Goal: Task Accomplishment & Management: Manage account settings

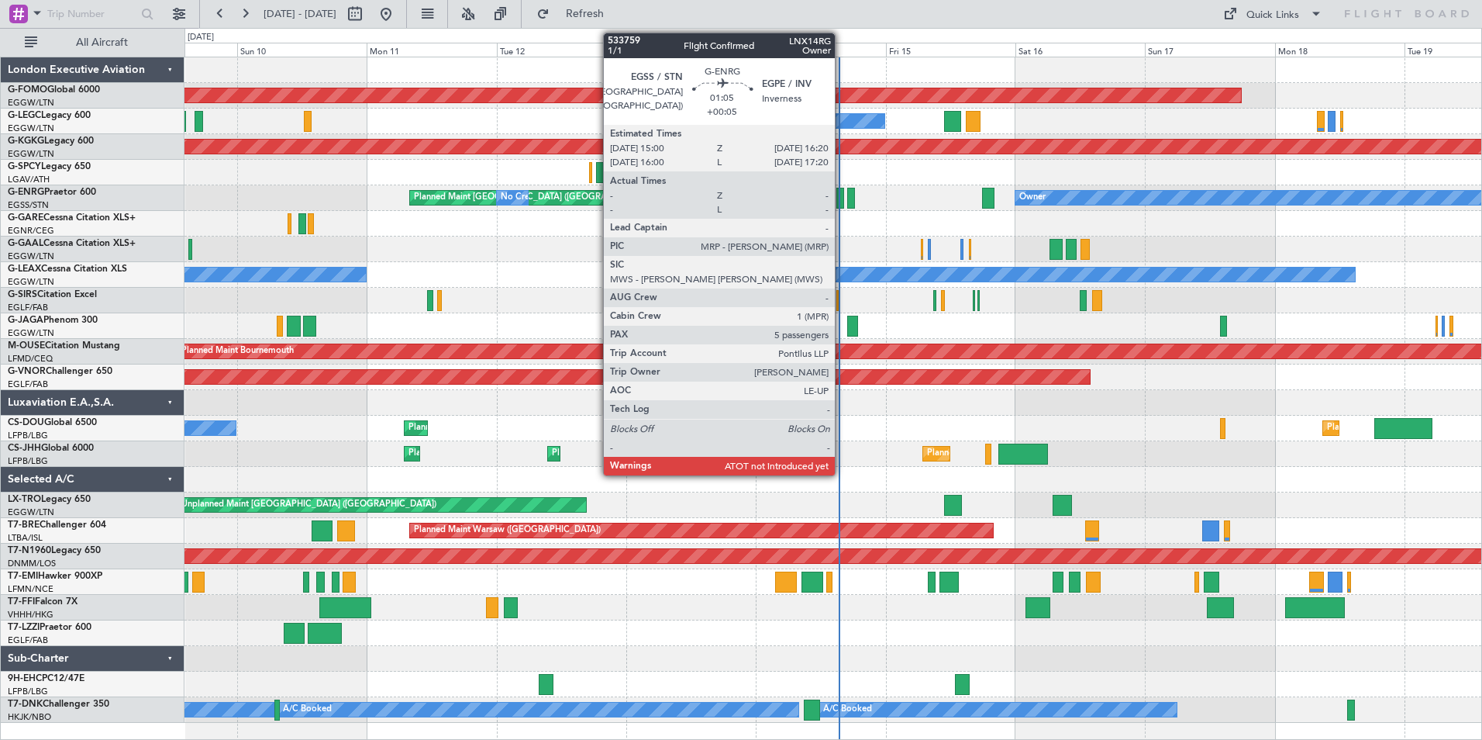
click at [842, 200] on div at bounding box center [841, 198] width 8 height 21
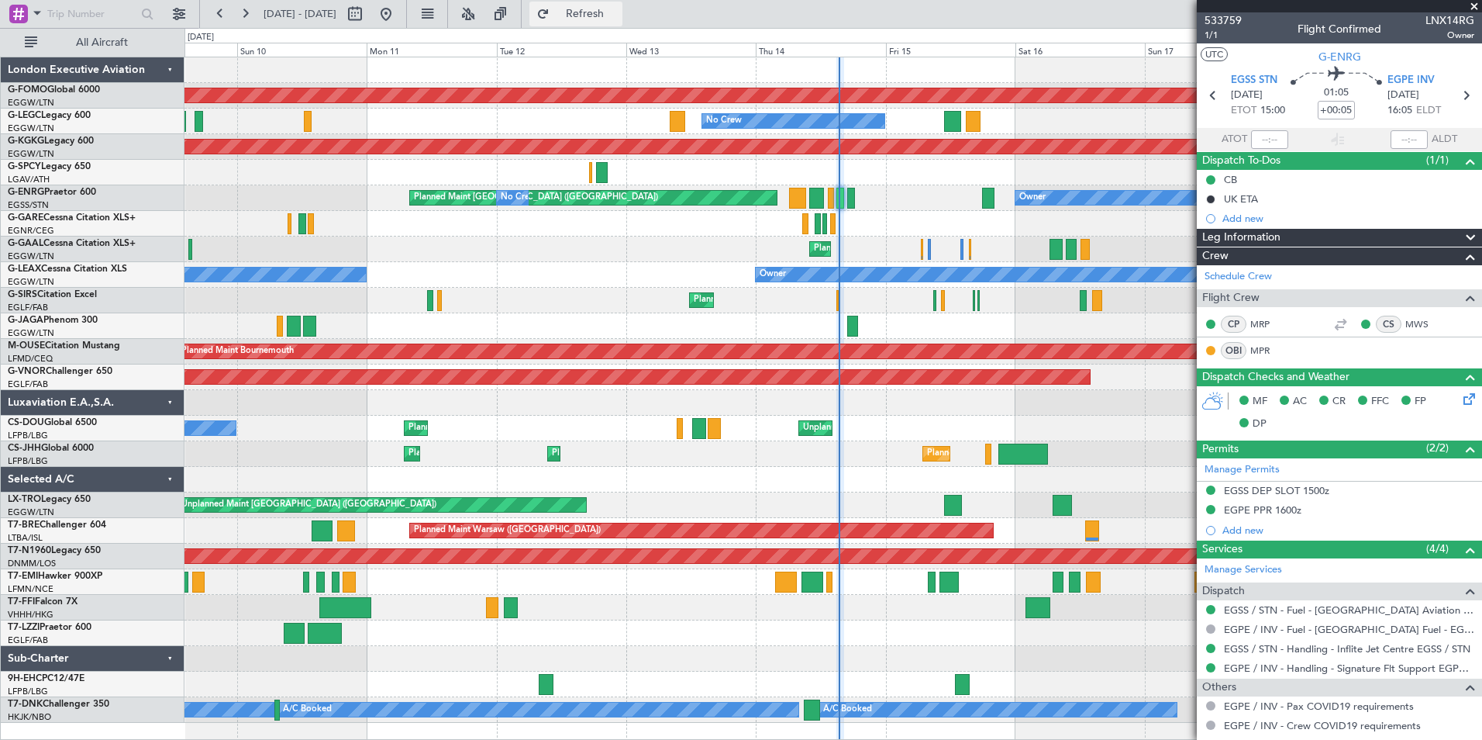
click at [607, 16] on span "Refresh" at bounding box center [585, 14] width 65 height 11
type input "15:26"
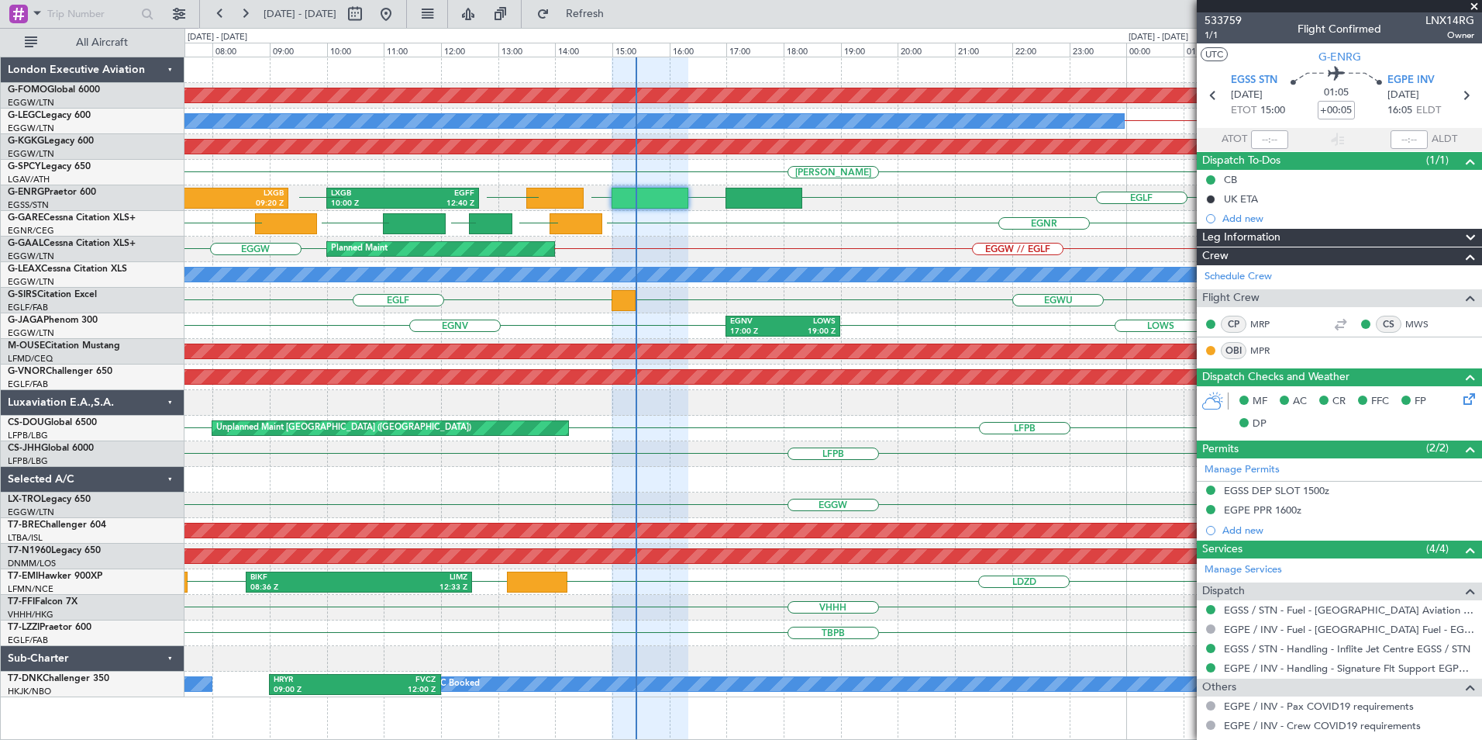
scroll to position [233, 0]
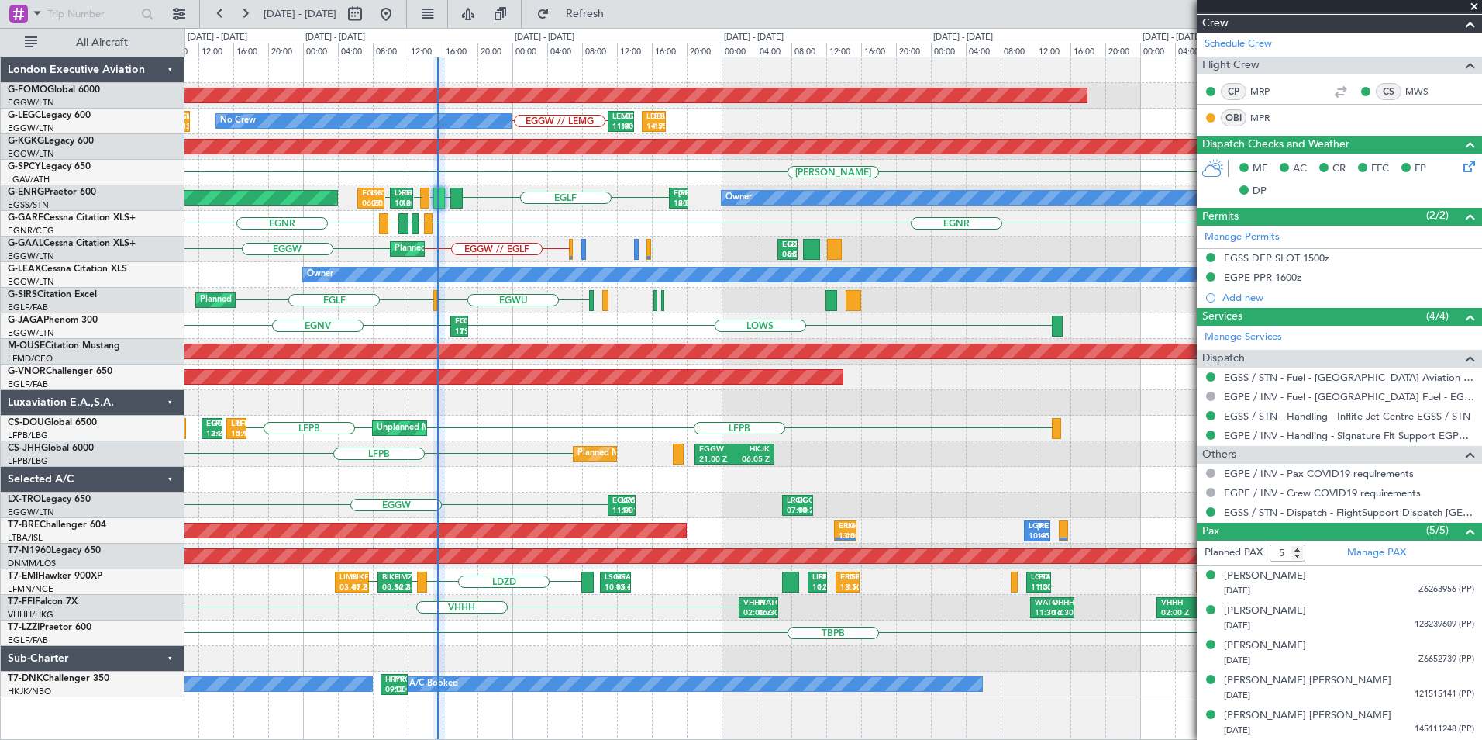
click at [757, 452] on div "Planned Maint Windsor Locks ([PERSON_NAME] Intl) EGGW // LEMG No Crew LEMG 11:0…" at bounding box center [833, 377] width 1297 height 640
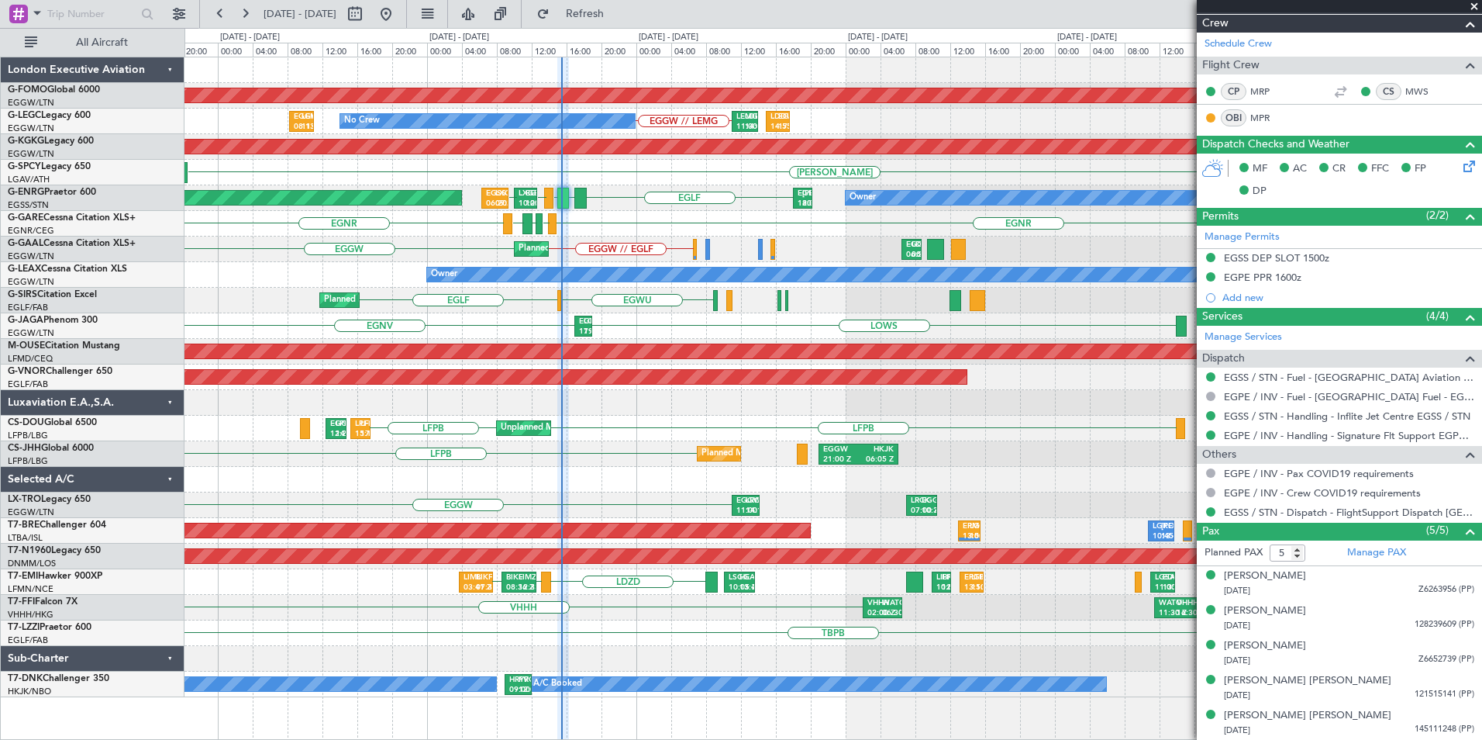
click at [630, 470] on div "Planned Maint Windsor Locks ([PERSON_NAME] Intl) EGGW // LEMG No Crew LEMG 11:0…" at bounding box center [833, 377] width 1297 height 640
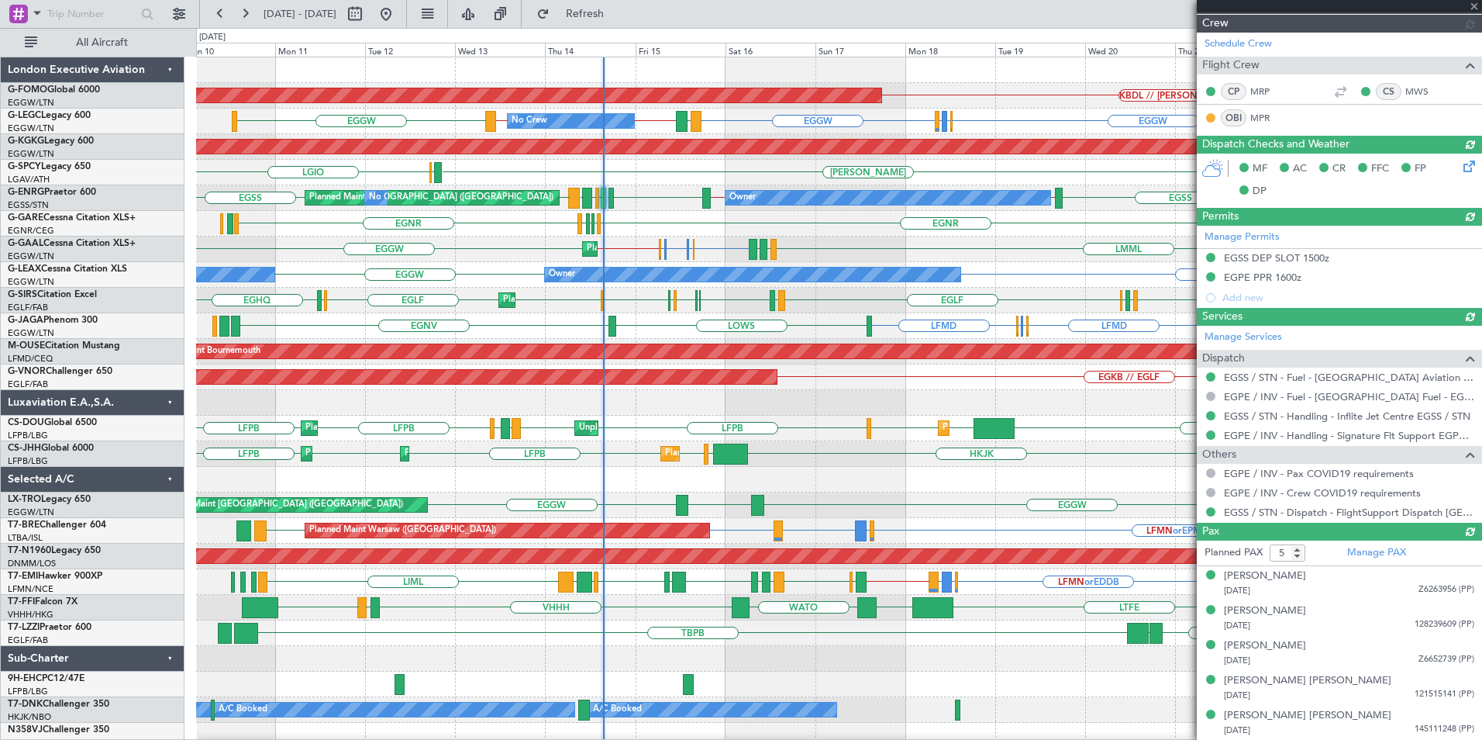
type input "15:26"
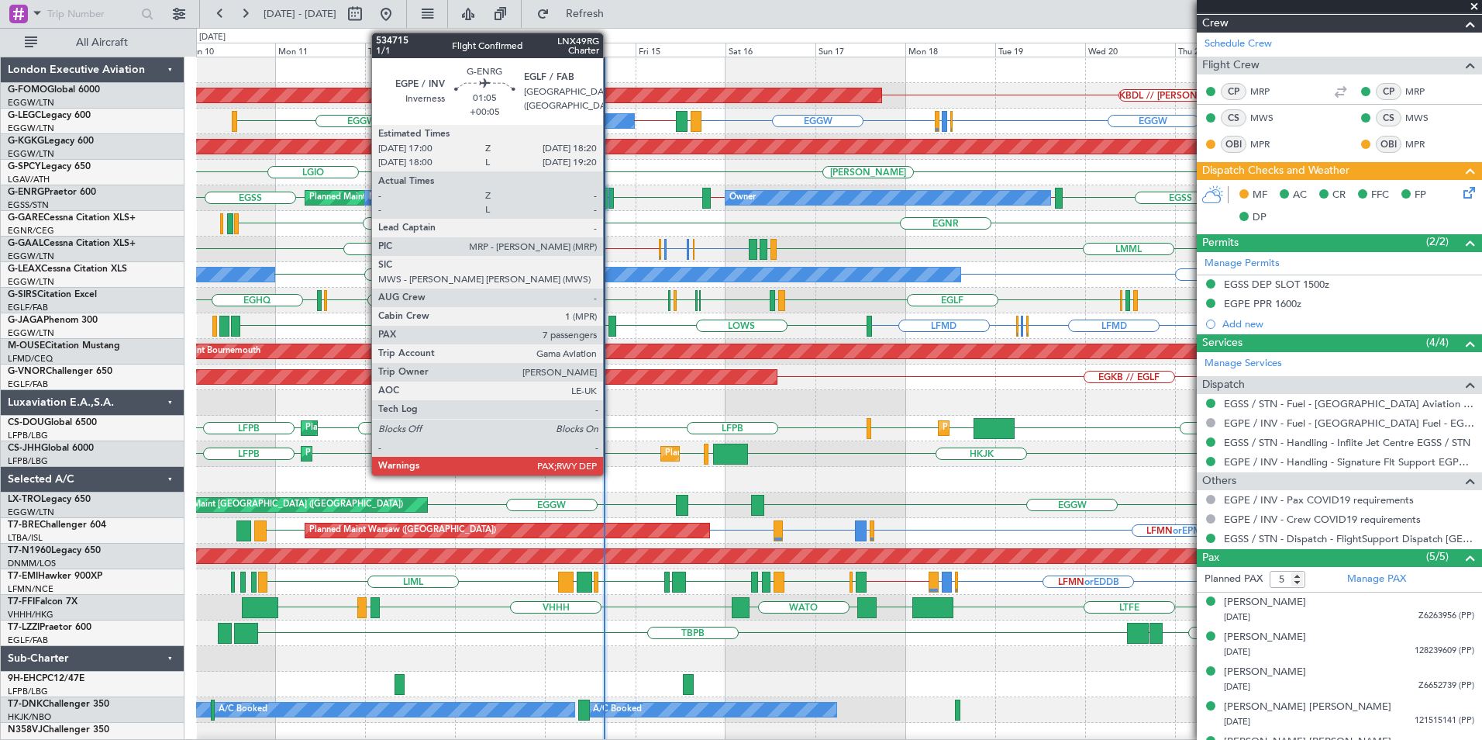
click at [610, 199] on div at bounding box center [611, 198] width 5 height 21
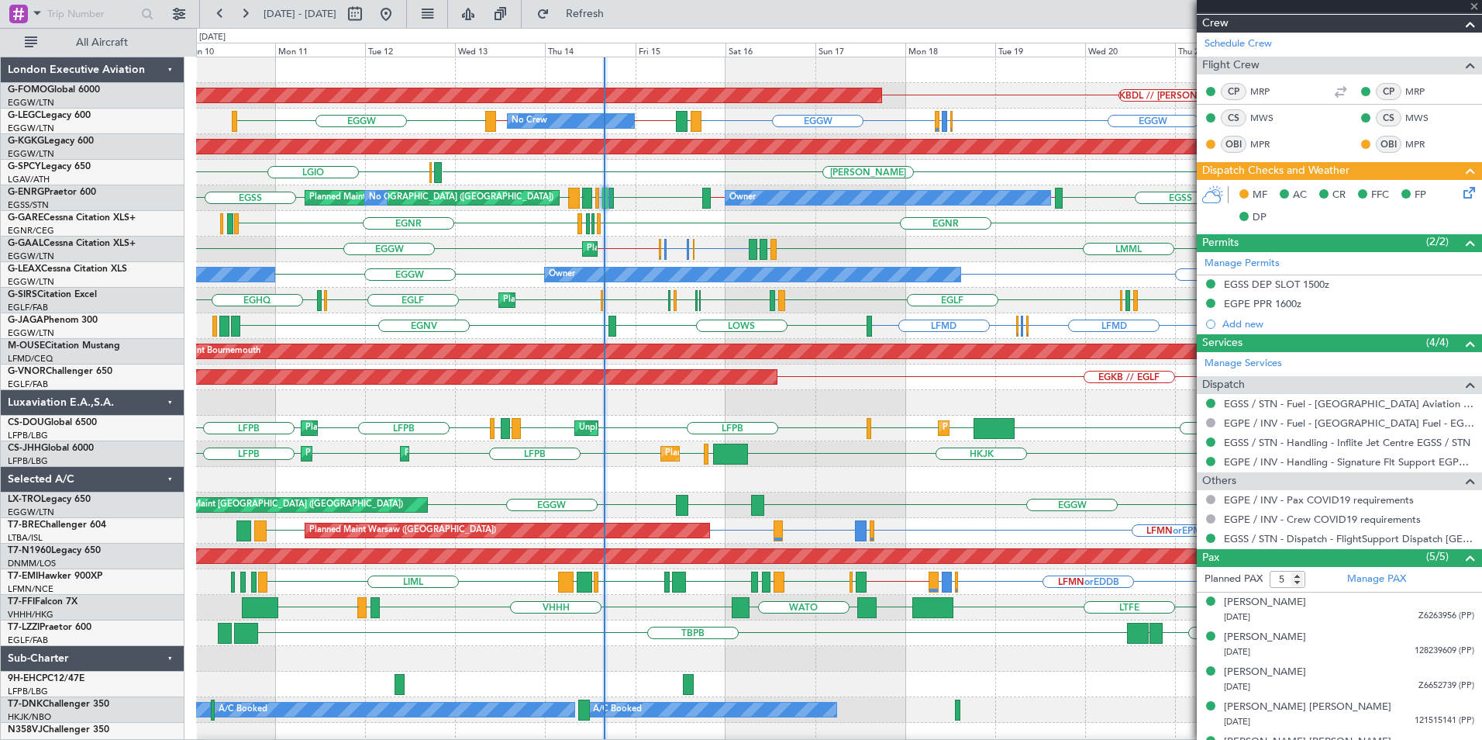
type input "7"
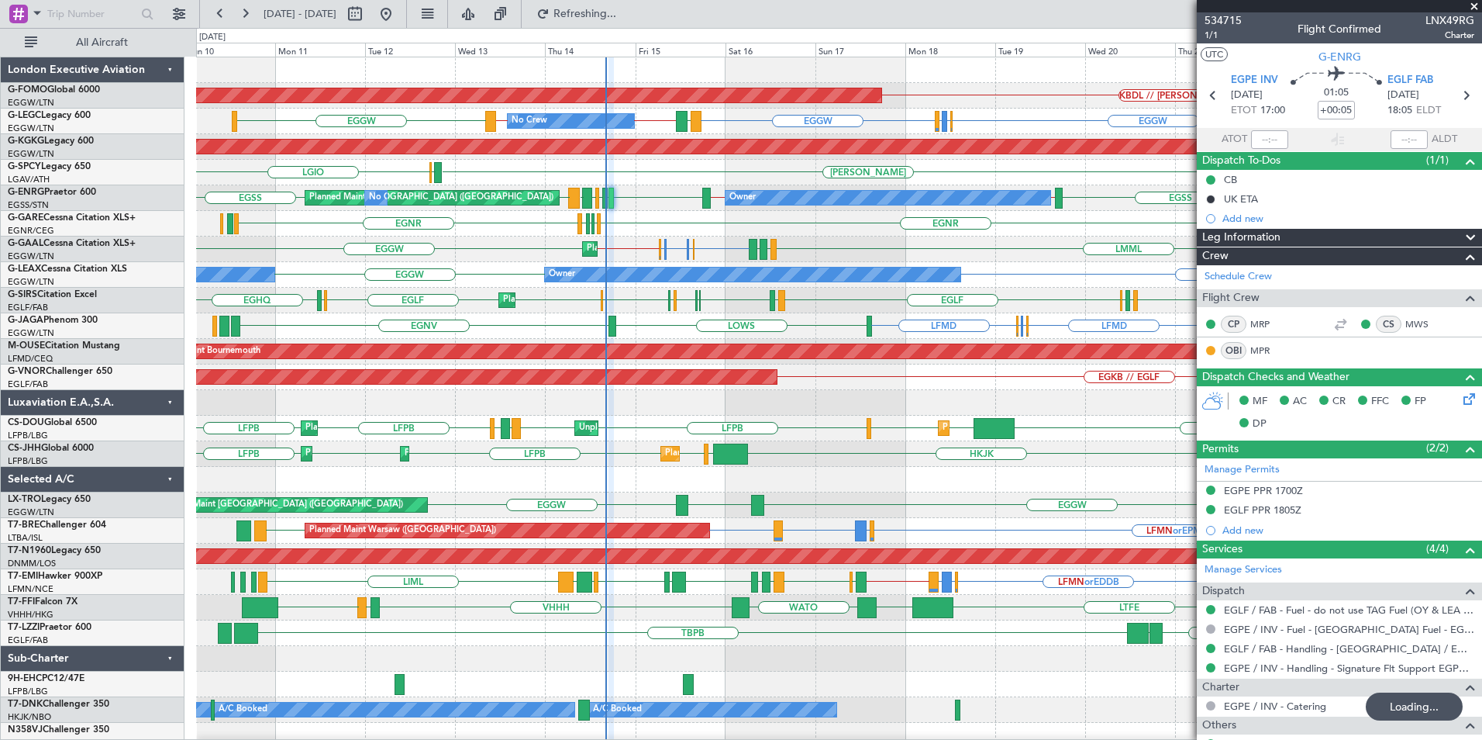
click at [533, 681] on div at bounding box center [838, 684] width 1285 height 26
click at [618, 19] on span "Refresh" at bounding box center [585, 14] width 65 height 11
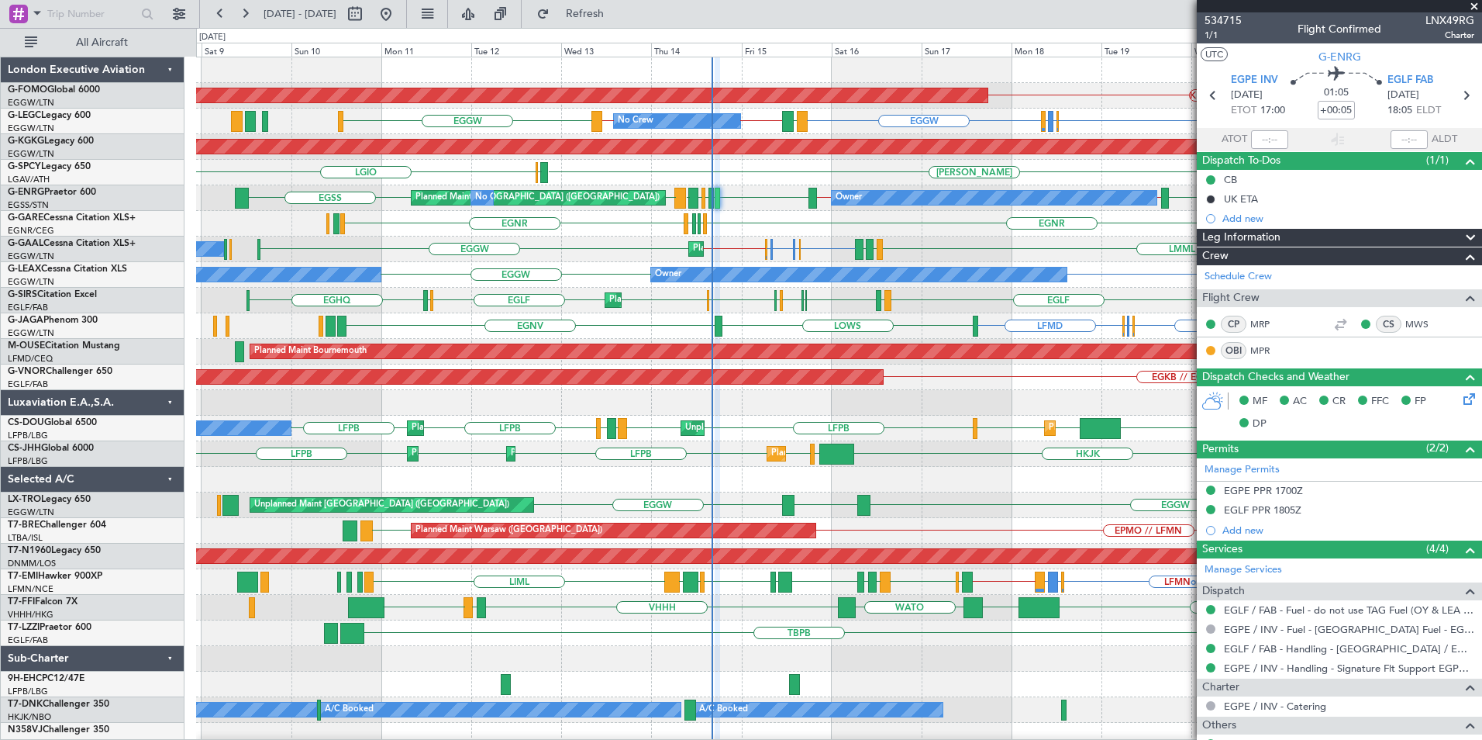
click at [722, 244] on div "KBDL // [PERSON_NAME] Planned Maint Windsor Locks ([PERSON_NAME] Intl) EGGW EGG…" at bounding box center [838, 402] width 1285 height 691
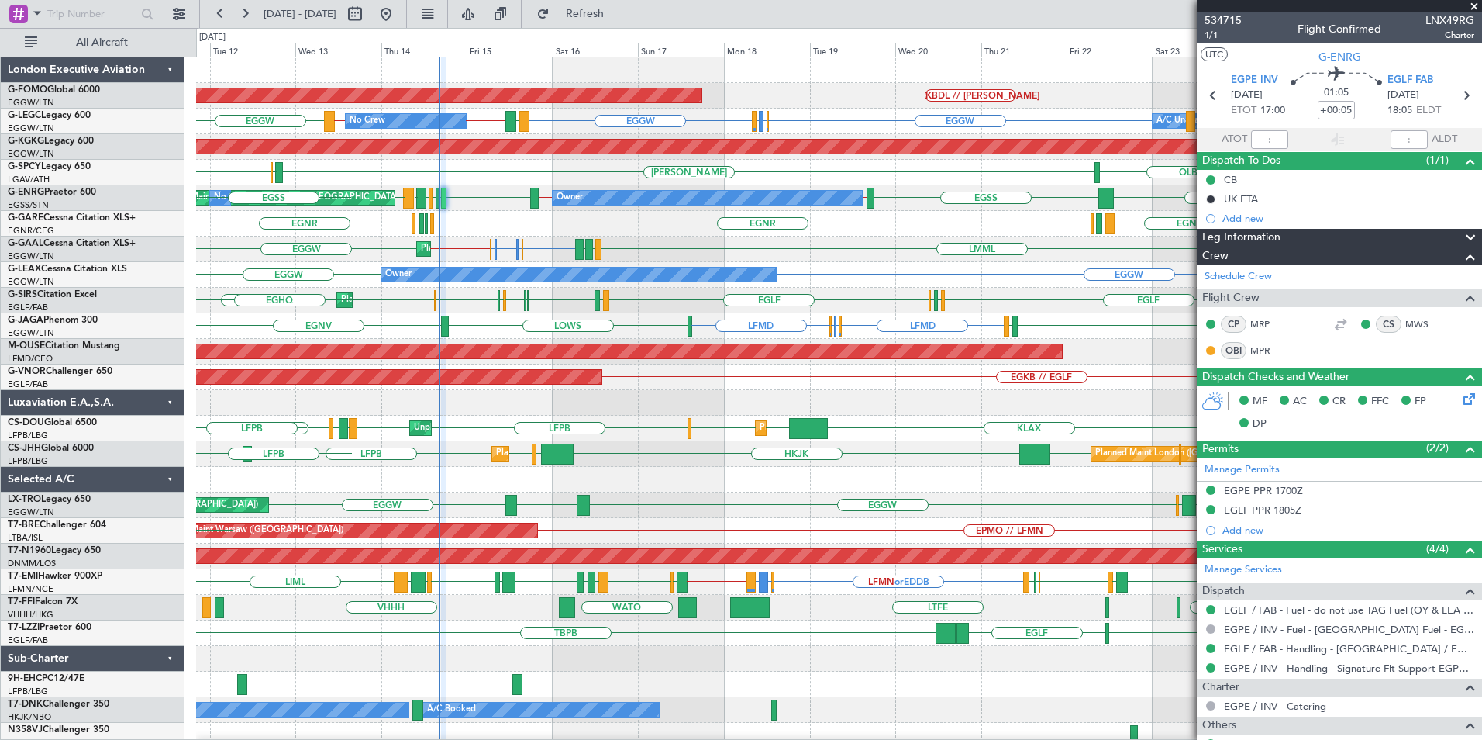
click at [197, 399] on div "KBDL // [PERSON_NAME] Planned Maint Windsor Locks ([PERSON_NAME] Intl) EGGW KTE…" at bounding box center [838, 402] width 1285 height 691
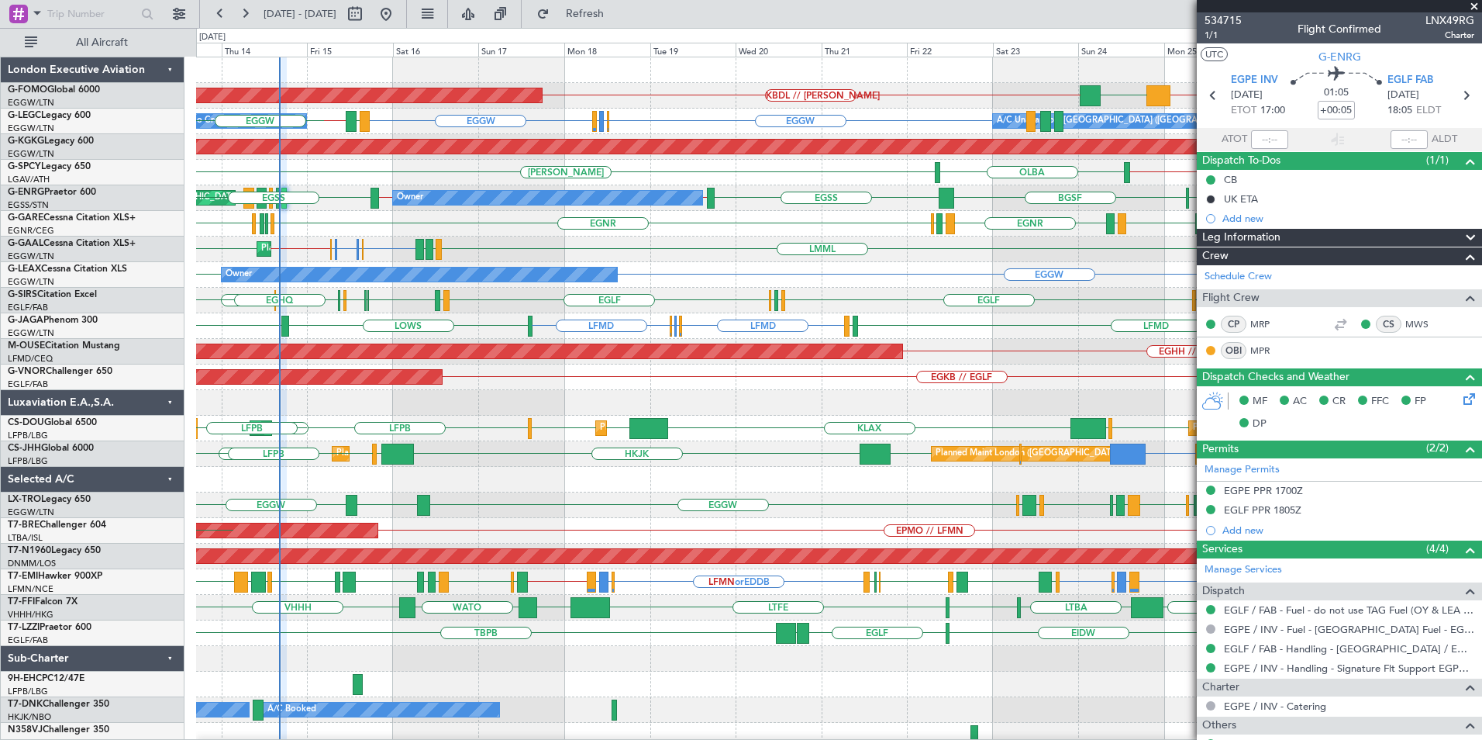
click at [454, 463] on div "KBDL // [PERSON_NAME] Planned Maint Windsor Locks ([PERSON_NAME] Intl) EGGW KTE…" at bounding box center [838, 402] width 1285 height 691
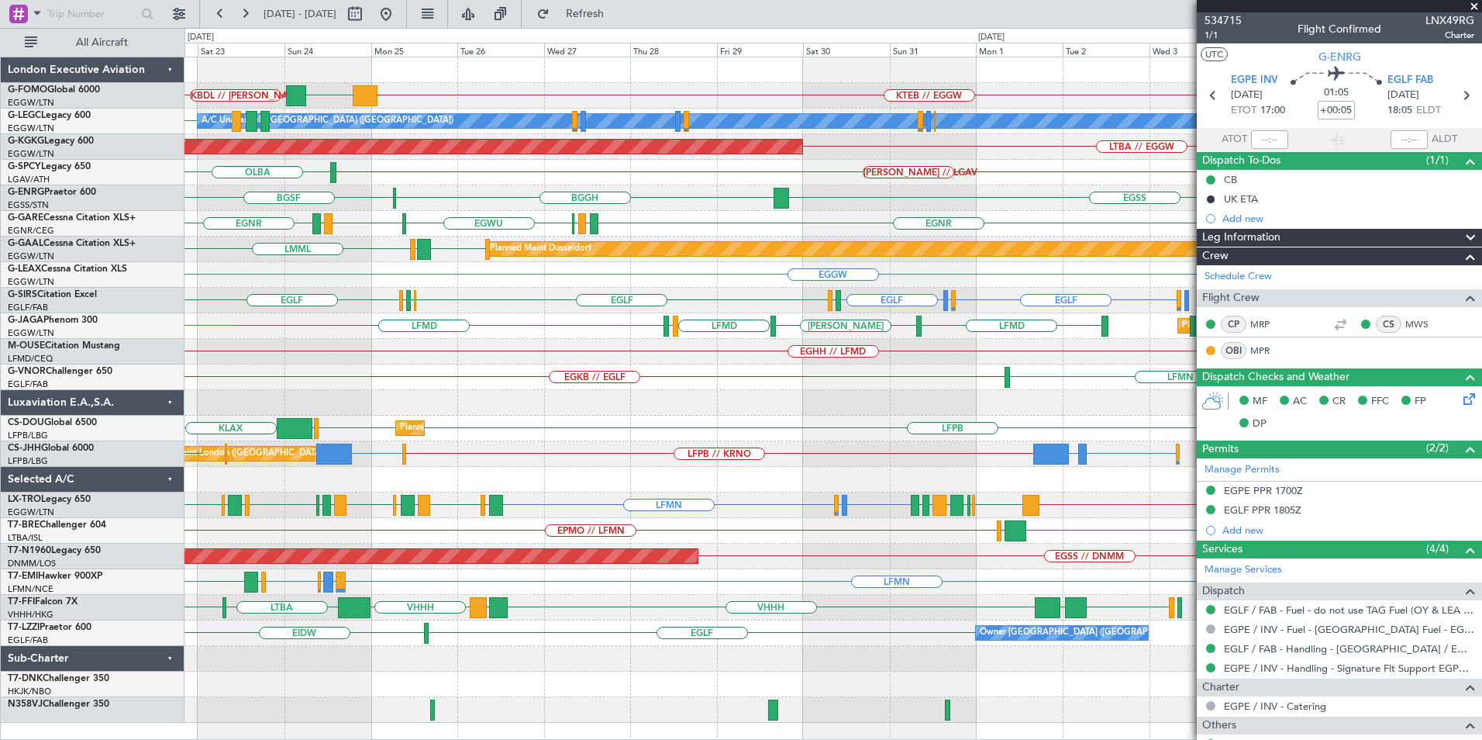
click at [568, 516] on div "KTEB // EGGW KBDL // [PERSON_NAME] EGGW A/C Unavailable [GEOGRAPHIC_DATA] ([GEO…" at bounding box center [833, 389] width 1297 height 665
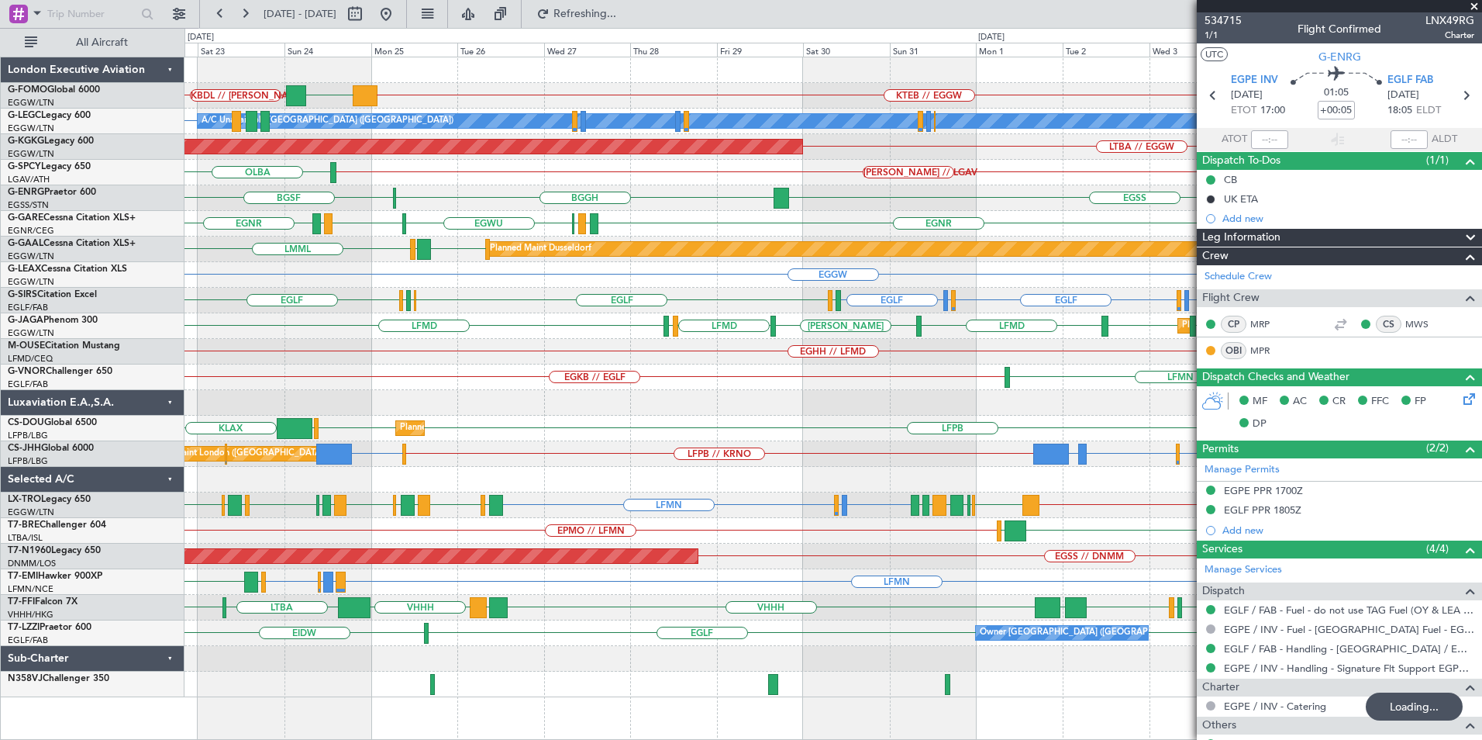
click at [438, 504] on div "KTEB // EGGW KBDL // [PERSON_NAME] EGGW A/C Unavailable [GEOGRAPHIC_DATA] ([GEO…" at bounding box center [833, 377] width 1297 height 640
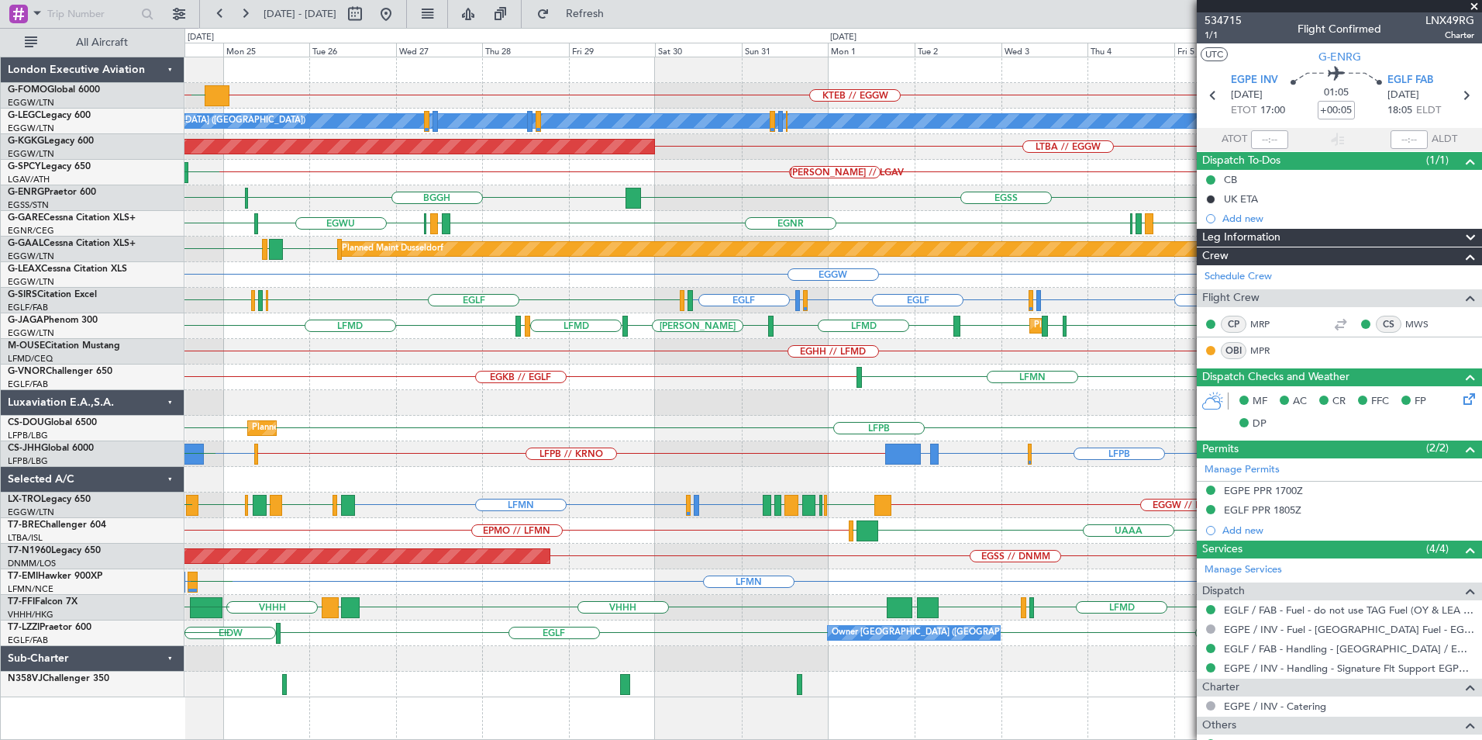
click at [624, 363] on div "KTEB // EGGW EGGW KBDL // [PERSON_NAME] A/C Unavailable [GEOGRAPHIC_DATA] ([GEO…" at bounding box center [833, 377] width 1297 height 640
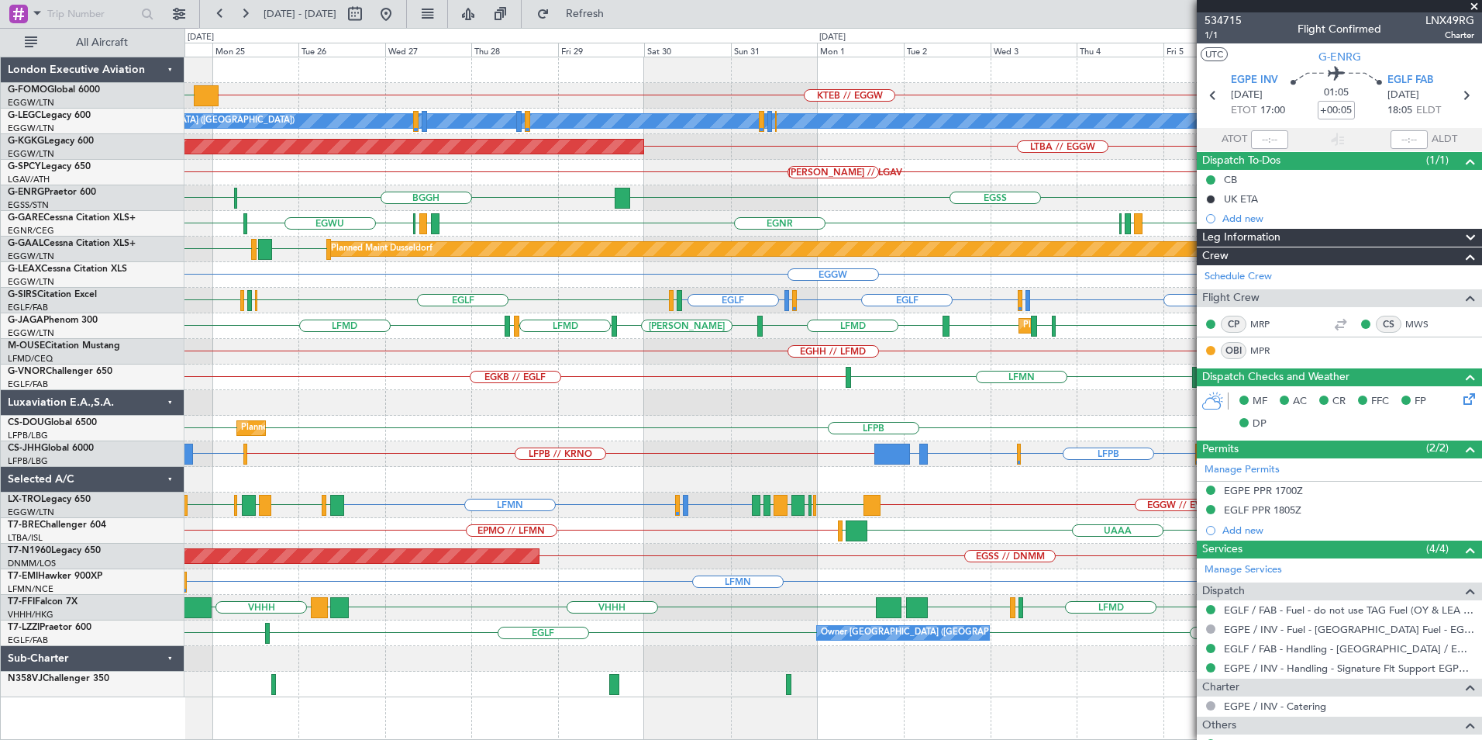
click at [1040, 372] on div "KTEB // EGGW EGGW A/C Unavailable [GEOGRAPHIC_DATA] ([GEOGRAPHIC_DATA]) LTBA //…" at bounding box center [833, 377] width 1297 height 640
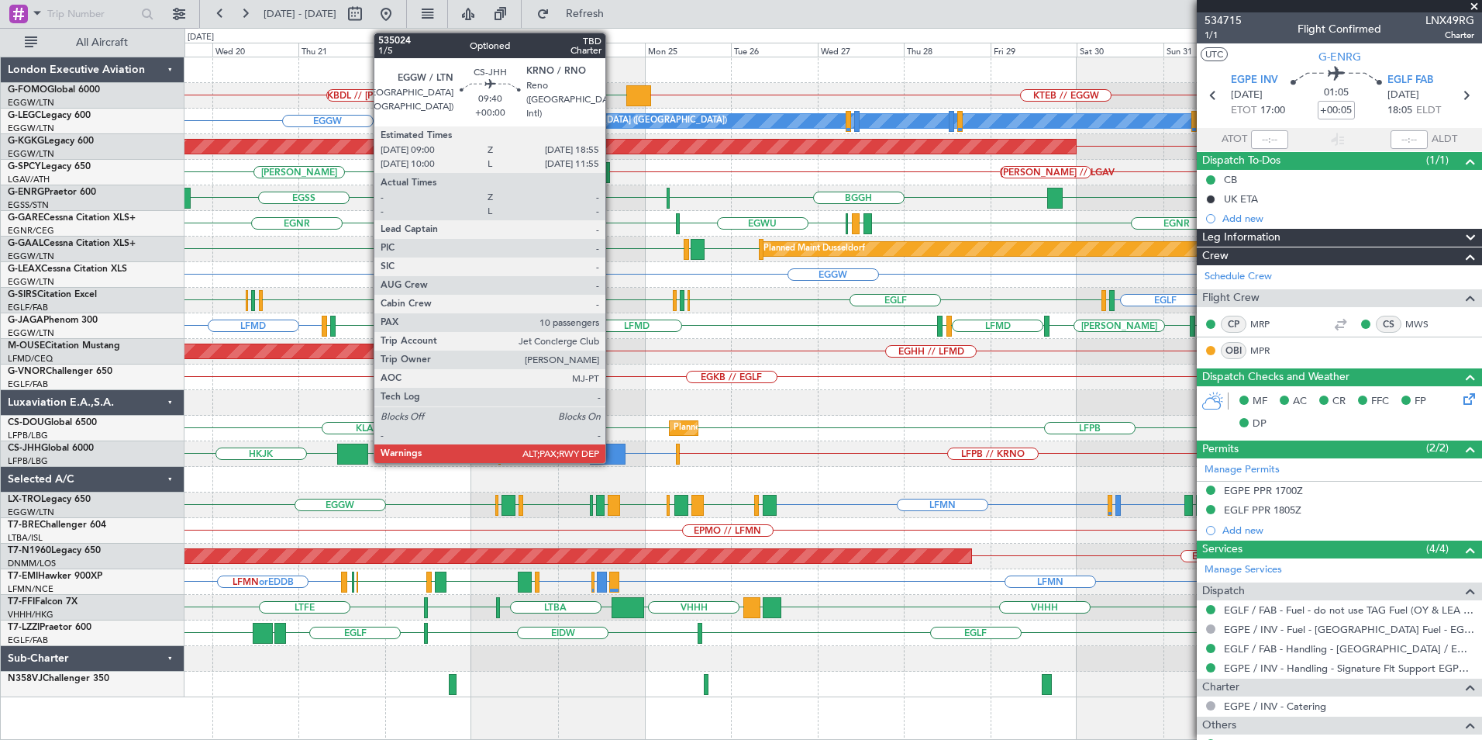
click at [612, 461] on div at bounding box center [608, 453] width 36 height 21
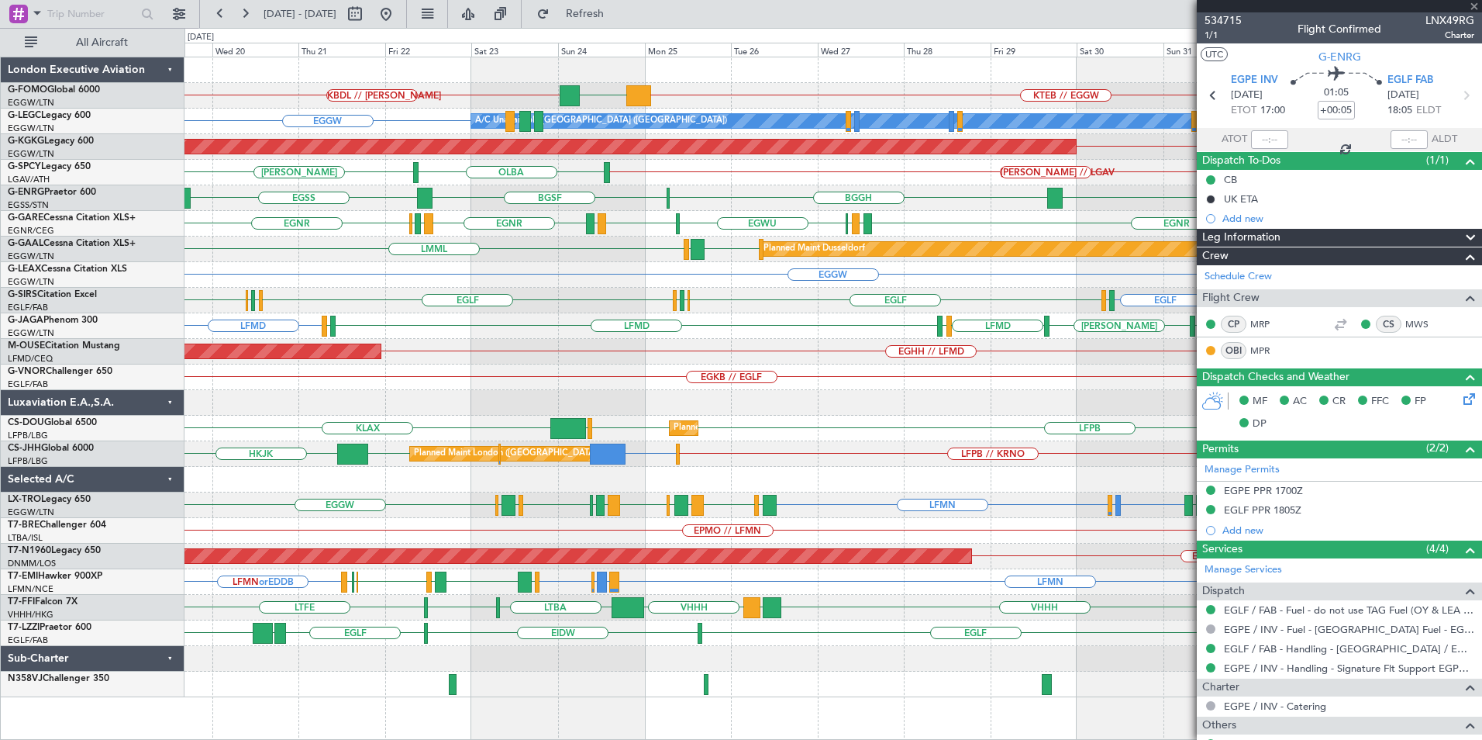
type input "10"
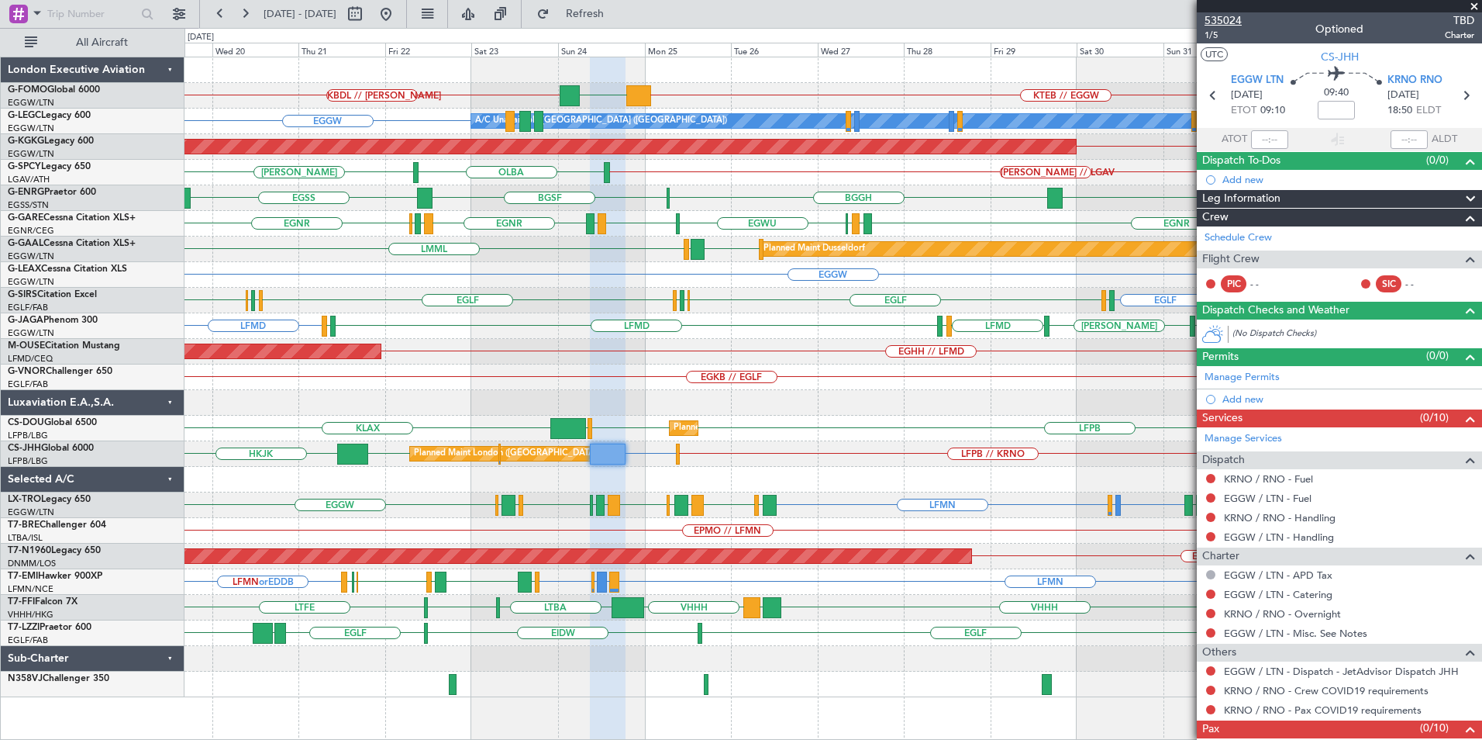
click at [1213, 23] on span "535024" at bounding box center [1223, 20] width 37 height 16
click at [1213, 15] on span "535024" at bounding box center [1223, 20] width 37 height 16
click at [618, 16] on span "Refresh" at bounding box center [585, 14] width 65 height 11
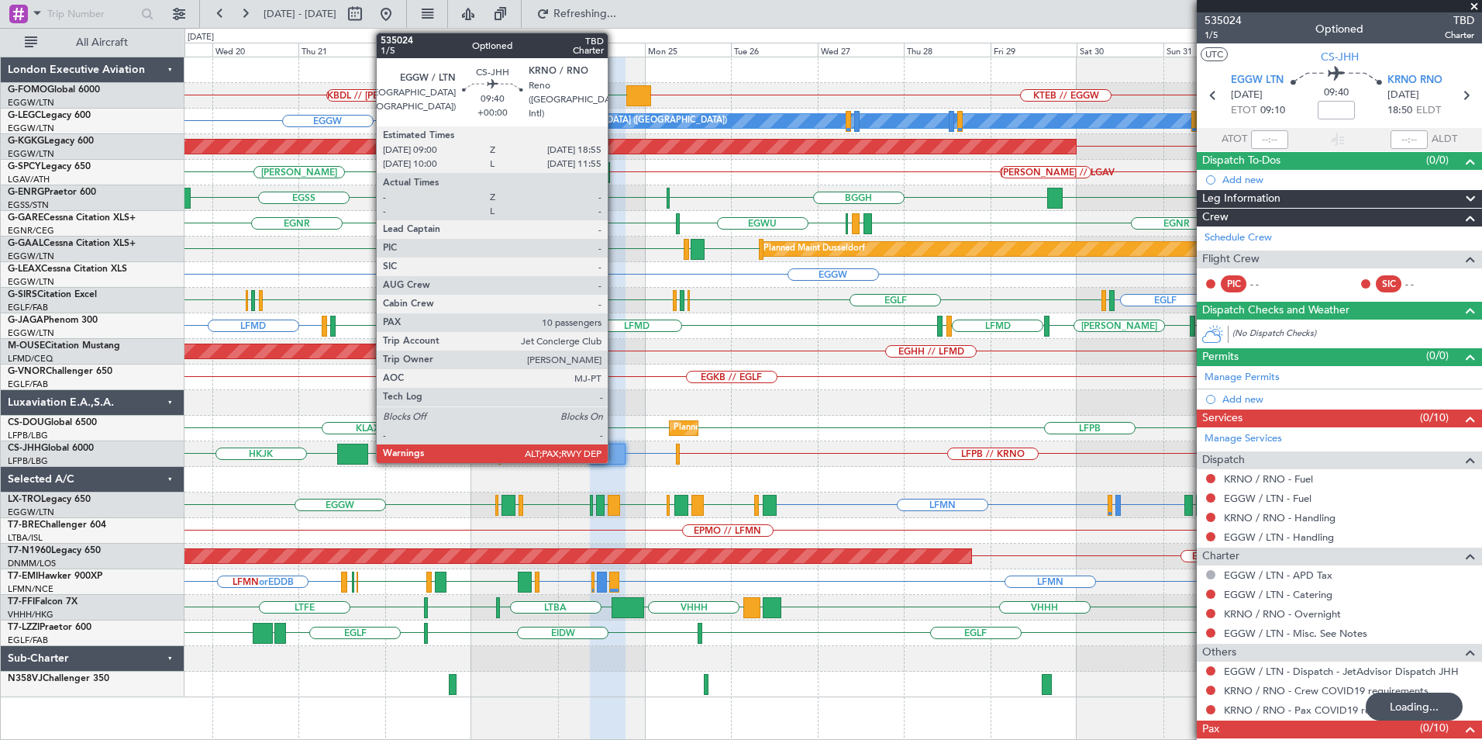
click at [613, 453] on div at bounding box center [608, 453] width 36 height 21
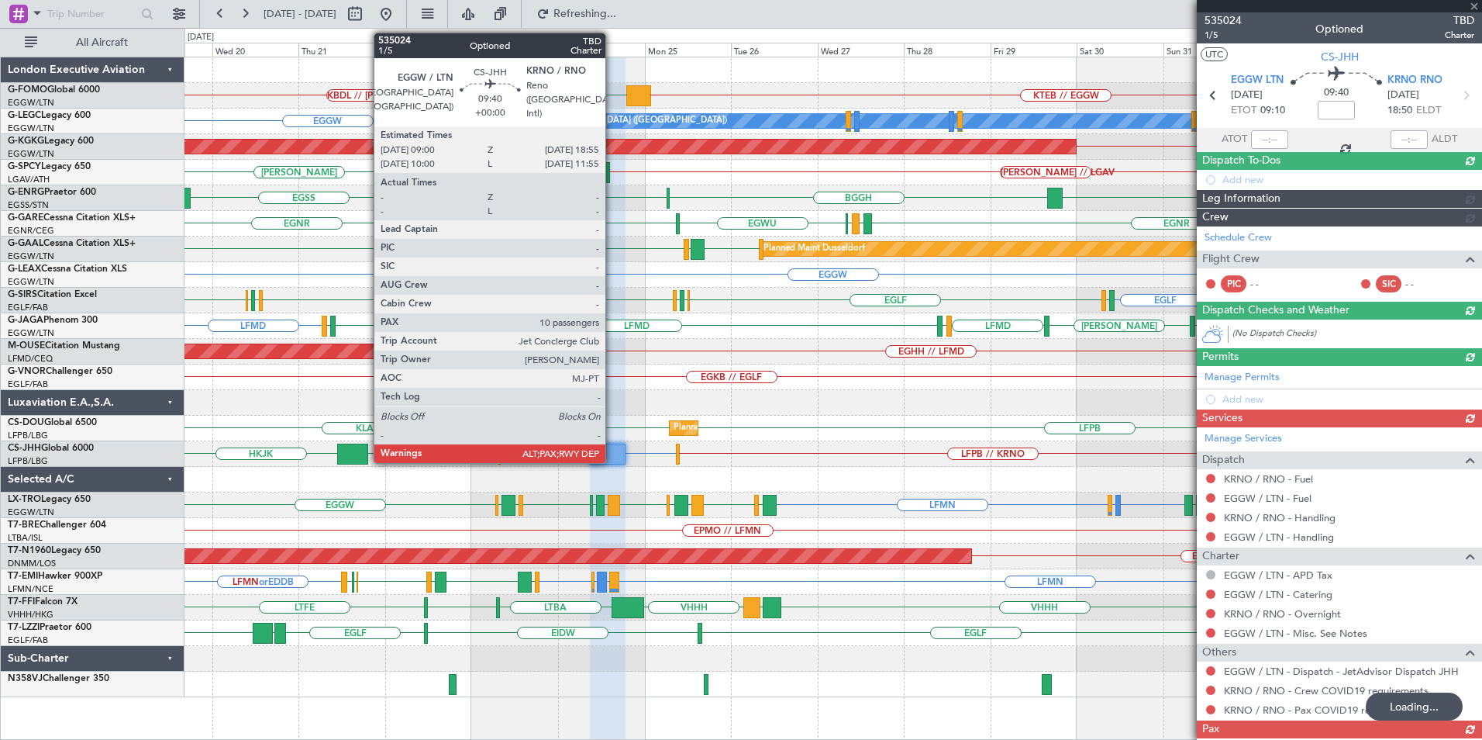
click at [612, 453] on div at bounding box center [608, 453] width 36 height 21
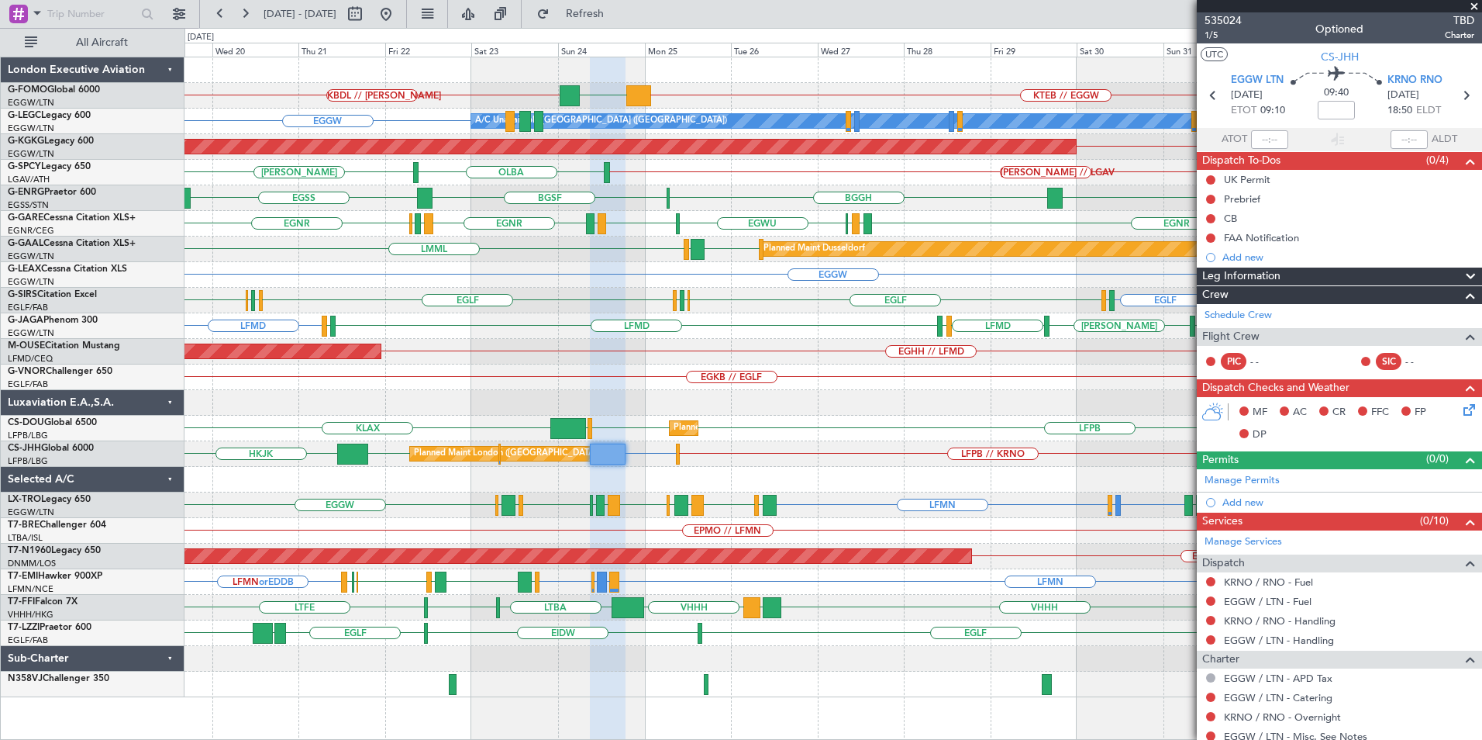
click at [0, 432] on html "[DATE] - [DATE] Refresh Quick Links All Aircraft KTEB // EGGW KBDL // [PERSON_N…" at bounding box center [741, 370] width 1482 height 740
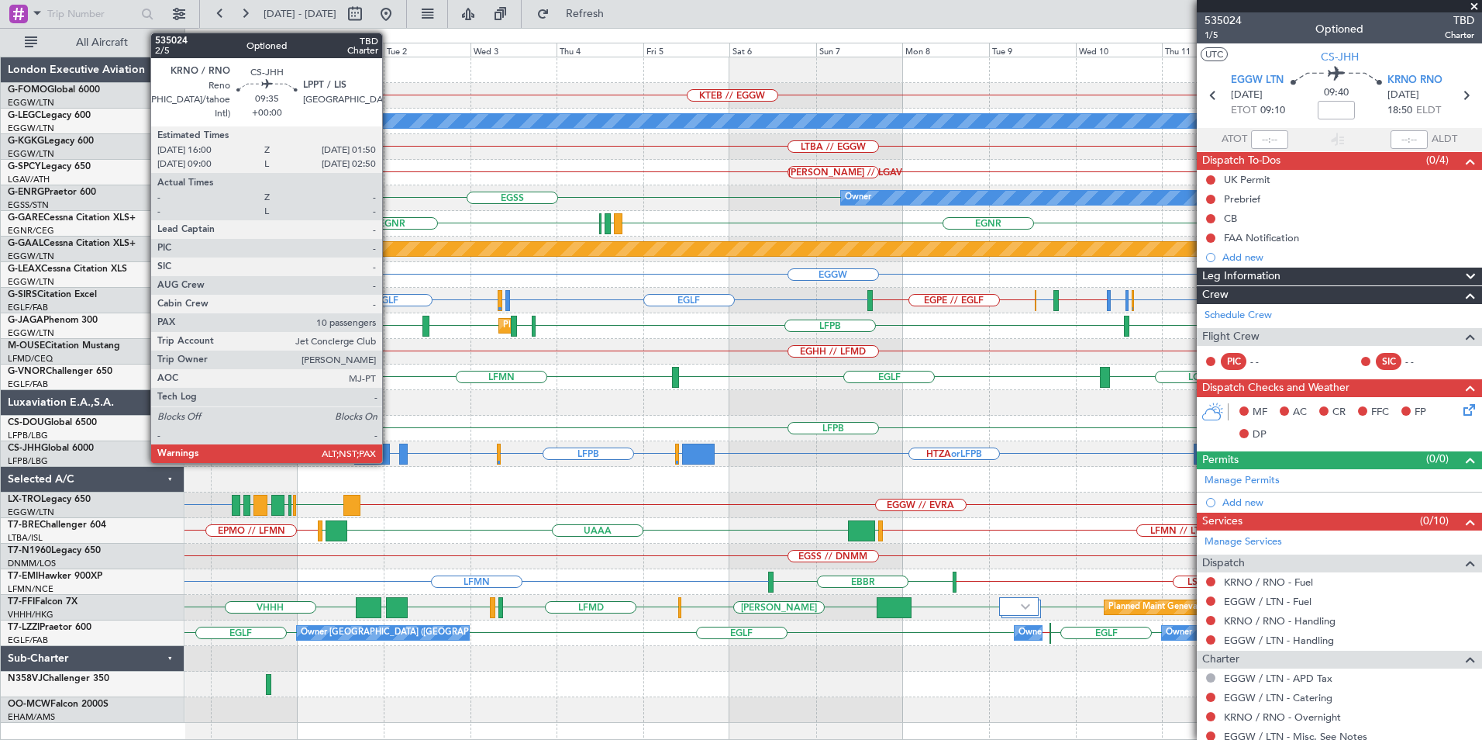
click at [662, 315] on div "LFPB EGNV [PERSON_NAME] [GEOGRAPHIC_DATA] EGGW LFMD Planned Maint [GEOGRAPHIC_D…" at bounding box center [833, 326] width 1297 height 26
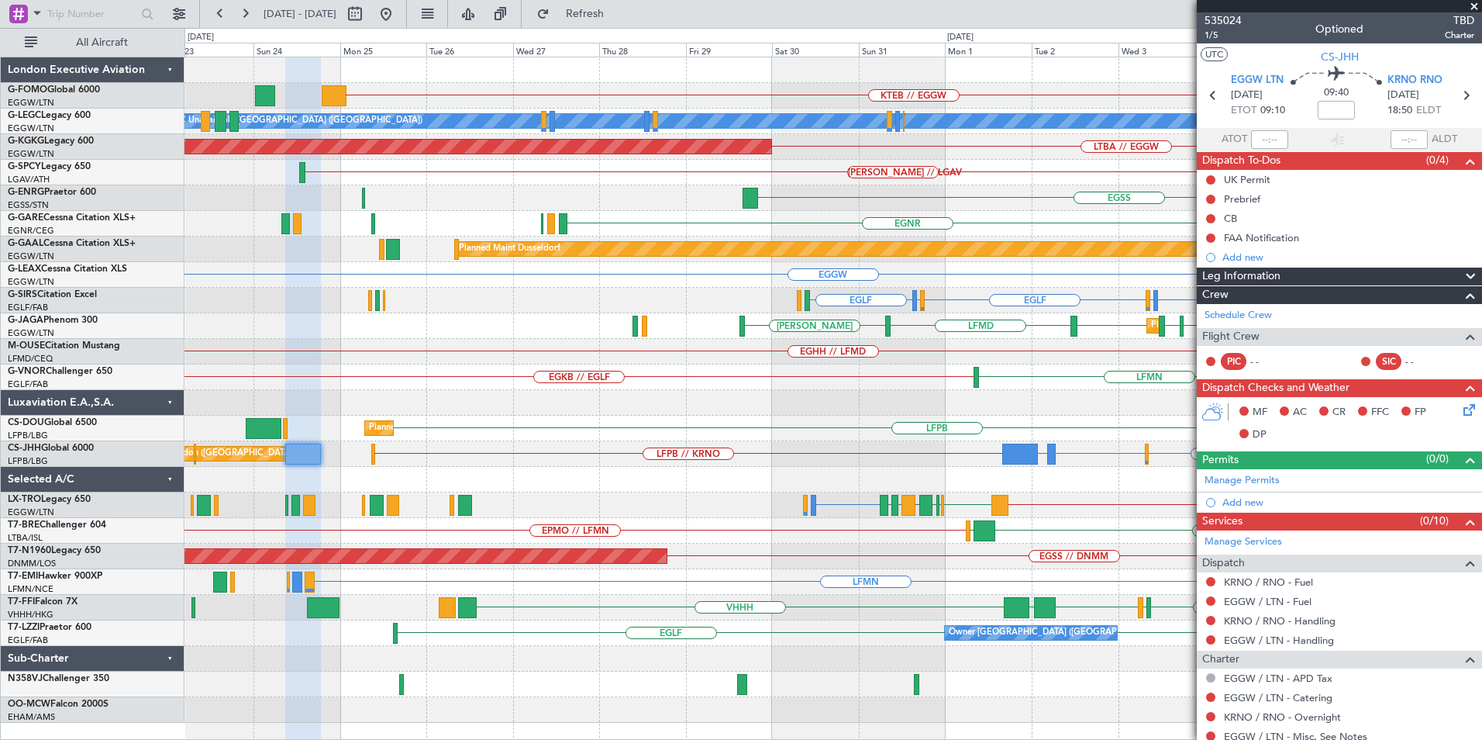
click at [1064, 379] on div "EGKB // EGLF [GEOGRAPHIC_DATA] LFMN LGKR" at bounding box center [833, 377] width 1297 height 26
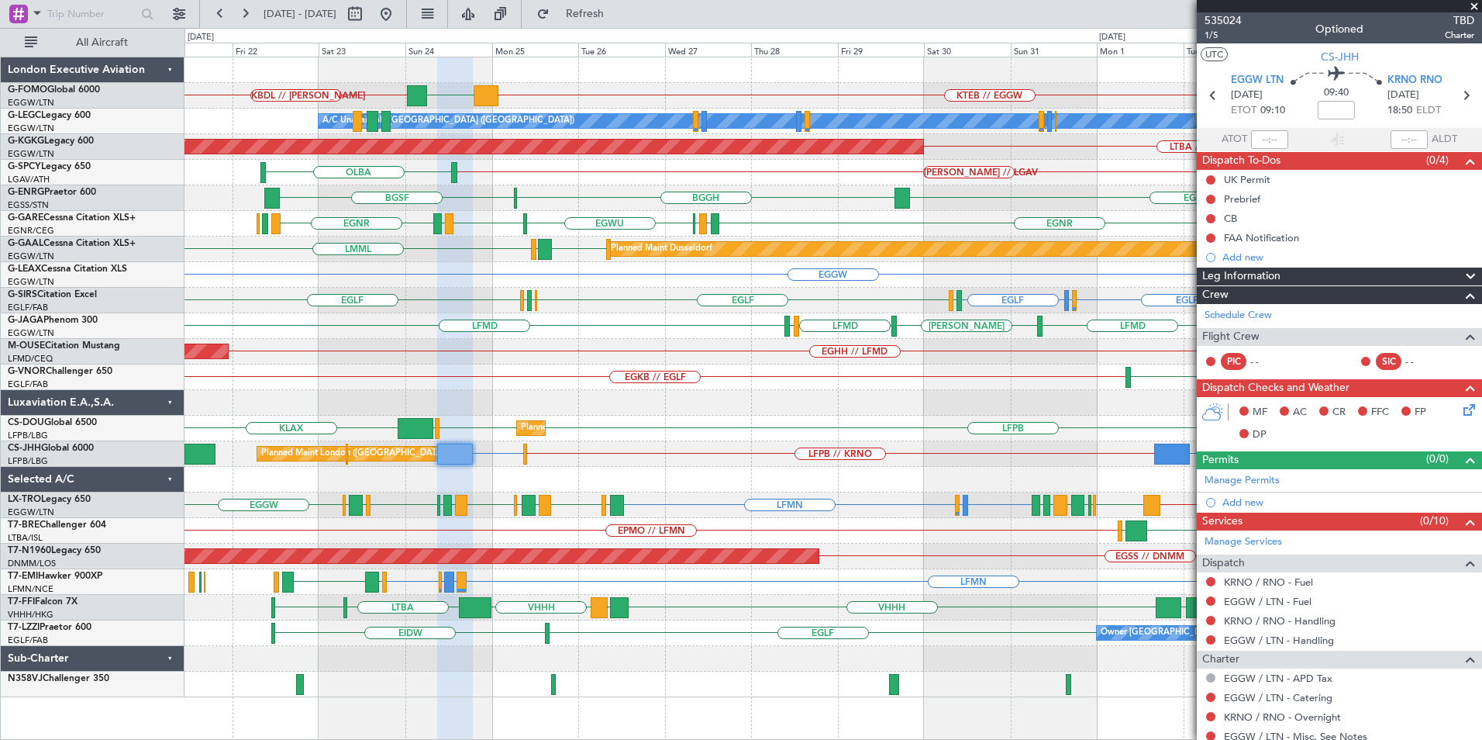
click at [427, 478] on div at bounding box center [833, 480] width 1297 height 26
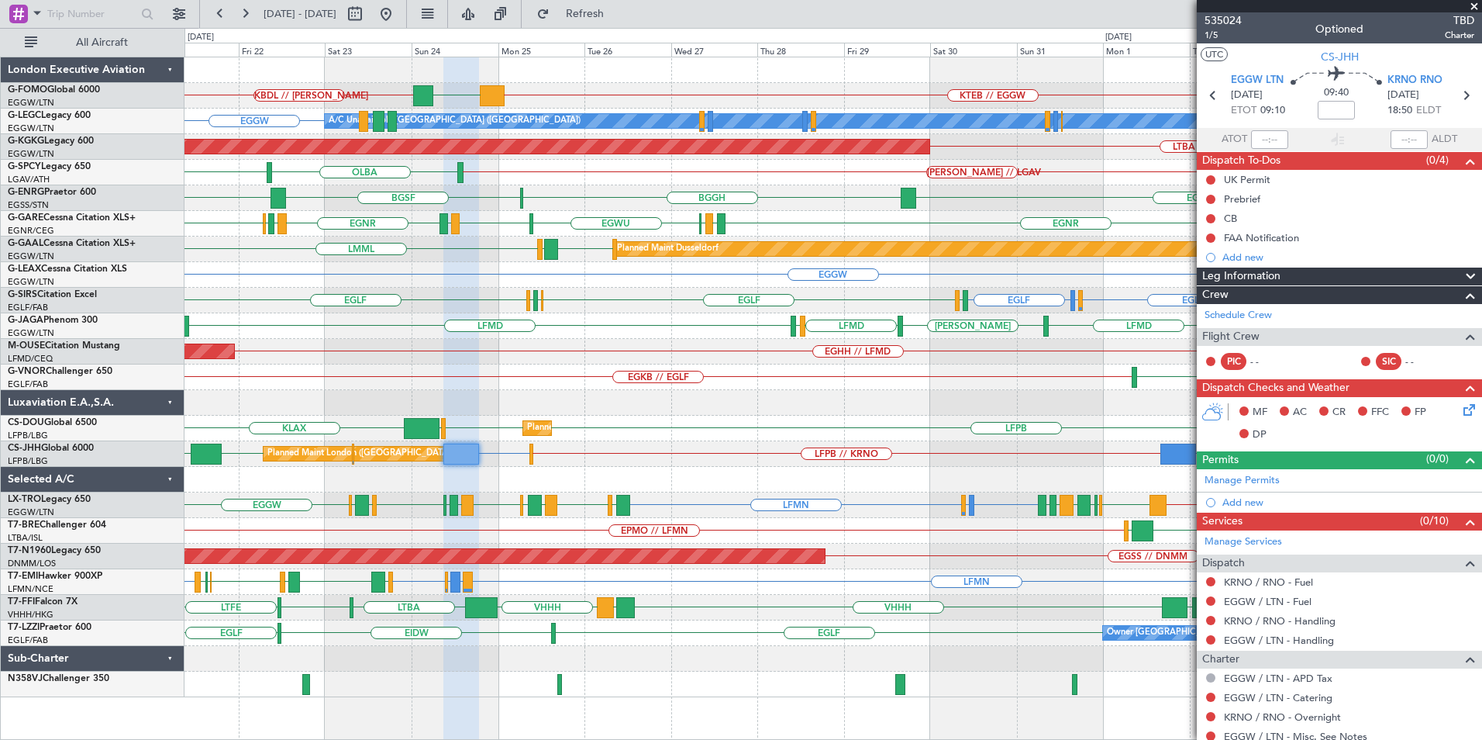
click at [559, 425] on div "KBDL // [PERSON_NAME] KTEB // EGGW EGGW Planned Maint Windsor Locks ([PERSON_NA…" at bounding box center [833, 377] width 1297 height 640
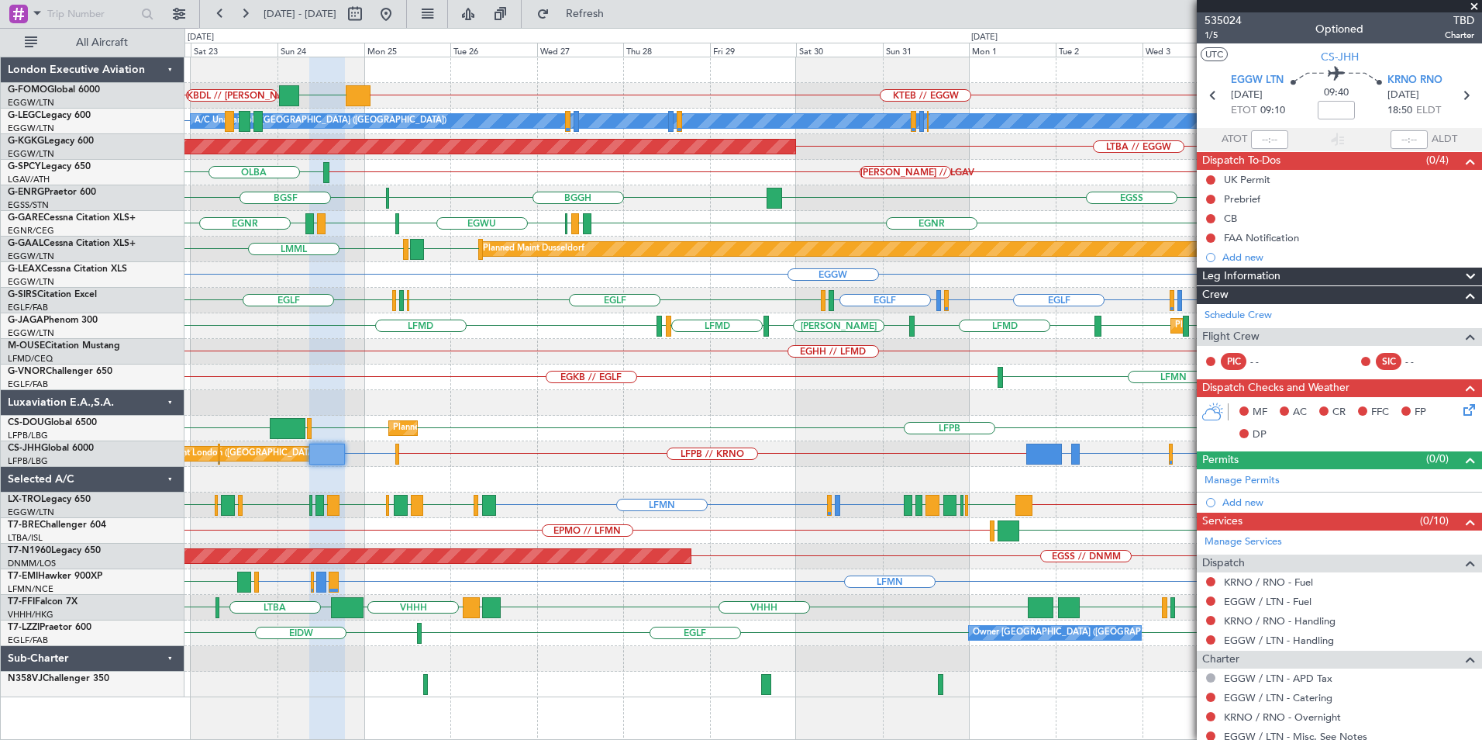
click at [412, 447] on div "KBDL // [PERSON_NAME] KTEB // EGGW EGGW A/C Unavailable [GEOGRAPHIC_DATA] ([GEO…" at bounding box center [833, 377] width 1297 height 640
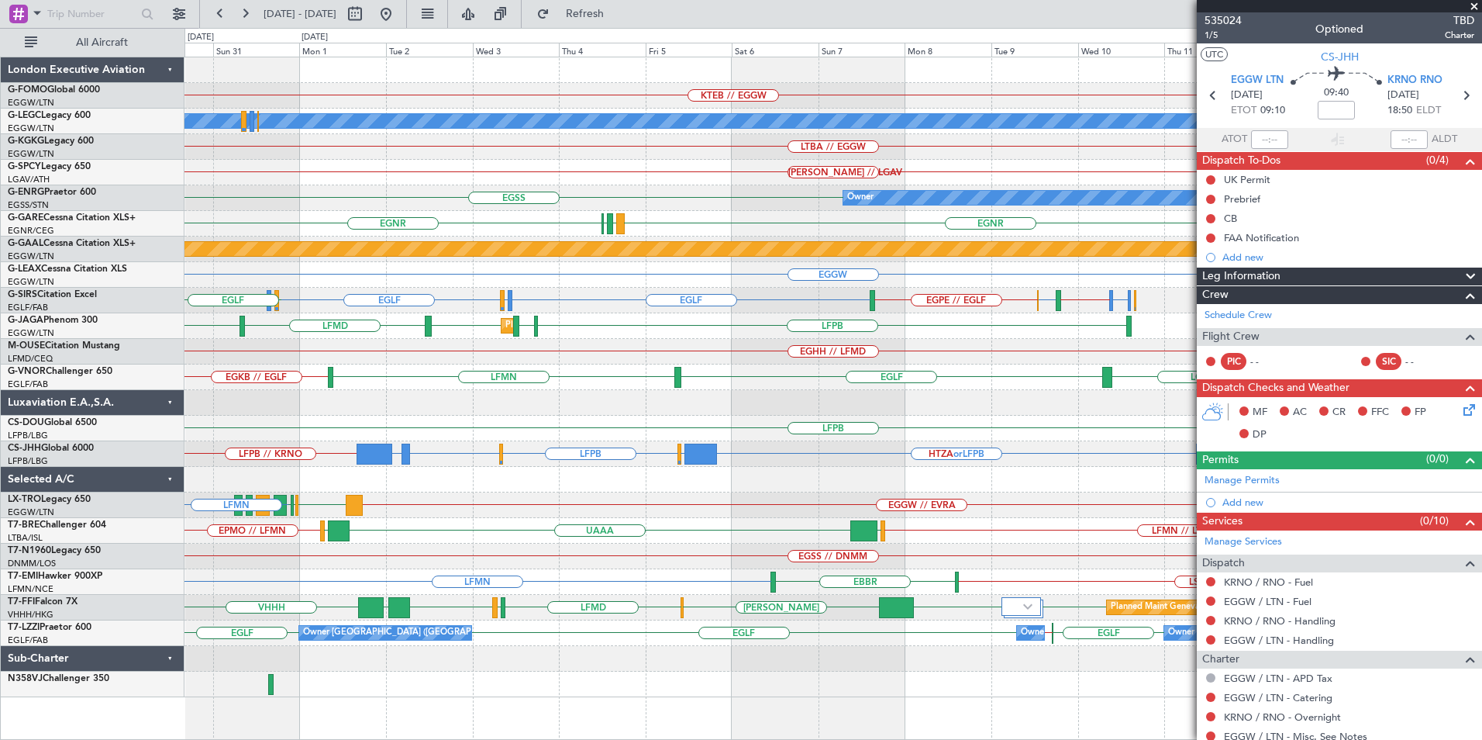
click at [687, 578] on div "KTEB // EGGW A/C Unavailable [GEOGRAPHIC_DATA] ([GEOGRAPHIC_DATA]) LTBA // EGGW…" at bounding box center [833, 377] width 1297 height 640
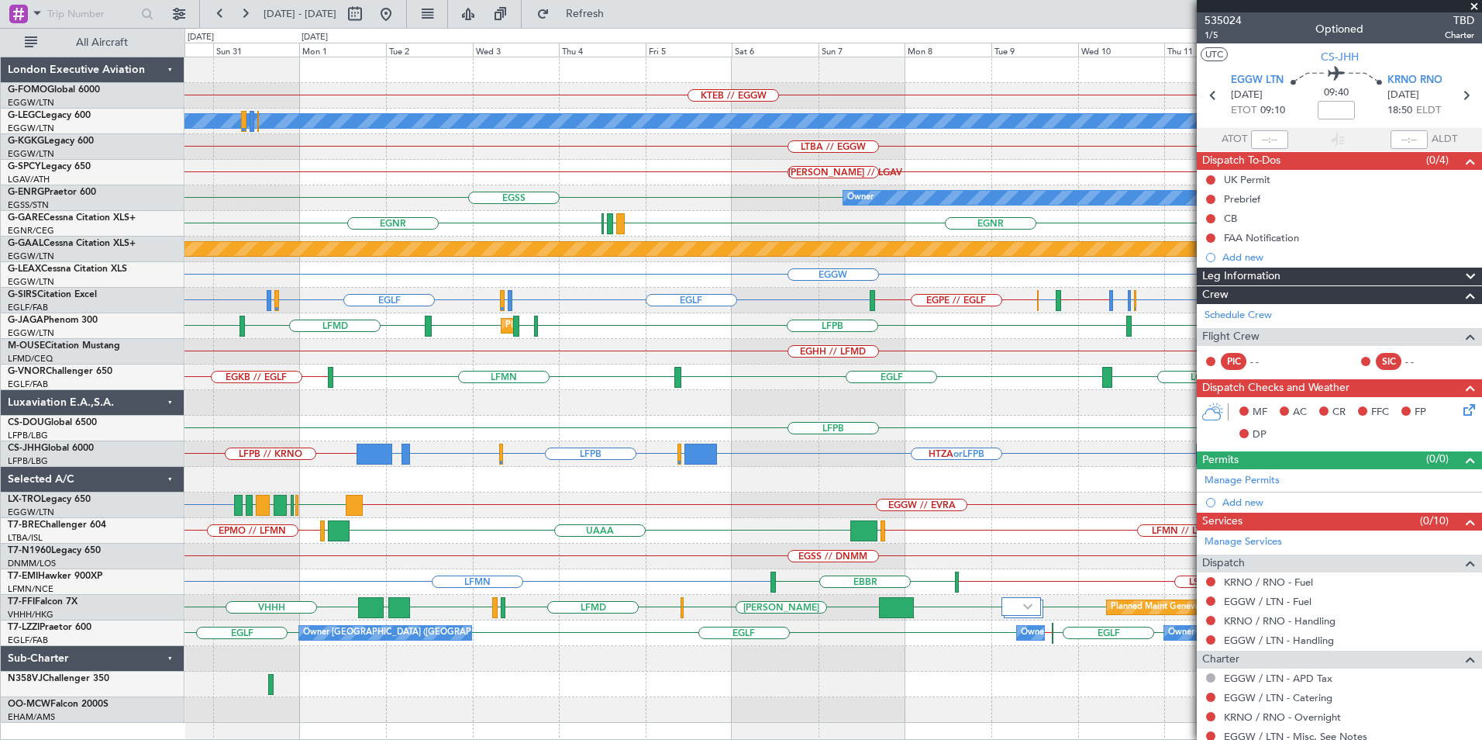
click at [910, 495] on div "KTEB // EGGW EGGW [GEOGRAPHIC_DATA] A/C Unavailable [GEOGRAPHIC_DATA] ([GEOGRAP…" at bounding box center [833, 389] width 1297 height 665
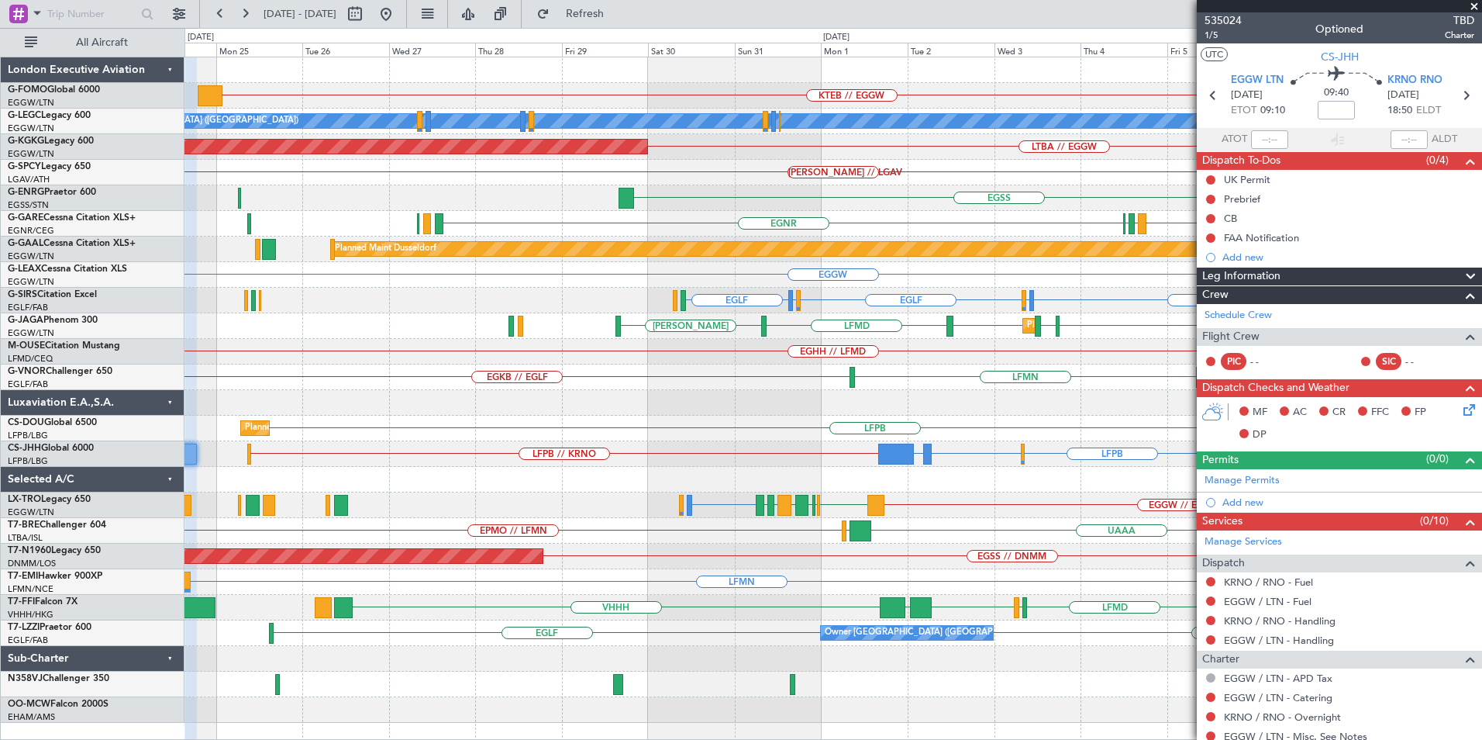
click at [657, 473] on div at bounding box center [833, 480] width 1297 height 26
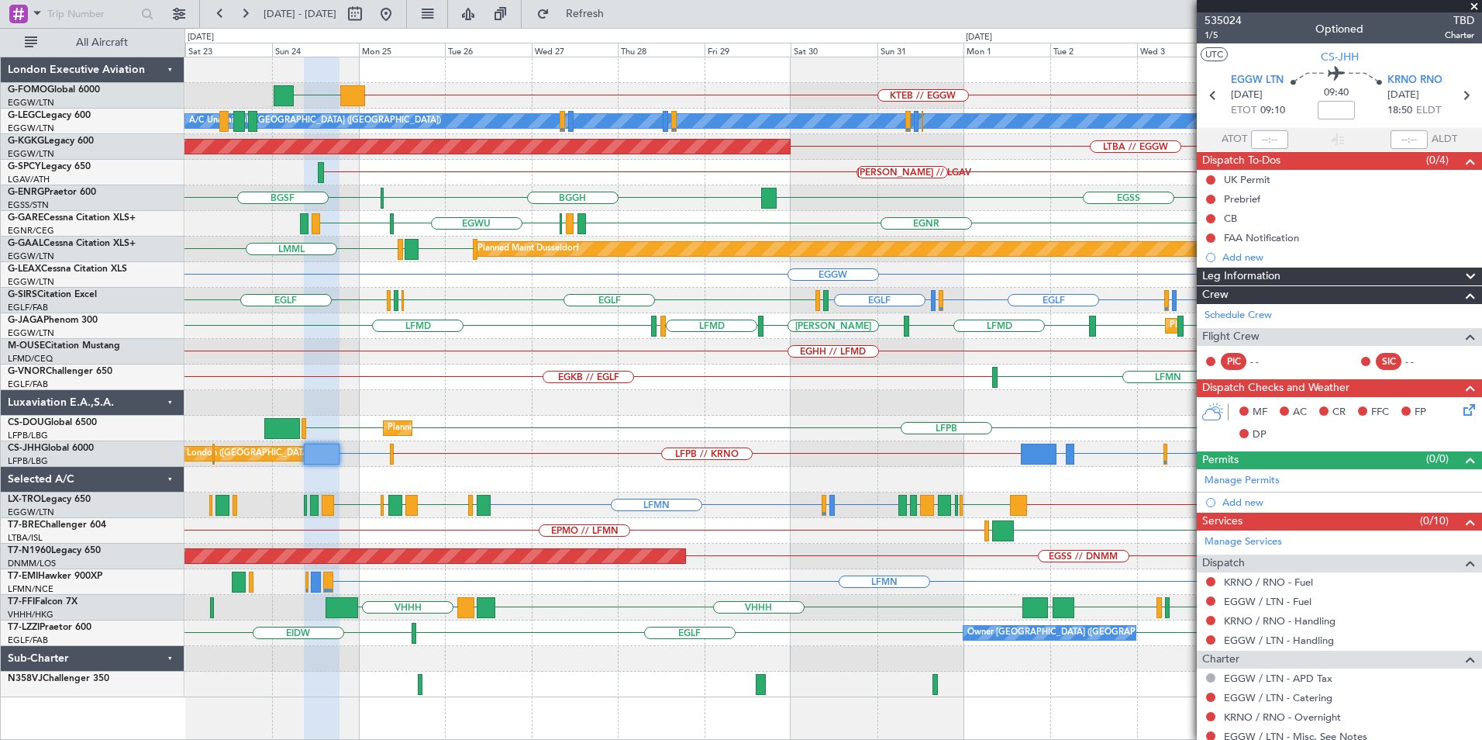
click at [705, 481] on div at bounding box center [833, 480] width 1297 height 26
click at [1220, 16] on span "535024" at bounding box center [1223, 20] width 37 height 16
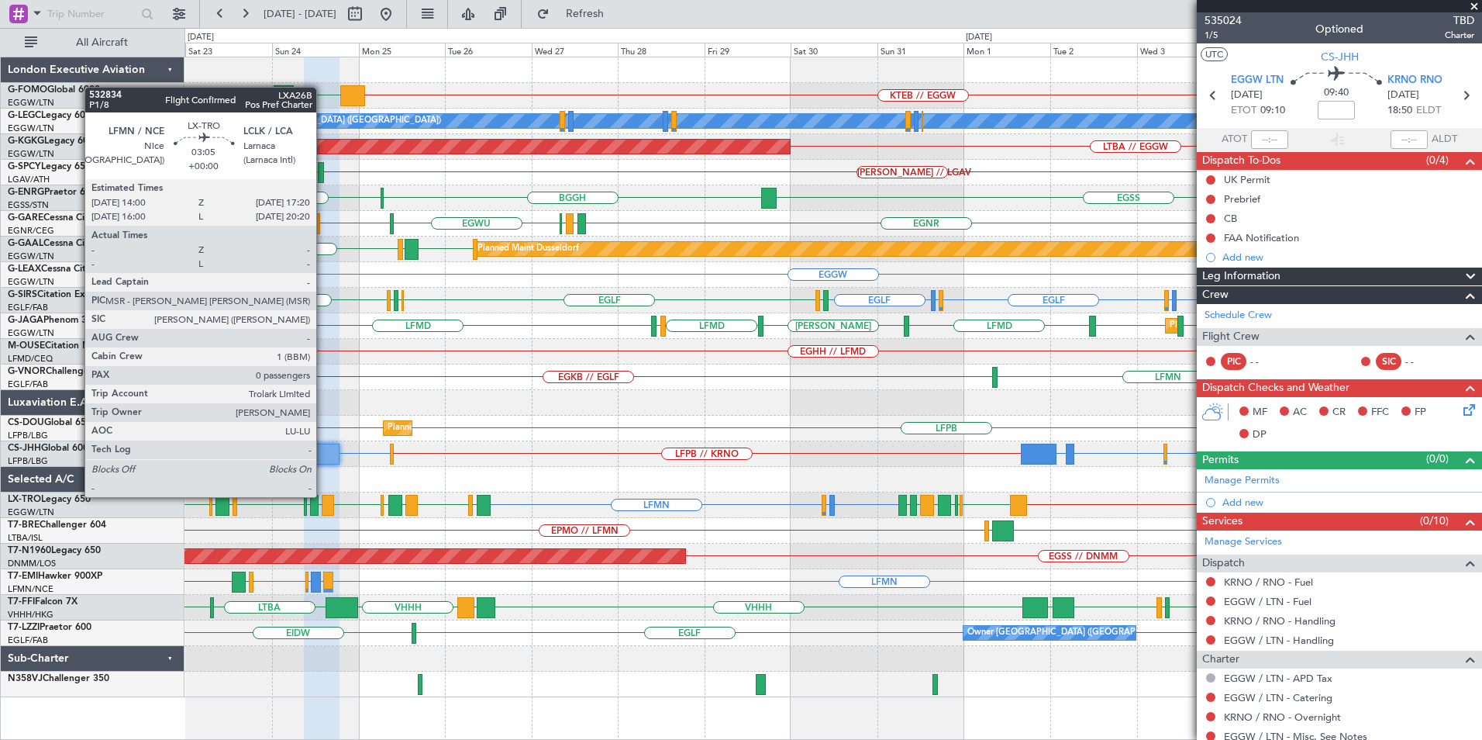
click at [882, 502] on div "LFMN LDSP or LFMN LFMN EGGW // EVRA LCLK LLBG LCLK LFMN LLBG LGAV EGGW LLBG LCL…" at bounding box center [833, 505] width 1297 height 26
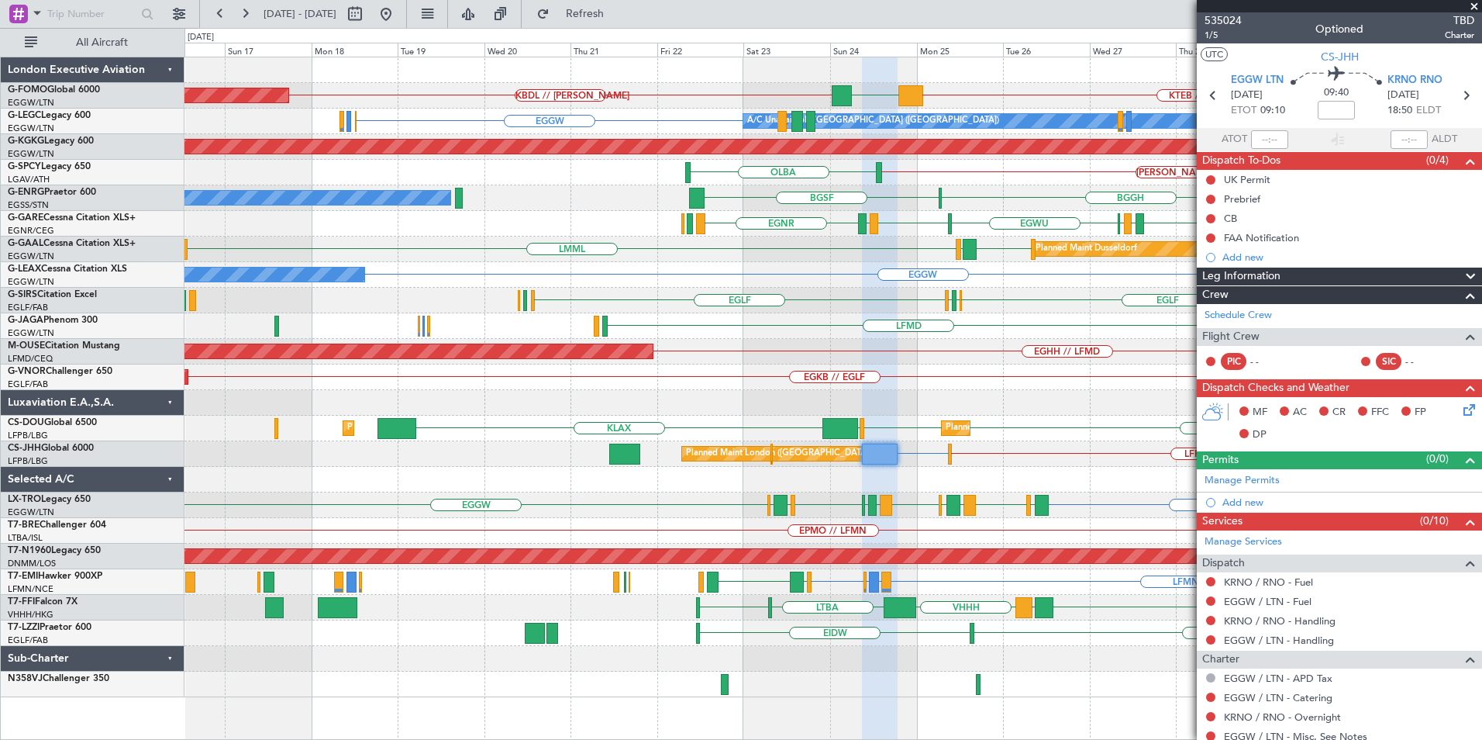
click at [765, 462] on div "LFPB // KRNO KRNO or EGKB Planned Maint [GEOGRAPHIC_DATA] ([GEOGRAPHIC_DATA]) P…" at bounding box center [833, 454] width 1297 height 26
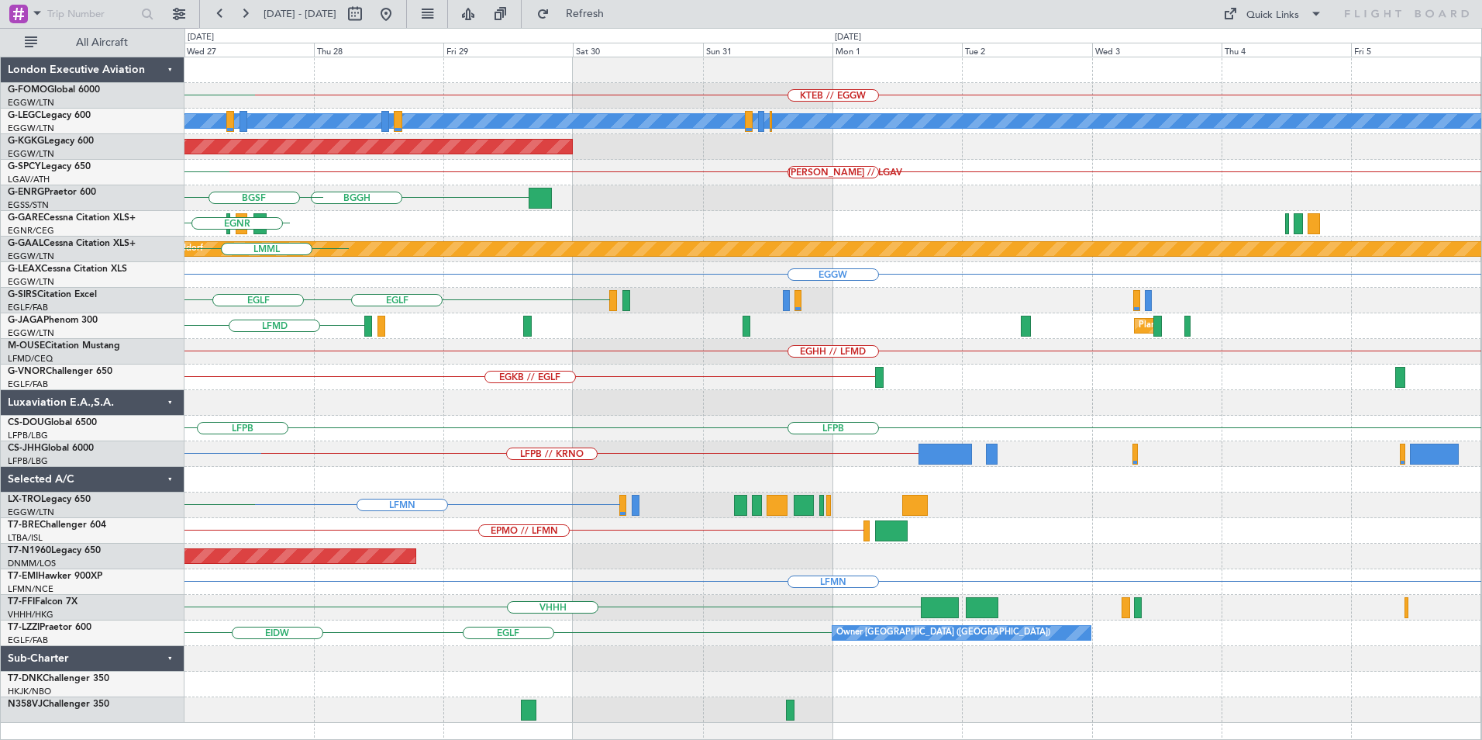
click at [84, 610] on div "KTEB // EGGW EGGW A/C Unavailable [GEOGRAPHIC_DATA] ([GEOGRAPHIC_DATA]) AOG Mai…" at bounding box center [741, 384] width 1482 height 712
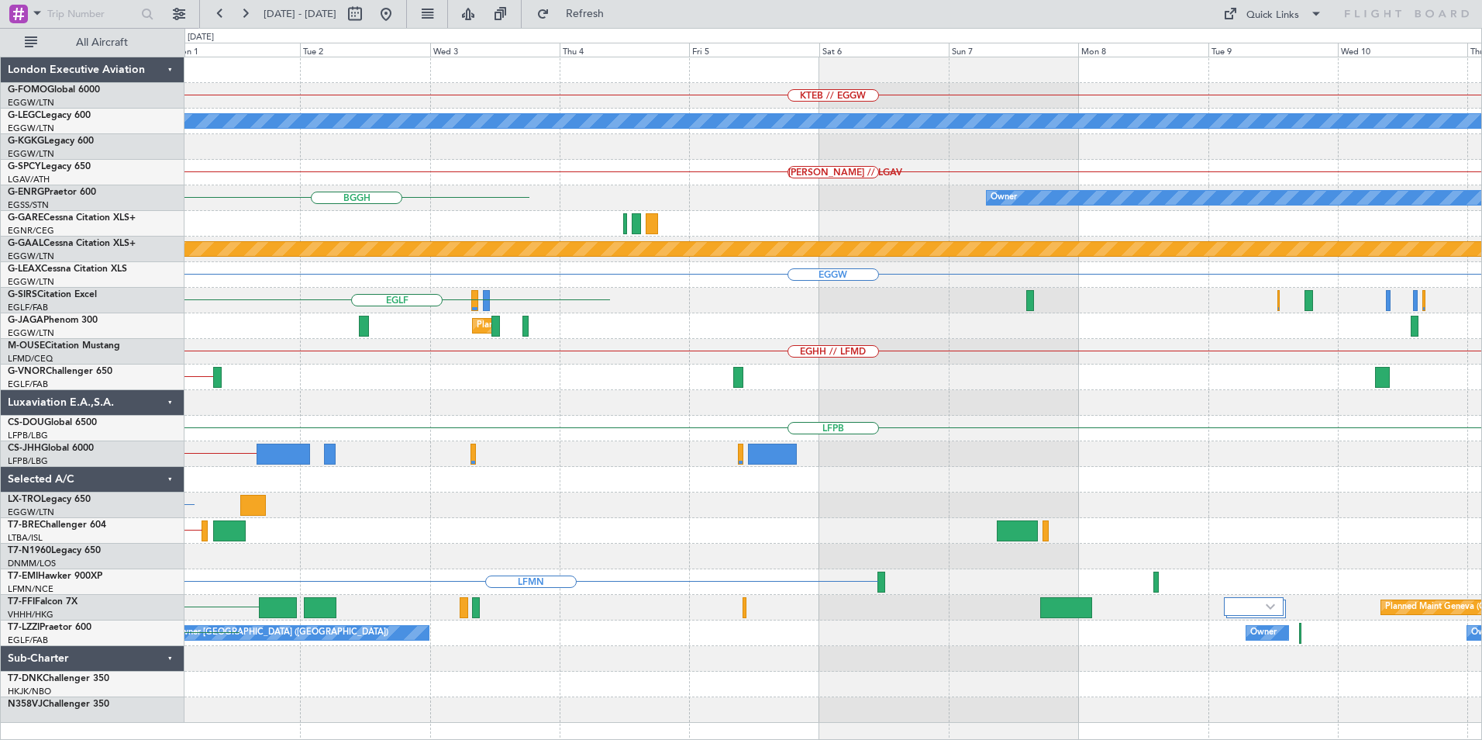
click at [375, 544] on div "KTEB // EGGW A/C Unavailable London (Luton) AOG Maint Istanbul (Ataturk) HEMM /…" at bounding box center [833, 389] width 1297 height 665
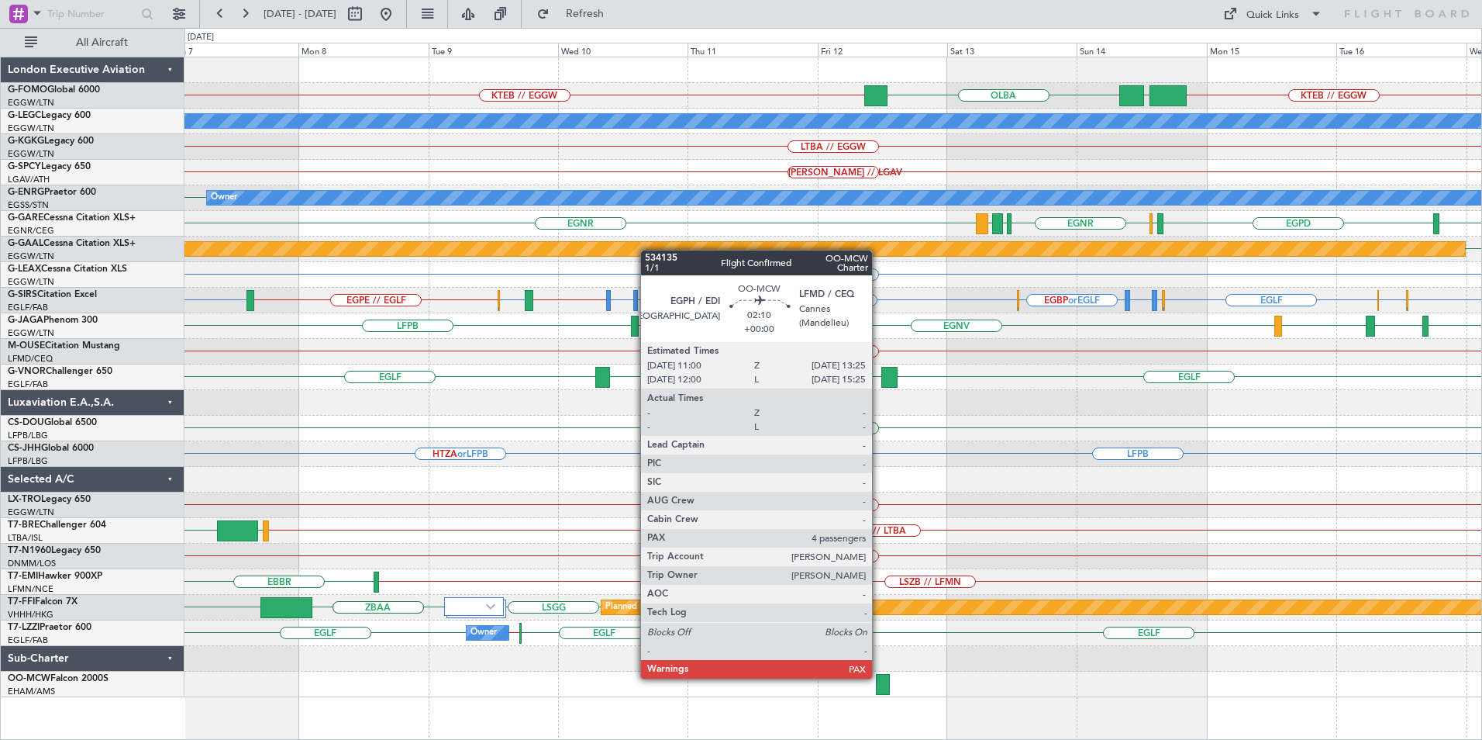
click at [879, 677] on div at bounding box center [882, 684] width 13 height 21
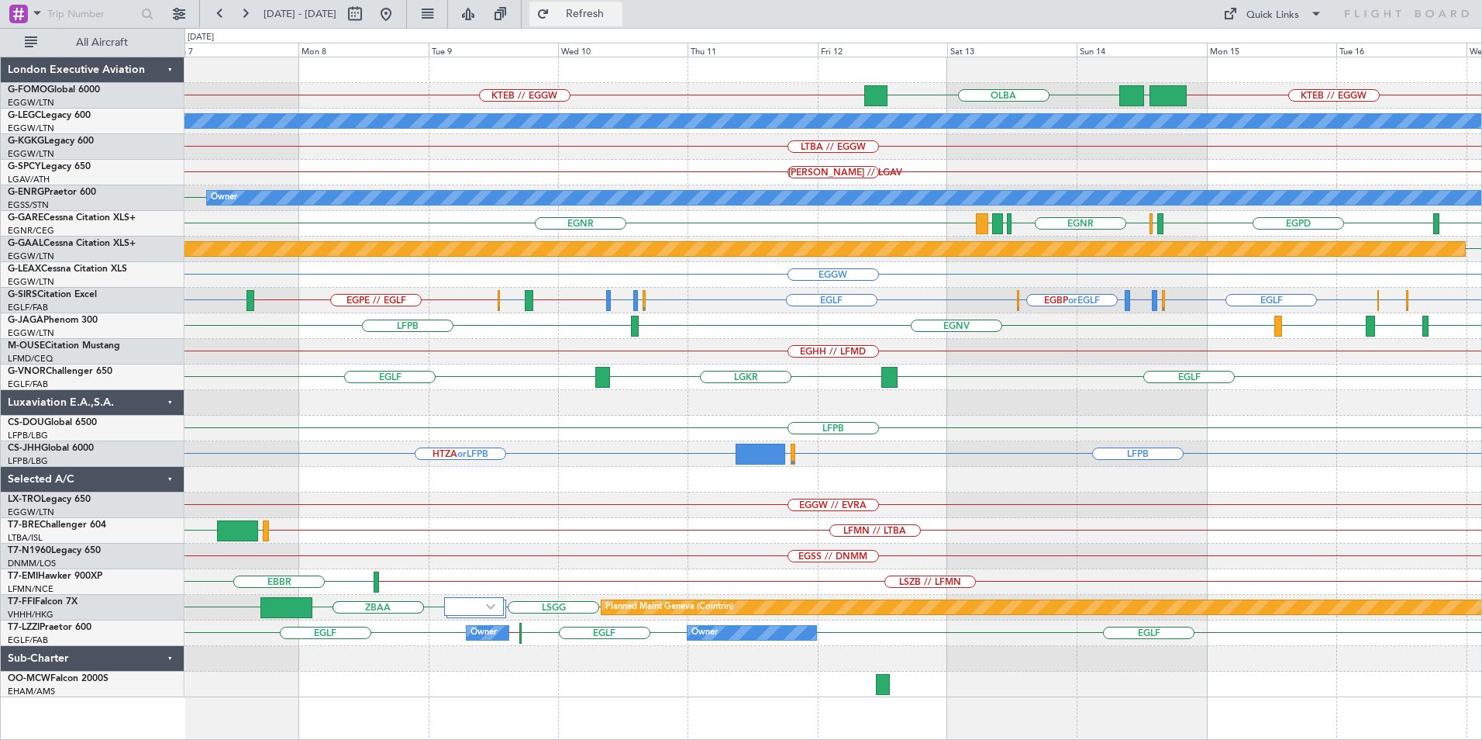
click at [610, 19] on span "Refresh" at bounding box center [585, 14] width 65 height 11
click at [399, 14] on button at bounding box center [386, 14] width 25 height 25
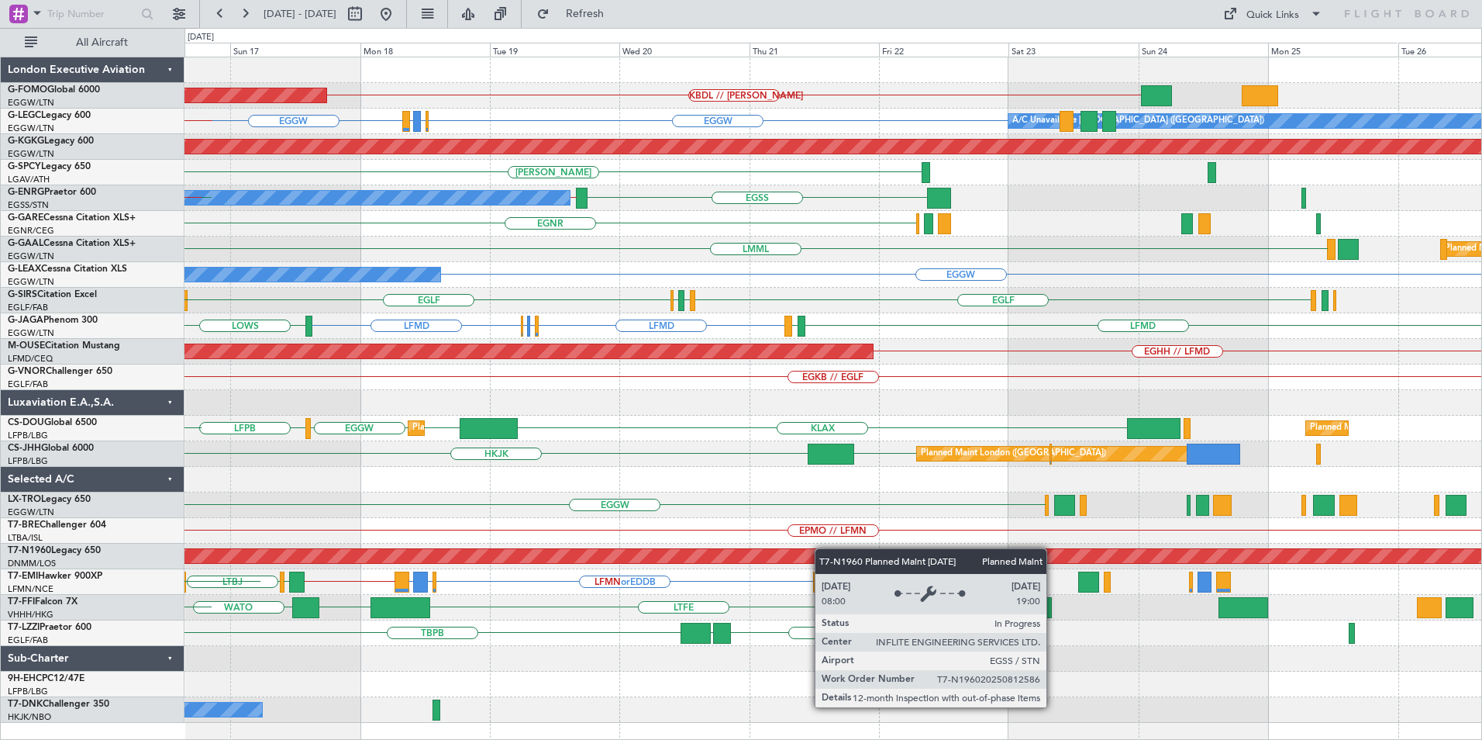
click at [609, 548] on div "Planned Maint Windsor Locks (Bradley Intl) KBDL // KACK EGGW EGGW EGLF or EGGW …" at bounding box center [833, 389] width 1297 height 665
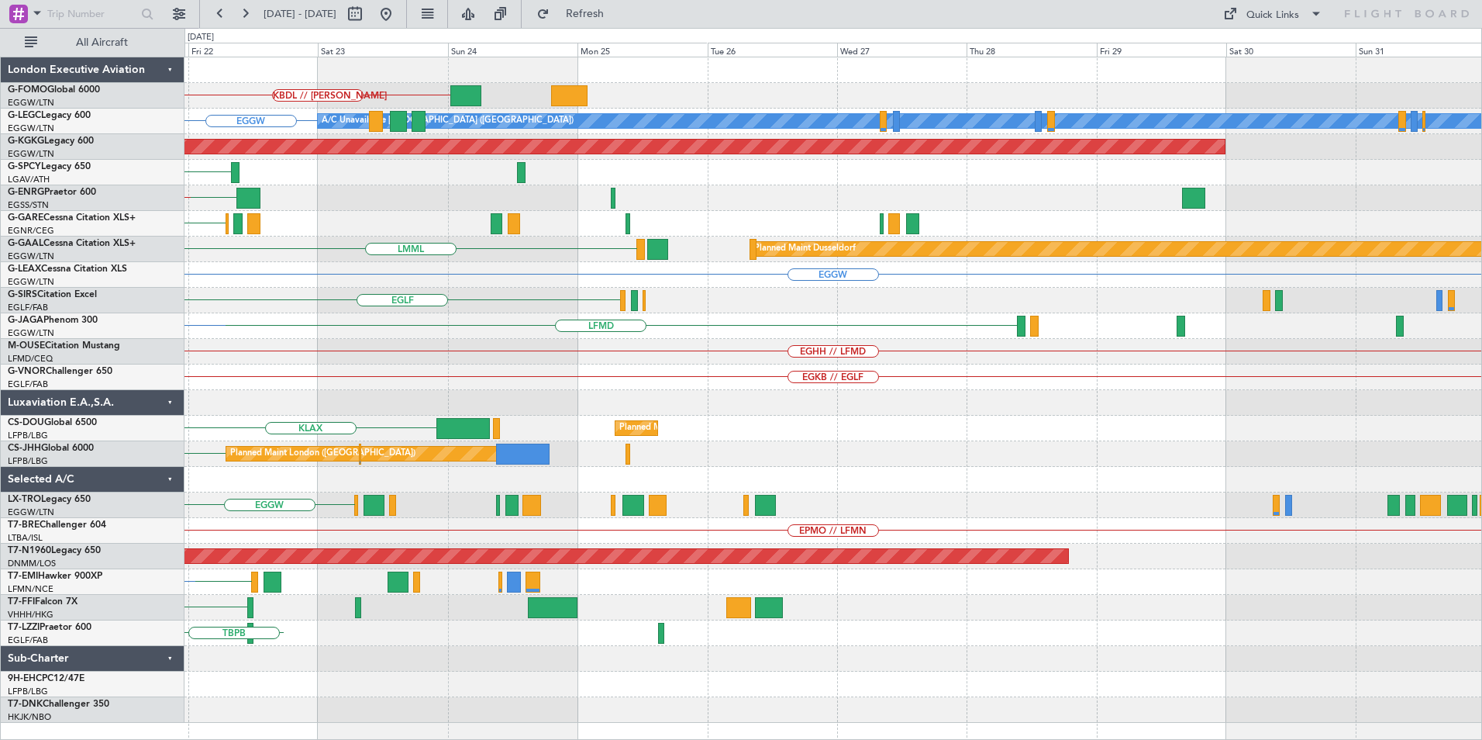
click at [454, 495] on div "KBDL // KACK EGGW A/C Unavailable London (Luton) AOG Maint Istanbul (Ataturk) H…" at bounding box center [833, 389] width 1297 height 665
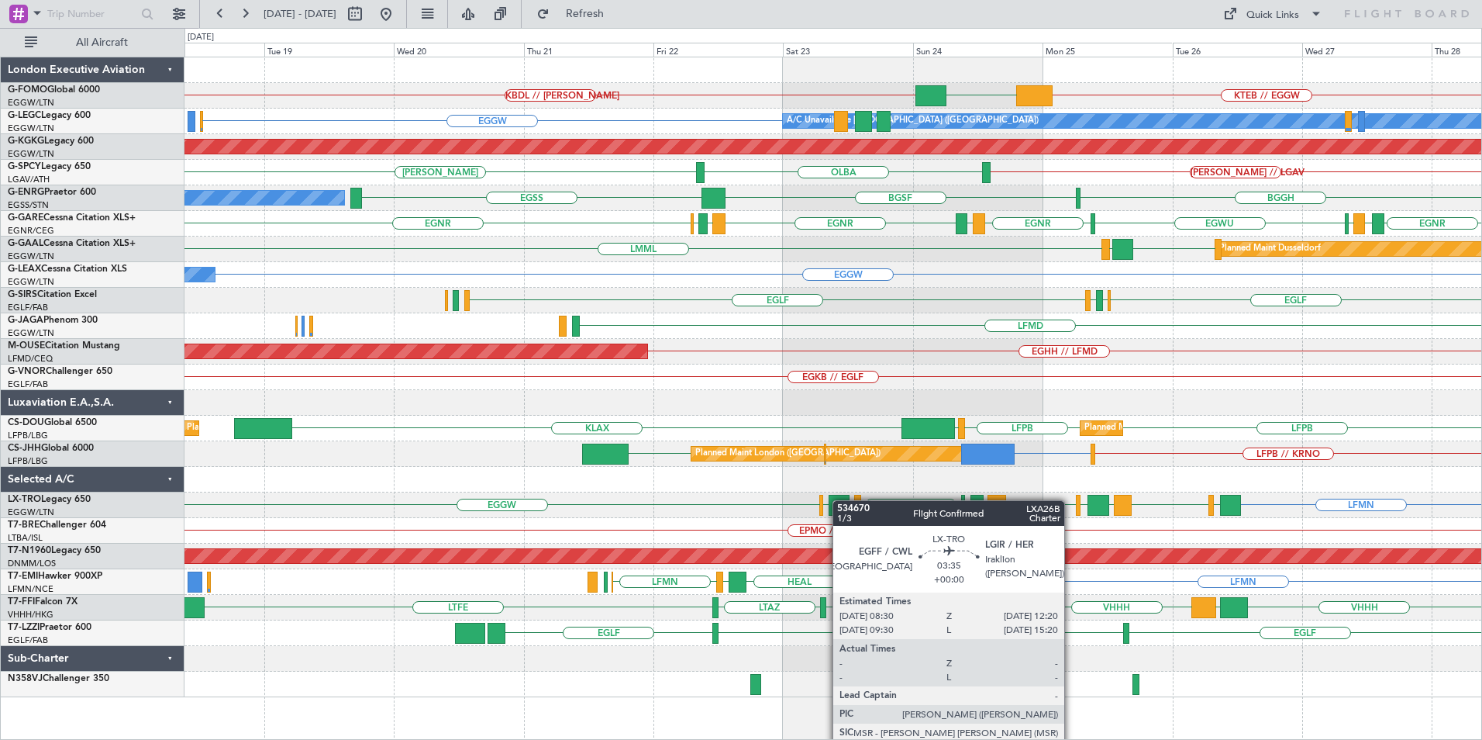
click at [841, 500] on div "KTEB // EGGW EGGW KBDL // KACK Planned Maint Windsor Locks (Bradley Intl) EGGW …" at bounding box center [833, 377] width 1297 height 640
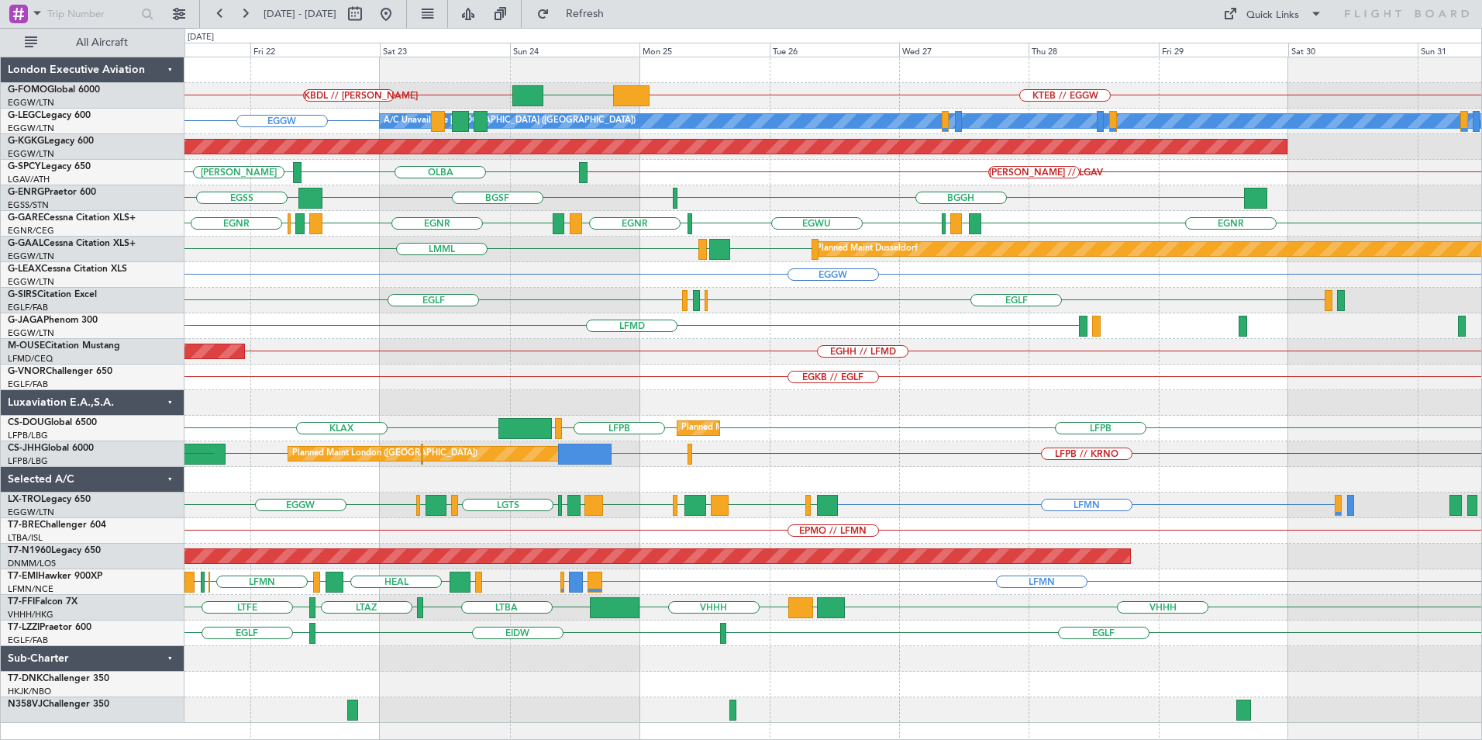
click at [603, 453] on div "Planned Maint London (Biggin Hill) LFPB // KRNO KRNO or EGKB EGKB HKJK" at bounding box center [833, 454] width 1297 height 26
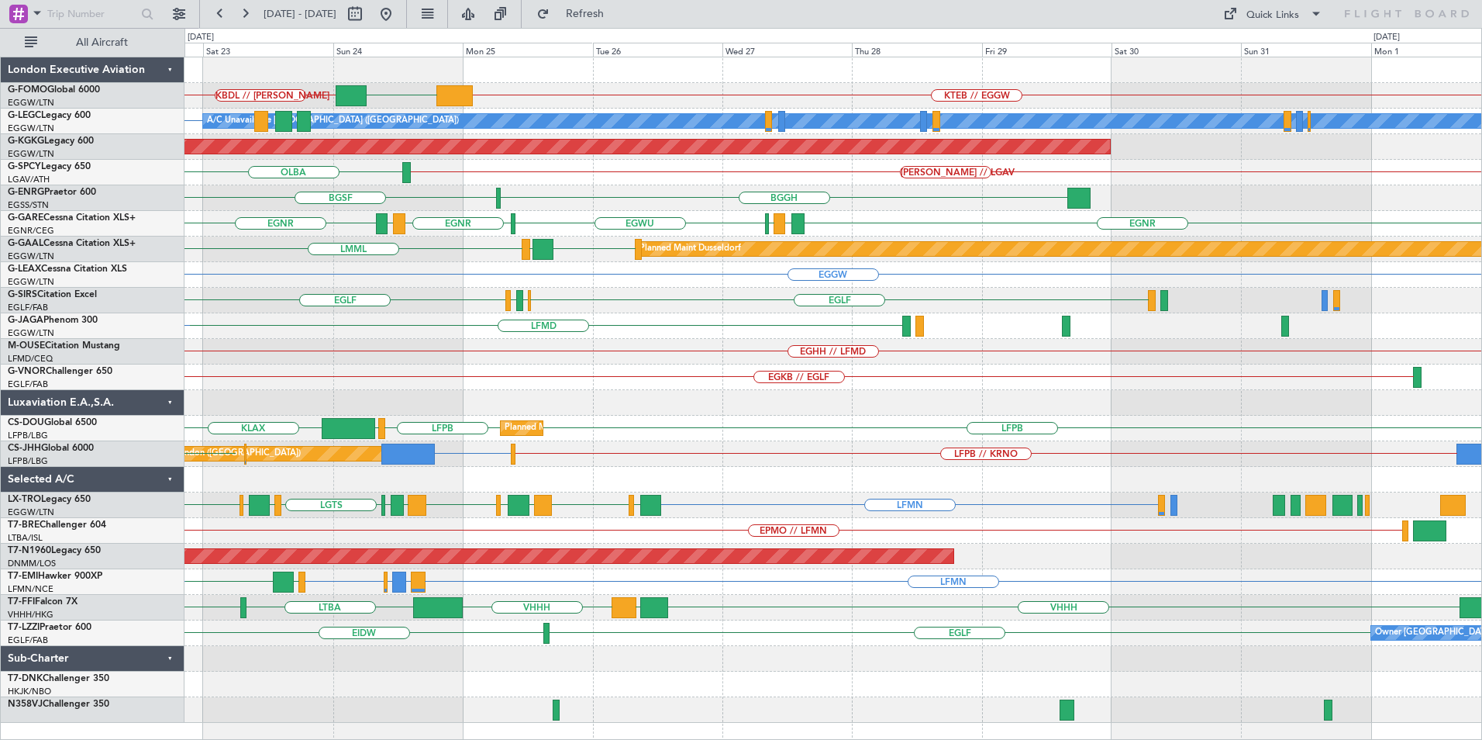
click at [762, 450] on div "KTEB // EGGW EGGW KBDL // KACK A/C Unavailable London (Luton) EGGW AOG Maint Is…" at bounding box center [833, 389] width 1297 height 665
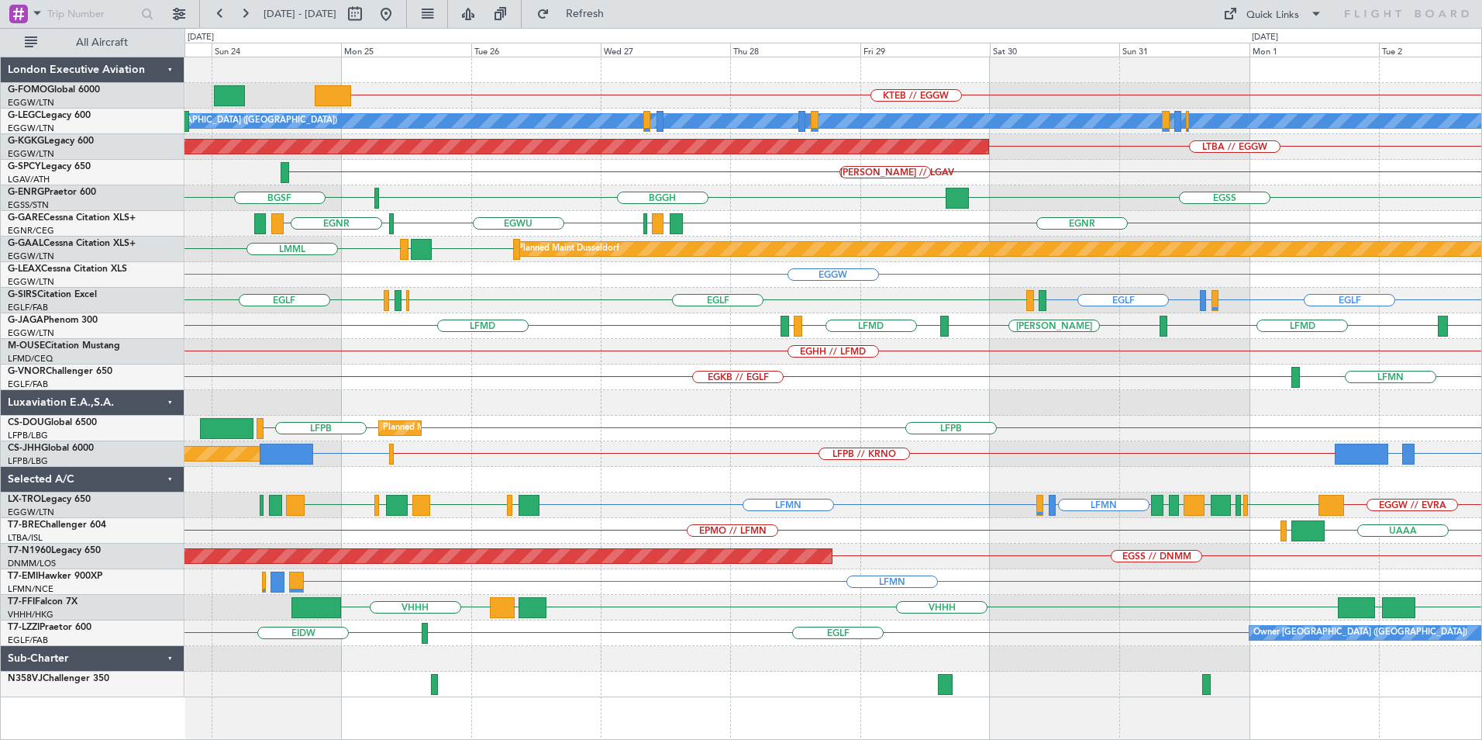
click at [920, 423] on div "KTEB // EGGW A/C Unavailable London (Luton) AOG Maint Istanbul (Ataturk) LTBA /…" at bounding box center [833, 377] width 1297 height 640
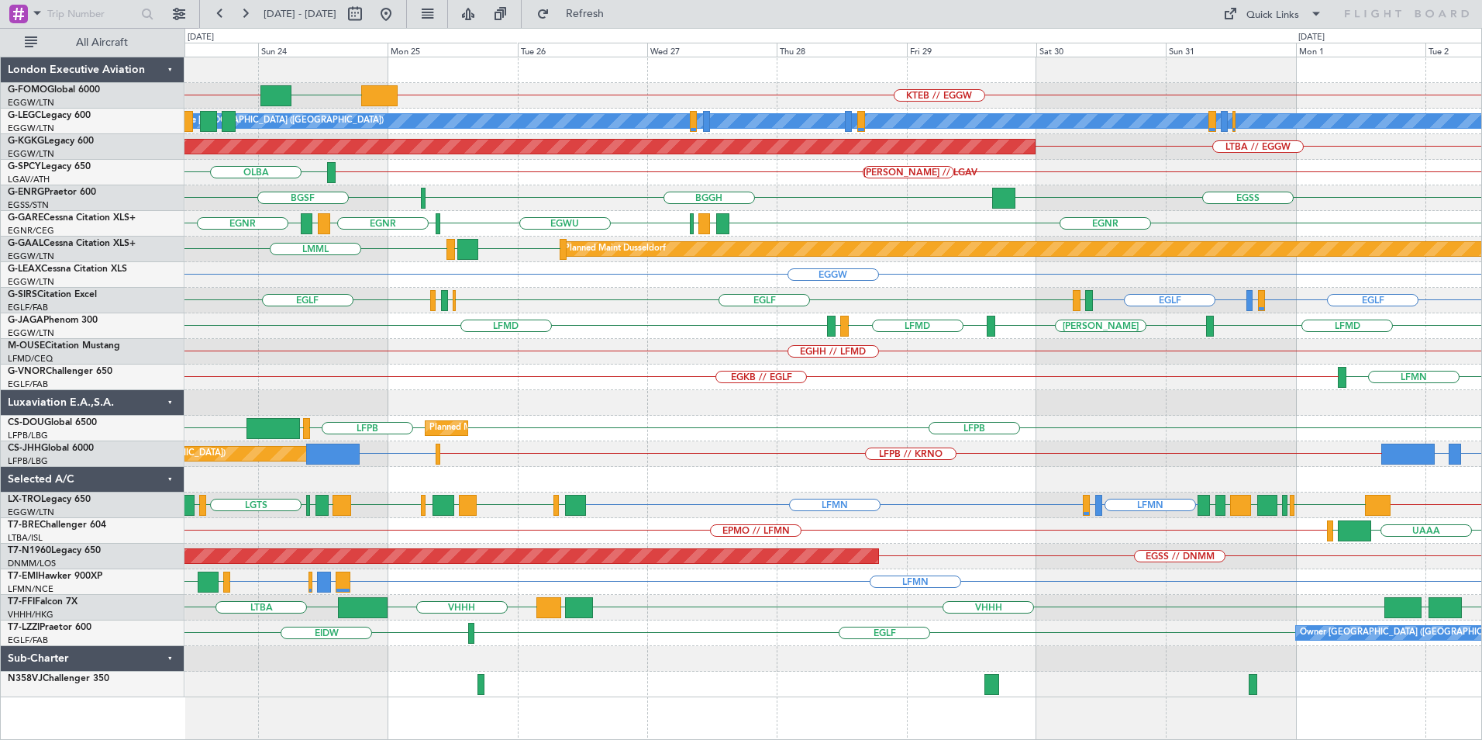
drag, startPoint x: 439, startPoint y: 16, endPoint x: 533, endPoint y: 115, distance: 136.6
click at [399, 16] on button at bounding box center [386, 14] width 25 height 25
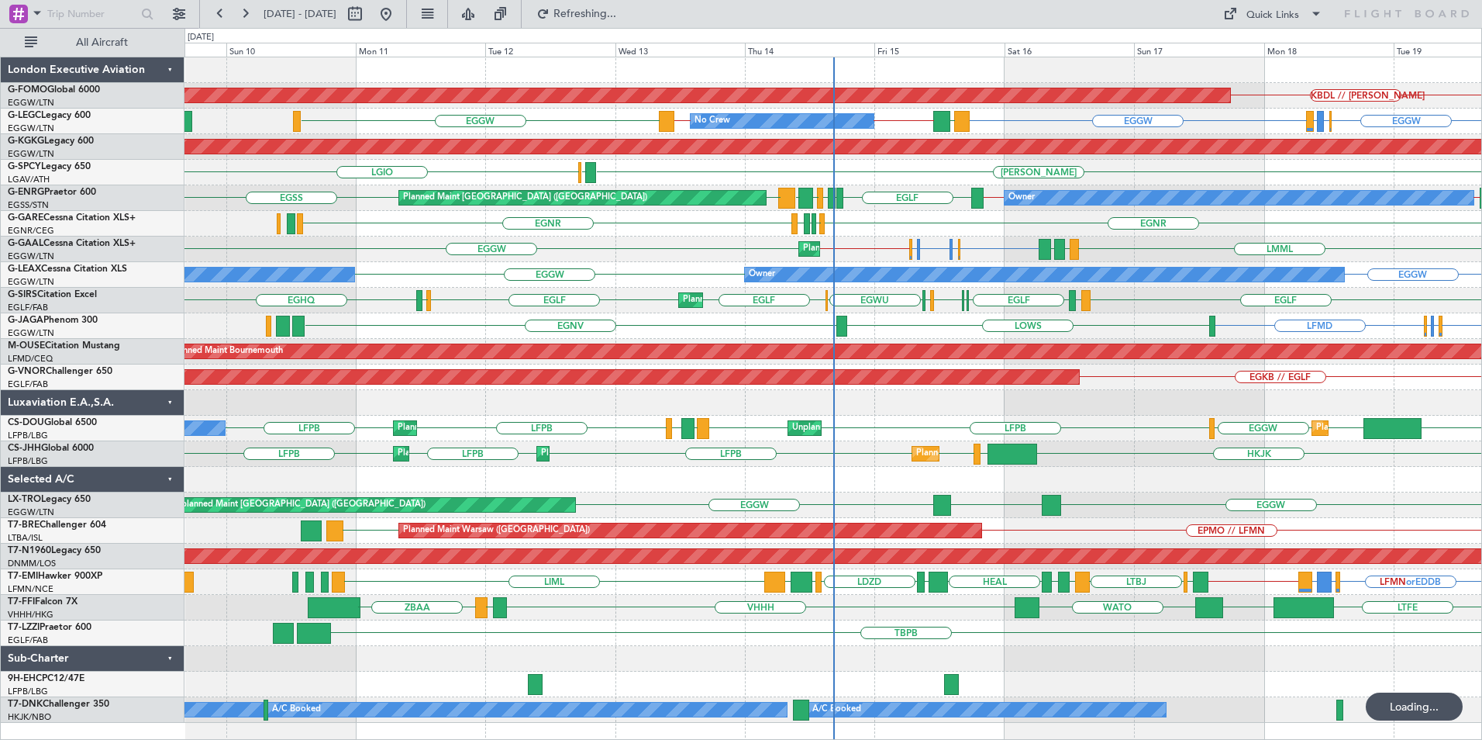
click at [242, 436] on div "KBDL // KACK Planned Maint Windsor Locks (Bradley Intl) EGGW EGLF or EGGW EGPE …" at bounding box center [833, 389] width 1297 height 665
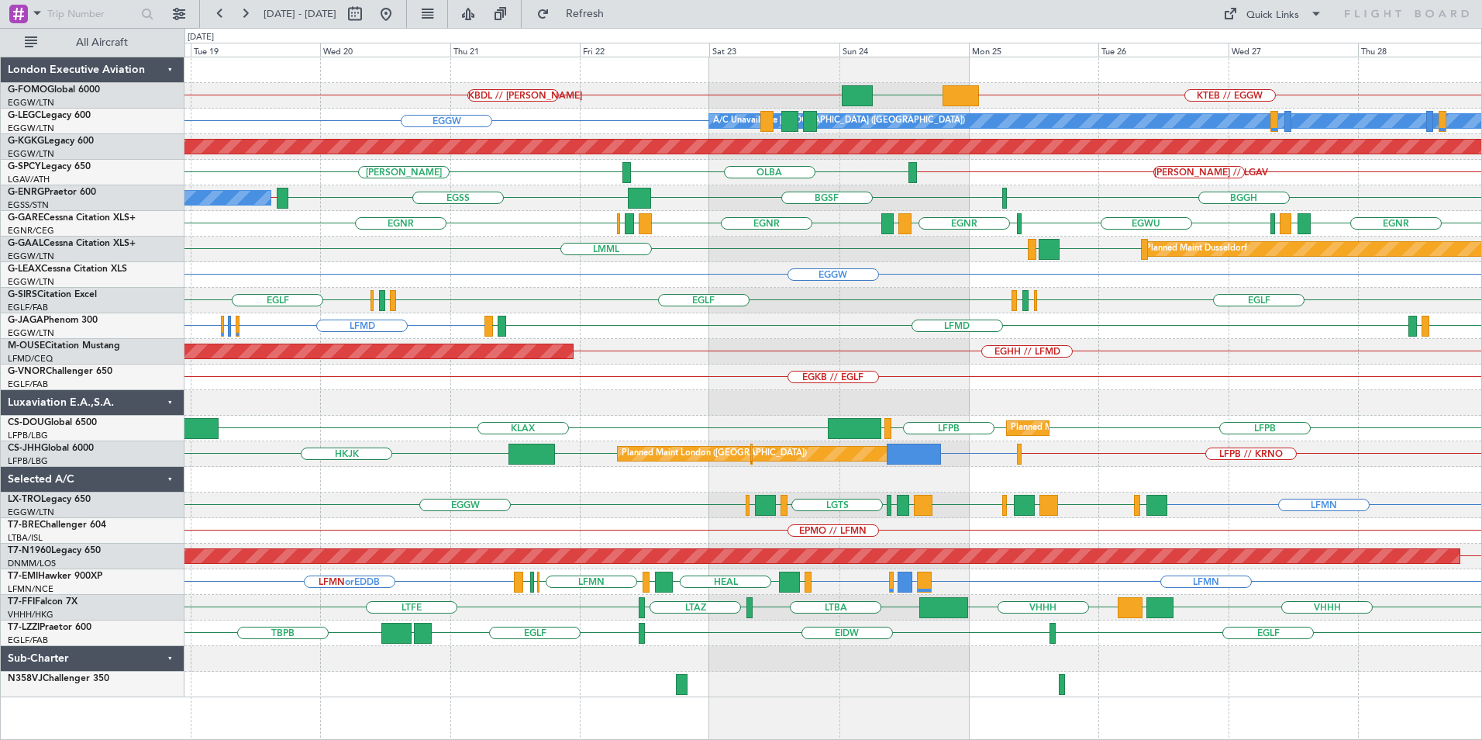
click at [307, 518] on div "KTEB // EGGW KBDL // KACK EGGW Planned Maint Windsor Locks (Bradley Intl) A/C U…" at bounding box center [833, 377] width 1297 height 640
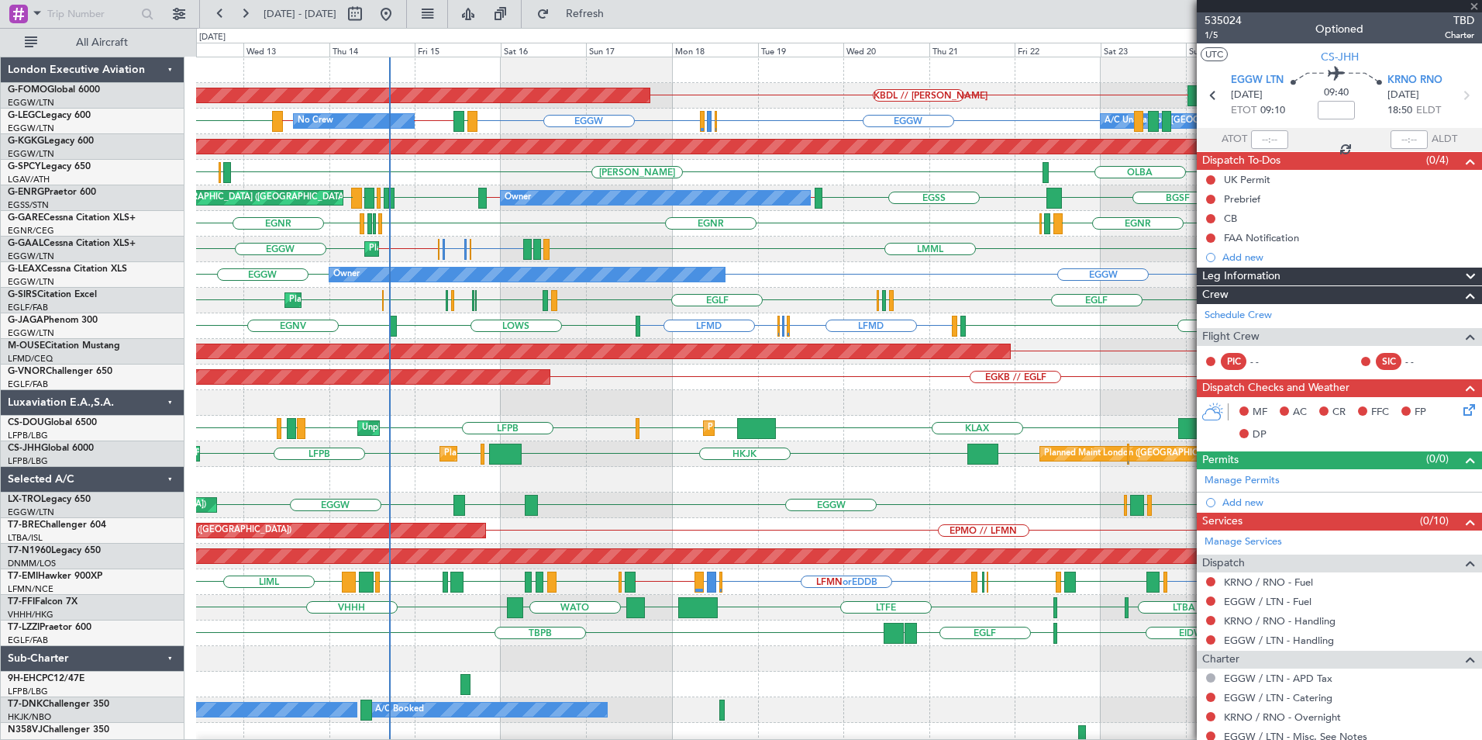
type input "+01:00"
type input "6"
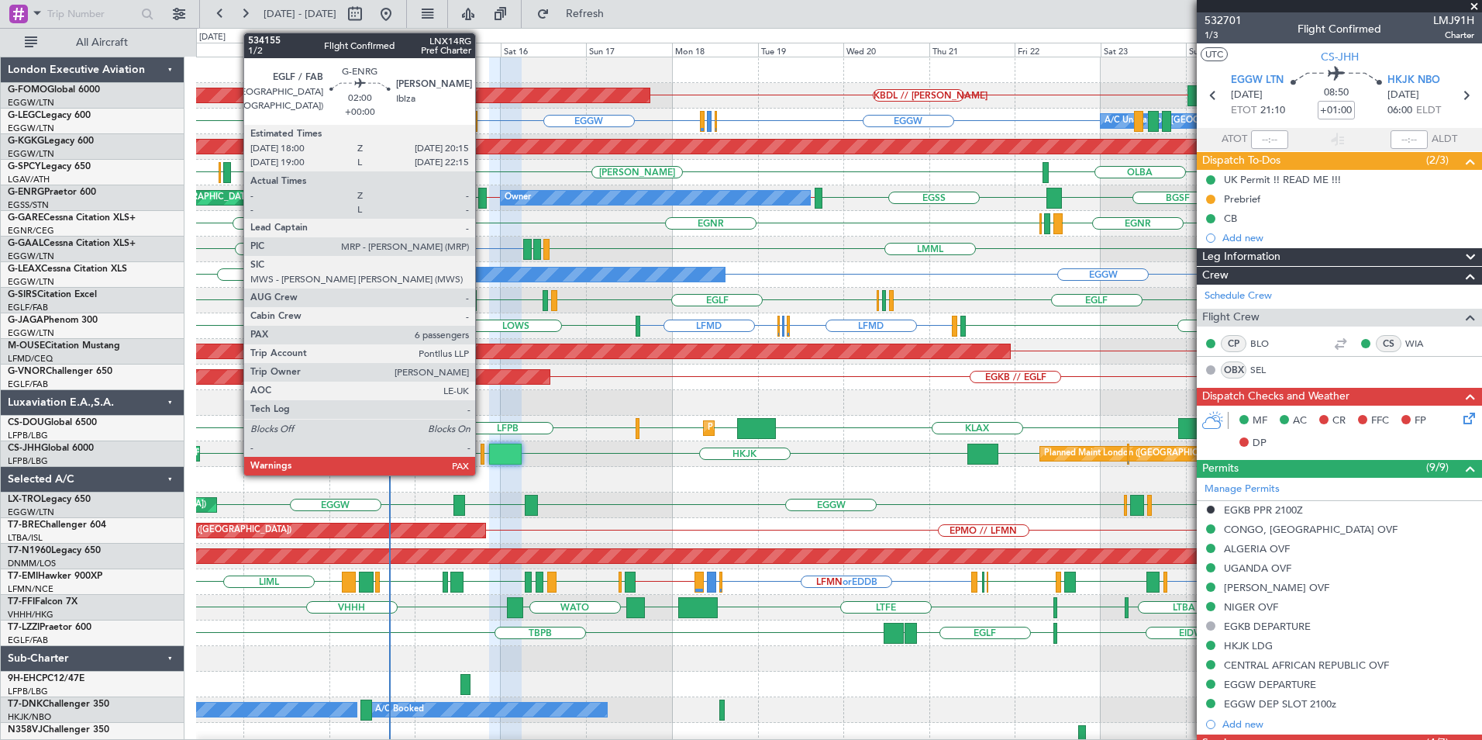
click at [482, 200] on div at bounding box center [482, 198] width 9 height 21
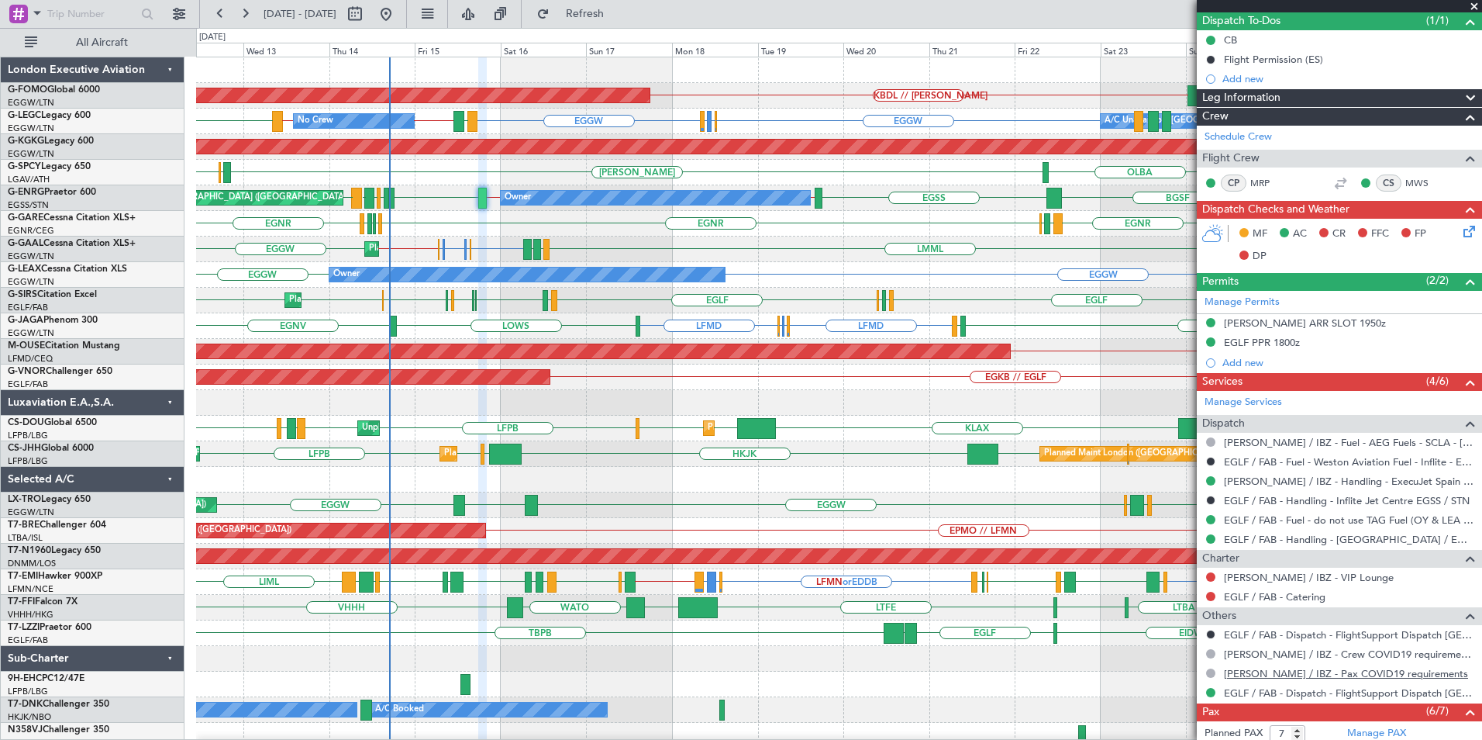
scroll to position [374, 0]
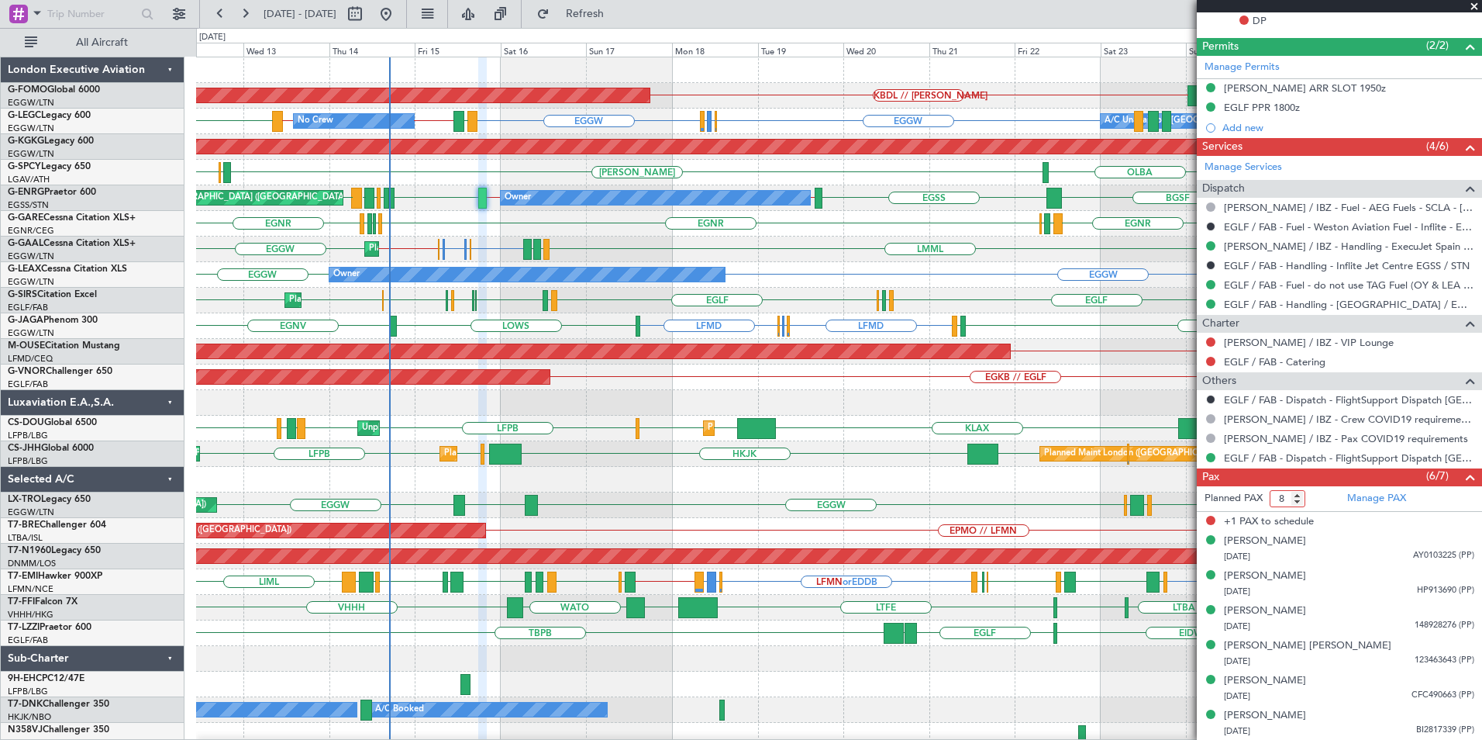
type input "8"
click at [1296, 492] on input "8" at bounding box center [1288, 498] width 36 height 17
click at [26, 443] on div "KTEB // EGGW KBDL // KACK EGGW Planned Maint Windsor Locks (Bradley Intl) EGGW …" at bounding box center [741, 384] width 1482 height 712
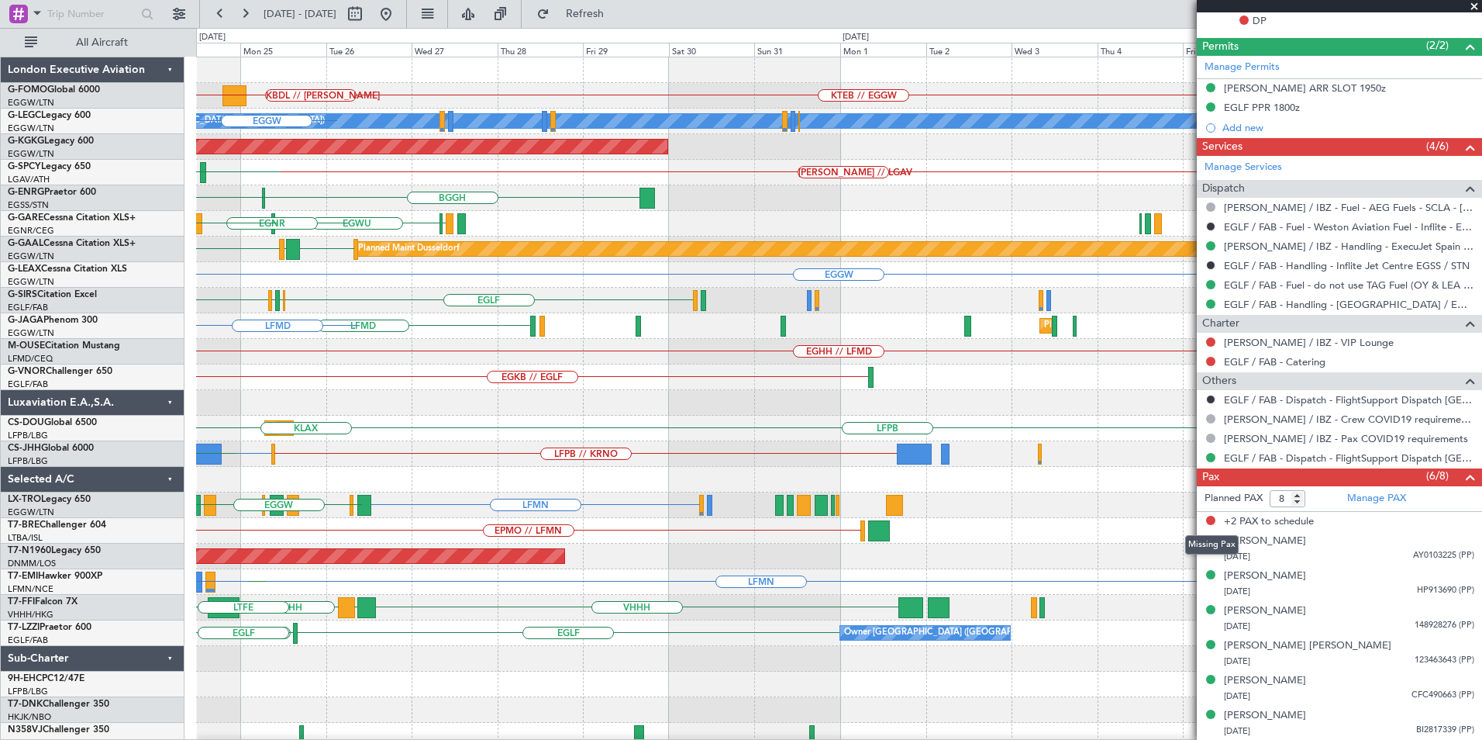
click at [0, 514] on html "12 Aug 2025 - 27 Aug 2025 Refresh Quick Links All Aircraft KTEB // EGGW EGGW KB…" at bounding box center [741, 370] width 1482 height 740
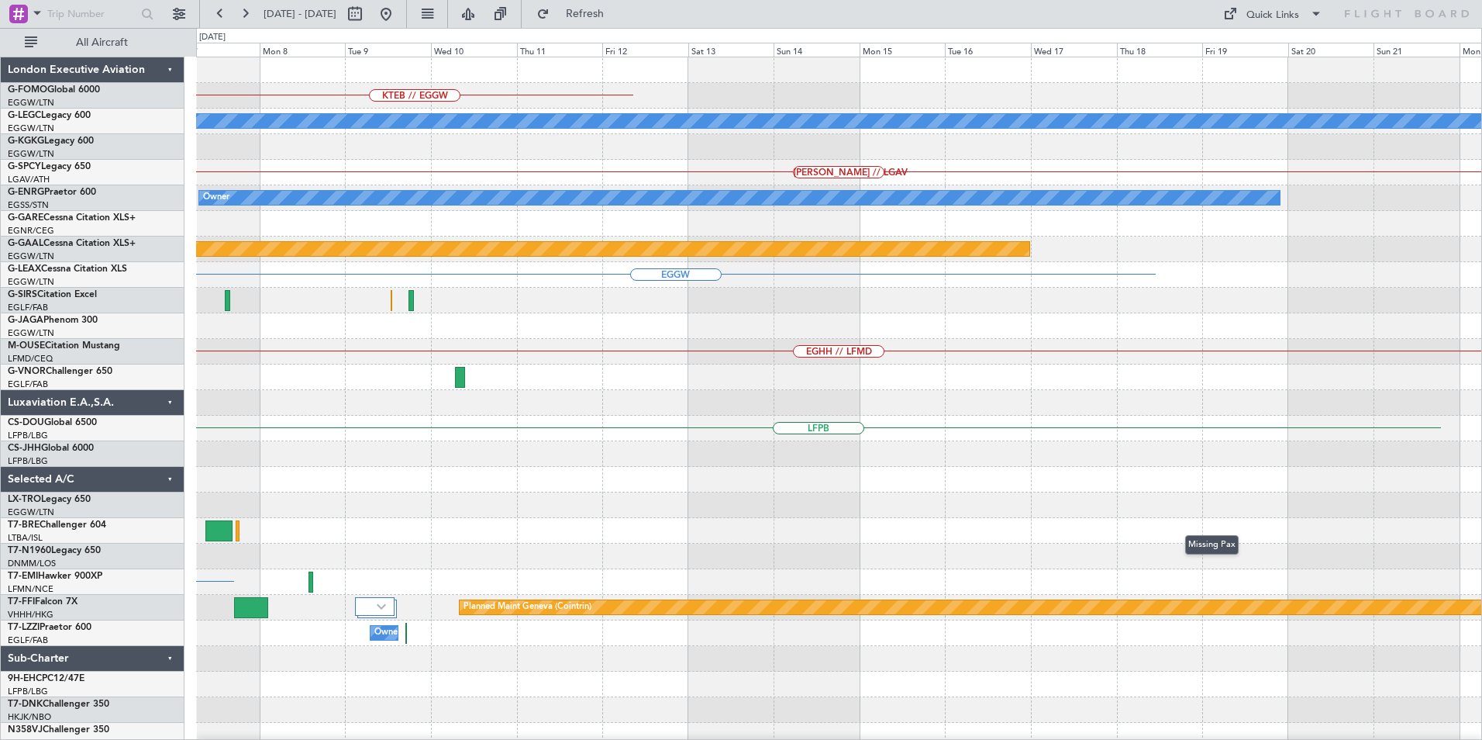
click at [0, 519] on html "12 Aug 2025 - 27 Aug 2025 Refresh Quick Links All Aircraft KTEB // EGGW A/C Una…" at bounding box center [741, 370] width 1482 height 740
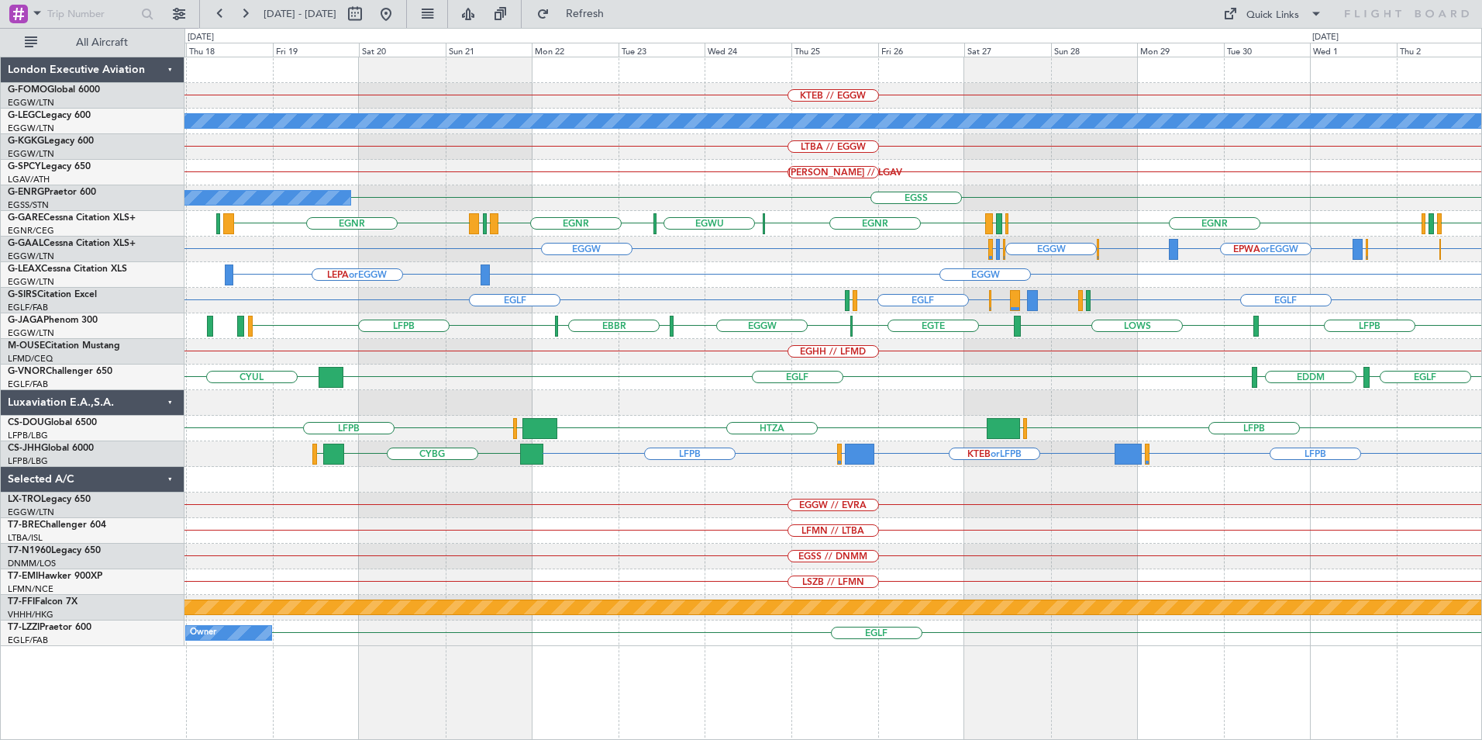
click at [624, 481] on div "KTEB // EGGW A/C Unavailable London (Luton) LTBA // EGGW HEMM // LGAV EGSS Owne…" at bounding box center [833, 351] width 1297 height 588
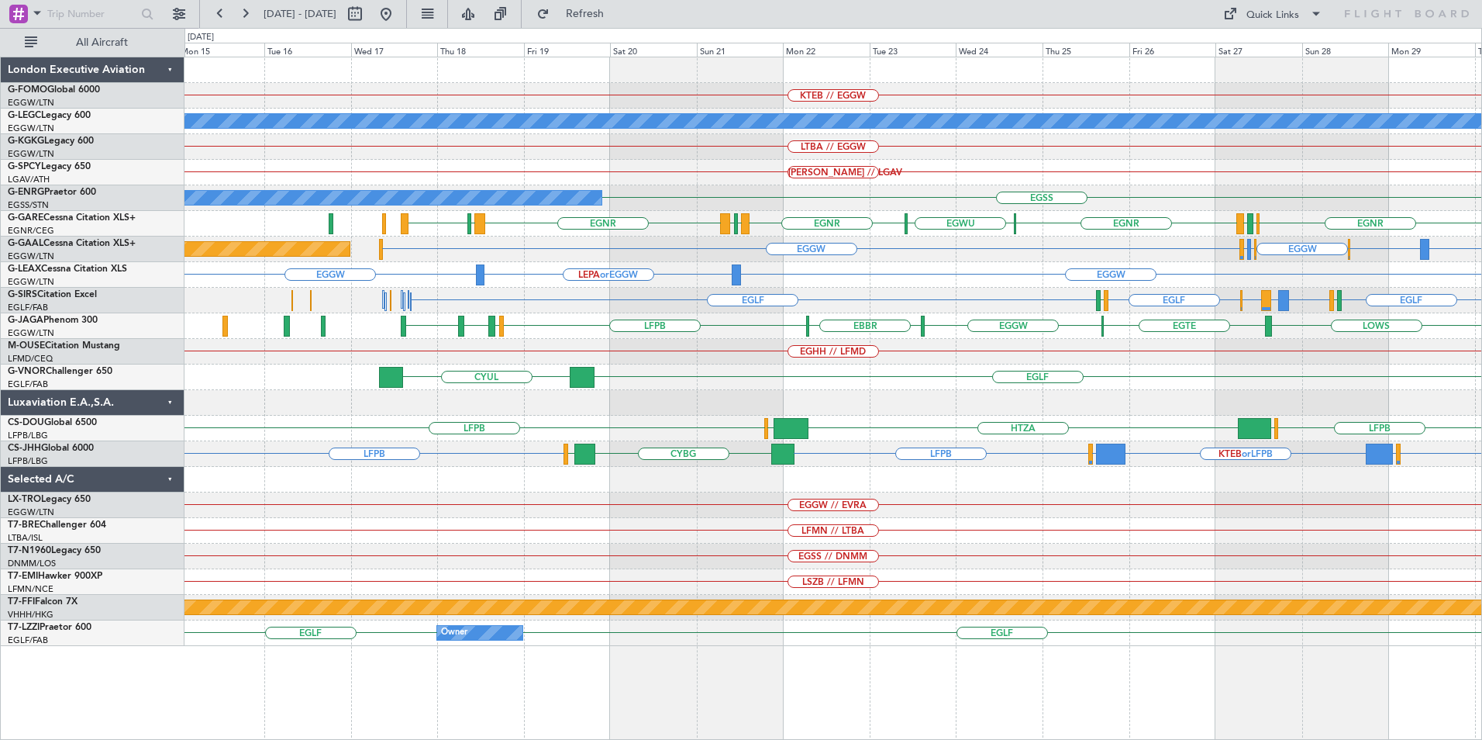
click at [636, 474] on div at bounding box center [833, 480] width 1297 height 26
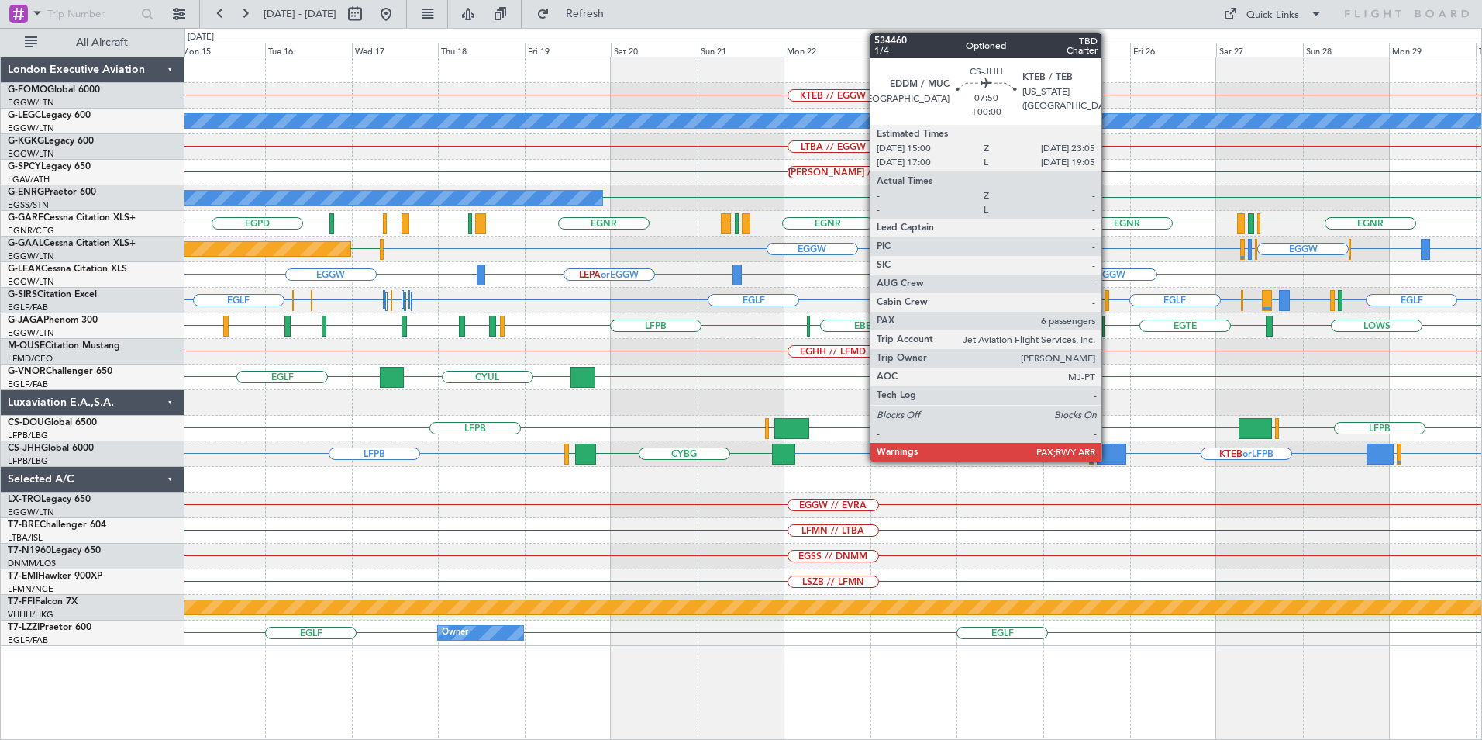
click at [1109, 455] on div at bounding box center [1111, 453] width 29 height 21
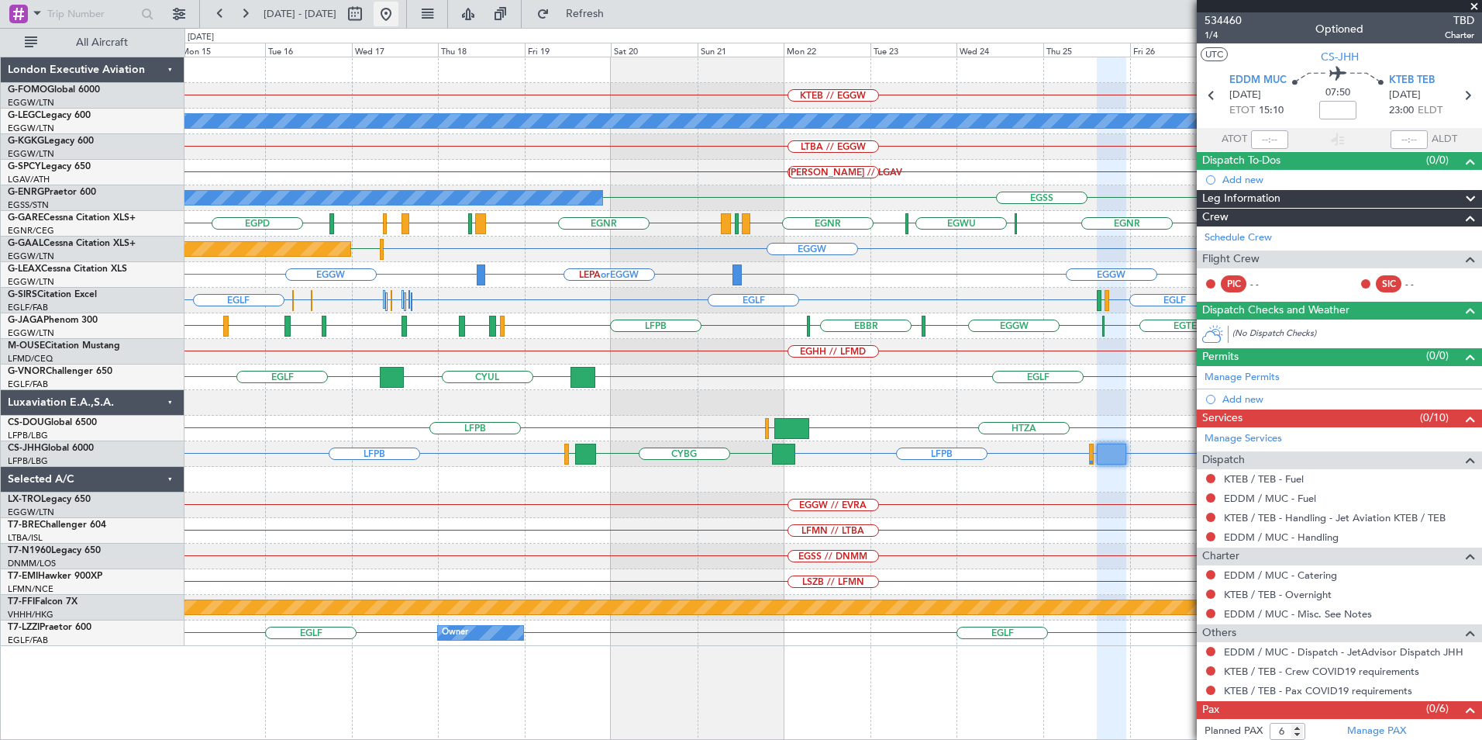
click at [399, 19] on button at bounding box center [386, 14] width 25 height 25
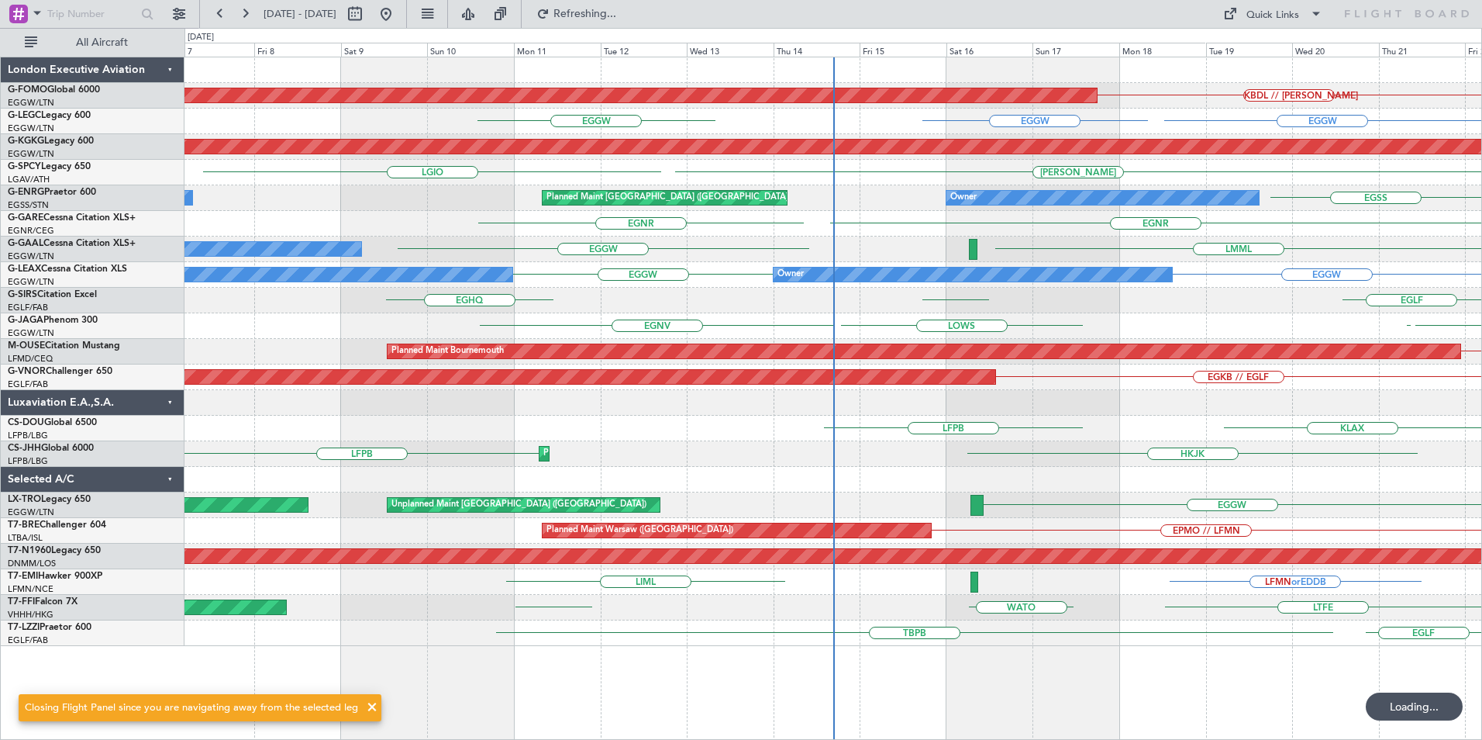
click at [22, 409] on div "KBDL // KACK Planned Maint Windsor Locks (Bradley Intl) EGGW EGGW EGGW Planned …" at bounding box center [741, 384] width 1482 height 712
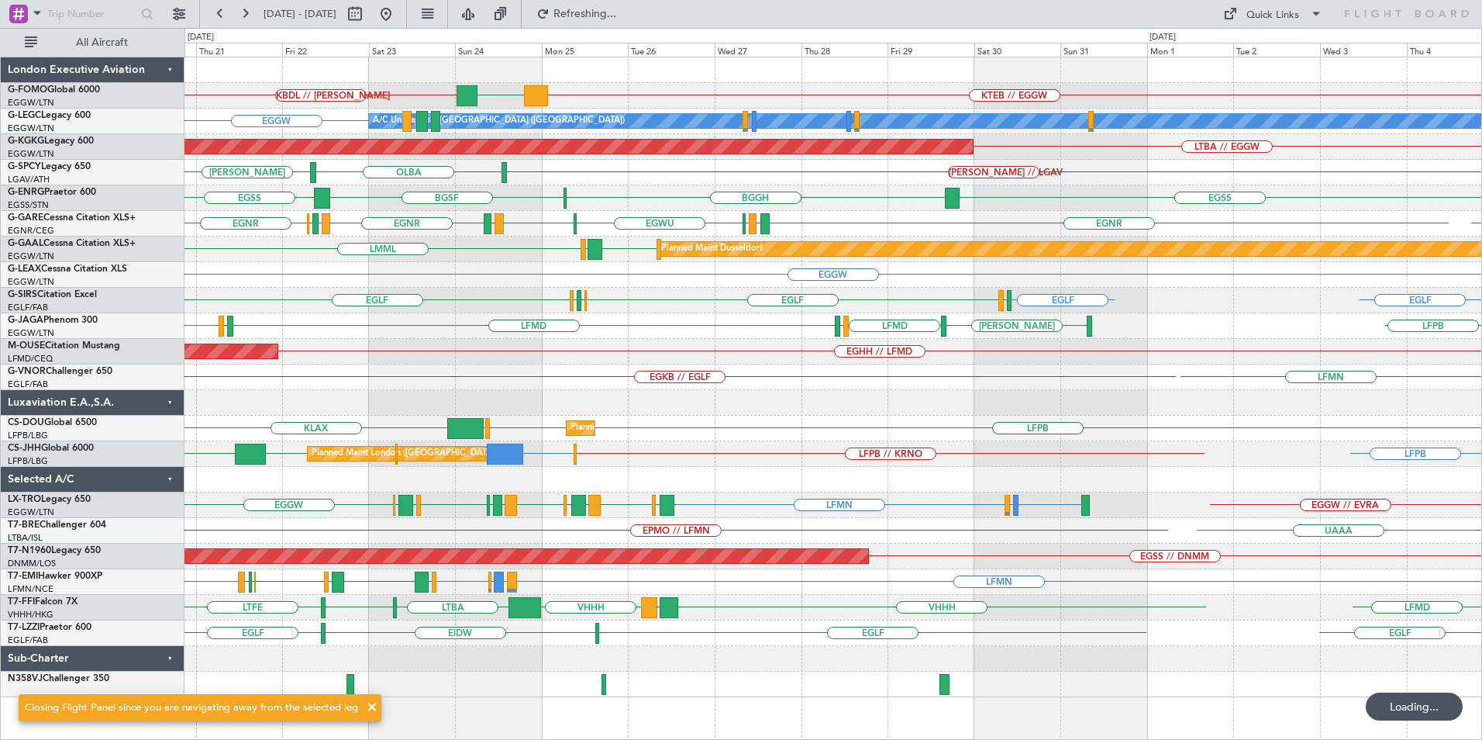
click at [892, 461] on div "KTEB // EGGW KBDL // KACK EGGW Planned Maint Windsor Locks (Bradley Intl) EGGW …" at bounding box center [833, 377] width 1297 height 640
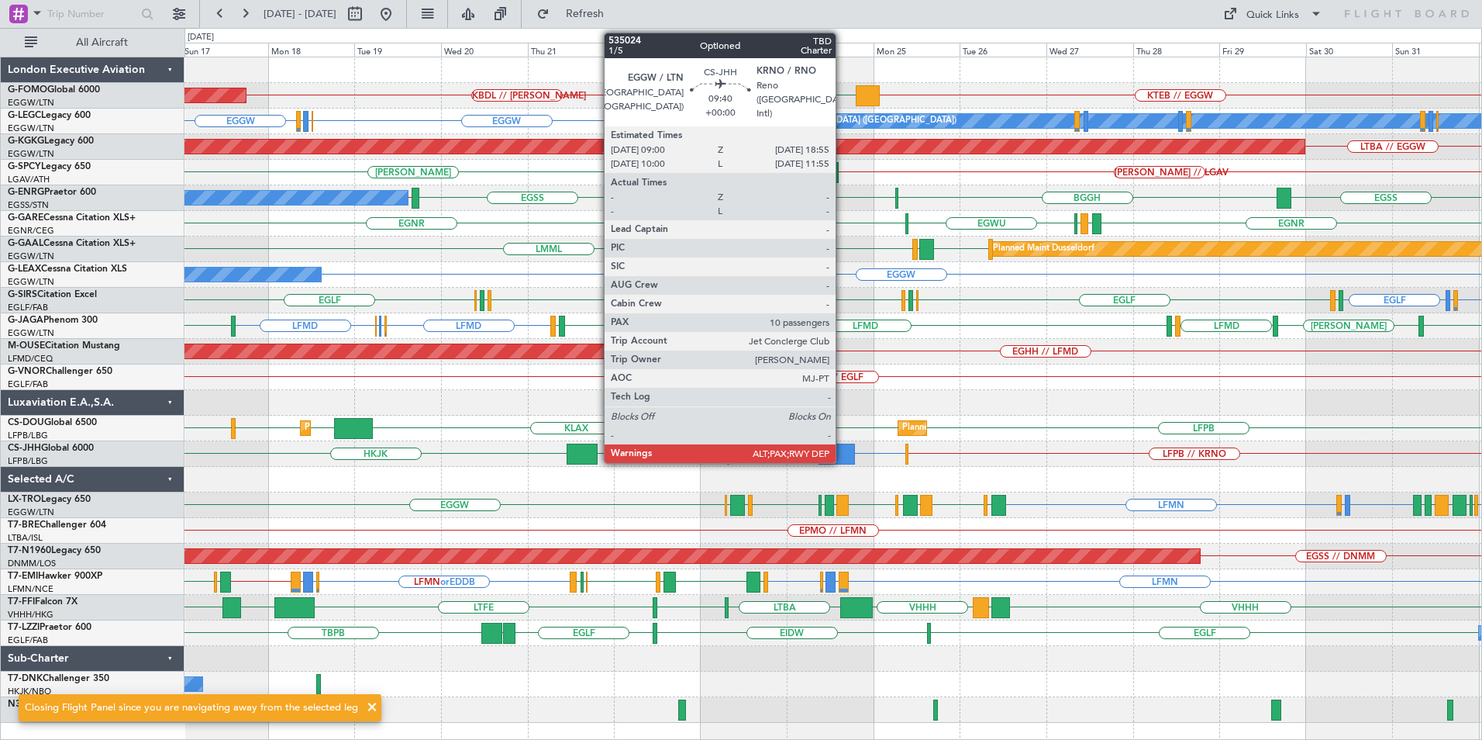
click at [843, 452] on div at bounding box center [837, 453] width 36 height 21
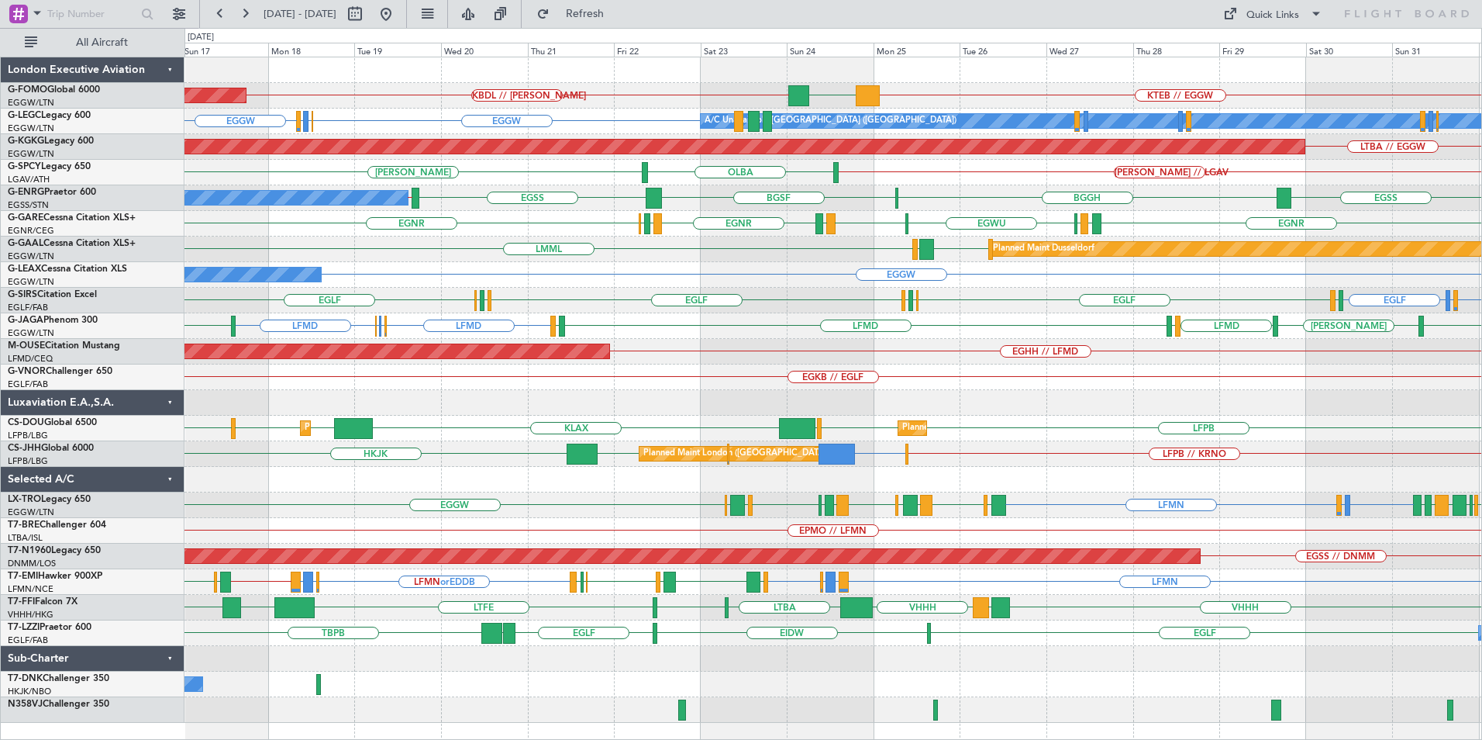
click at [874, 280] on div "KTEB // EGGW EGGW KBDL // KACK Planned Maint Windsor Locks (Bradley Intl) EGGW …" at bounding box center [833, 389] width 1297 height 665
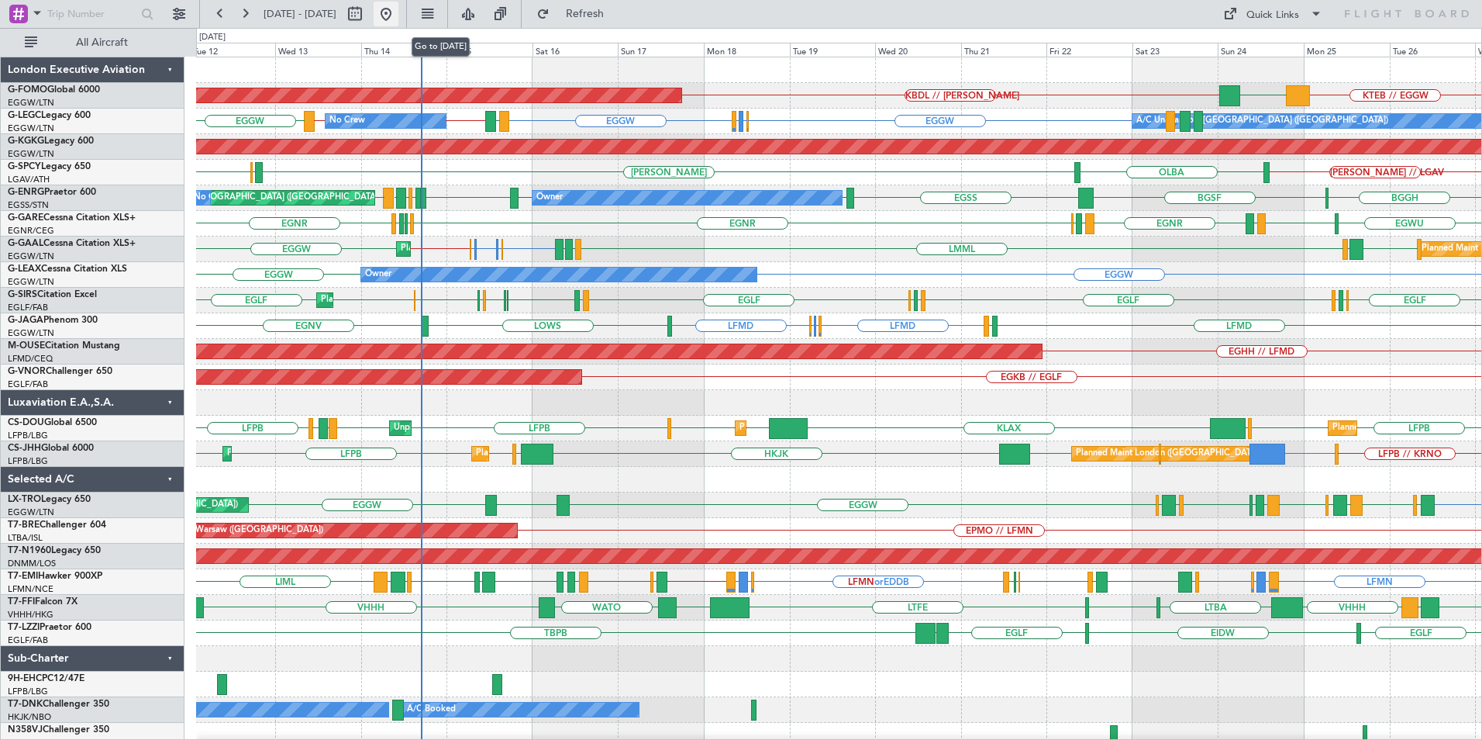
click at [399, 19] on button at bounding box center [386, 14] width 25 height 25
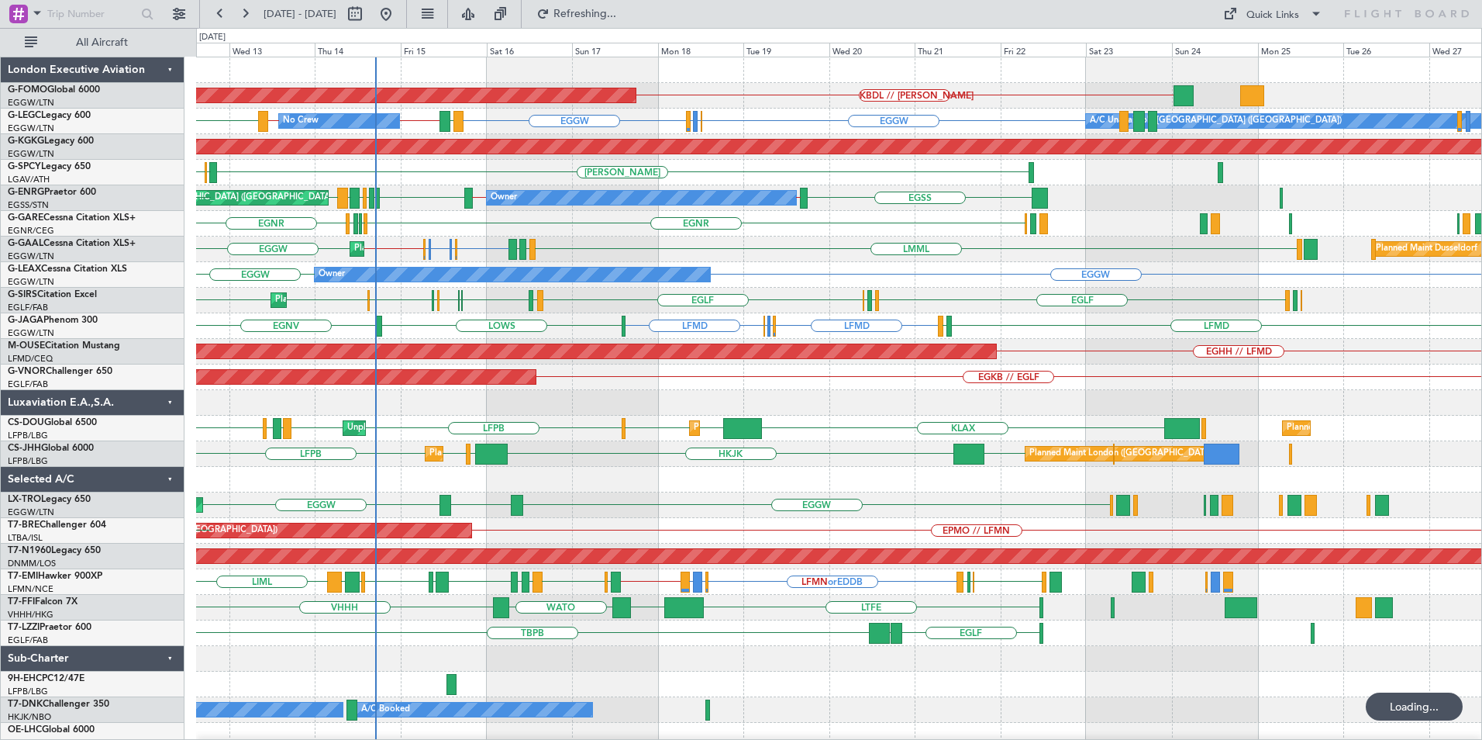
click at [555, 465] on div "KBDL // KACK Planned Maint Windsor Locks (Bradley Intl) EGGW EGGW EGLF or EGGW …" at bounding box center [838, 402] width 1285 height 691
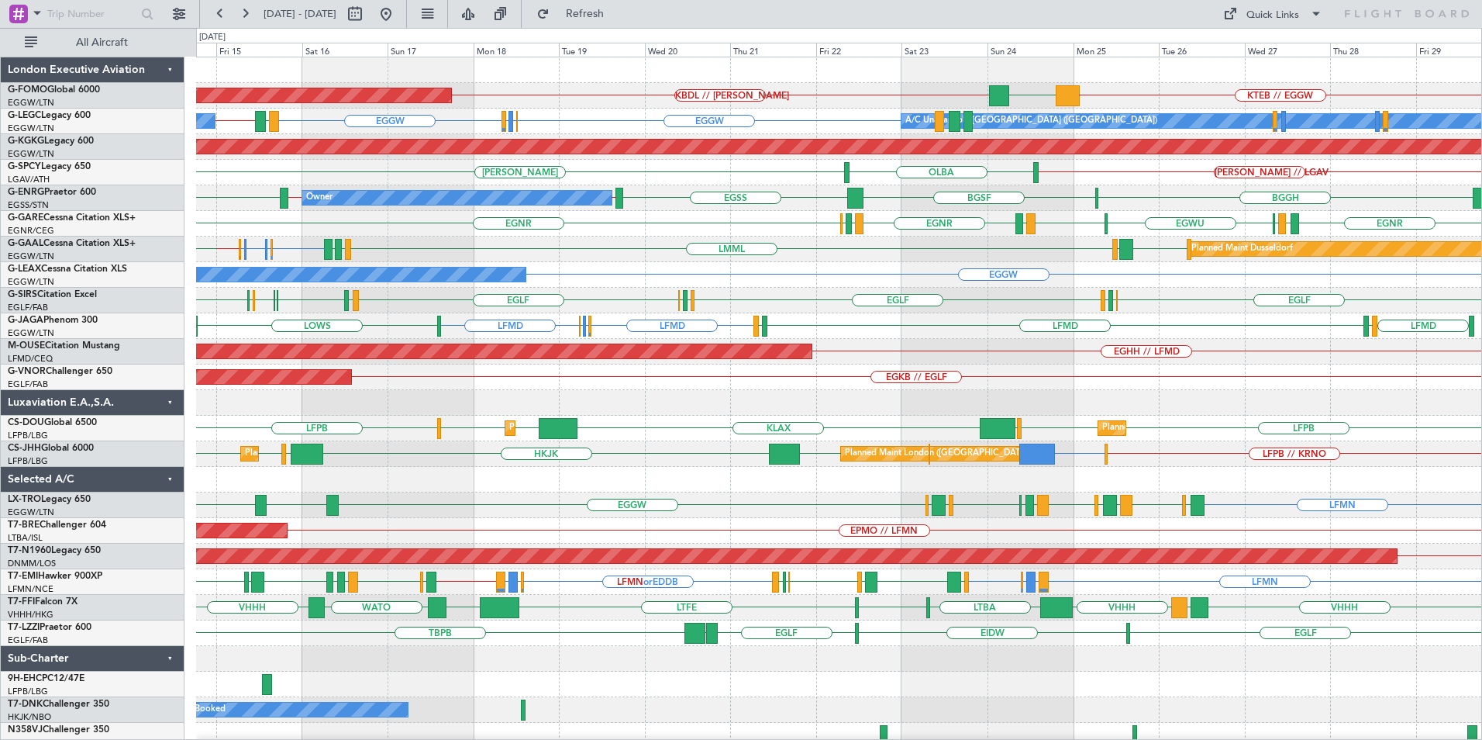
click at [670, 494] on div "KTEB // EGGW EGGW KBDL // KACK Planned Maint Windsor Locks (Bradley Intl) EGGW …" at bounding box center [838, 402] width 1285 height 691
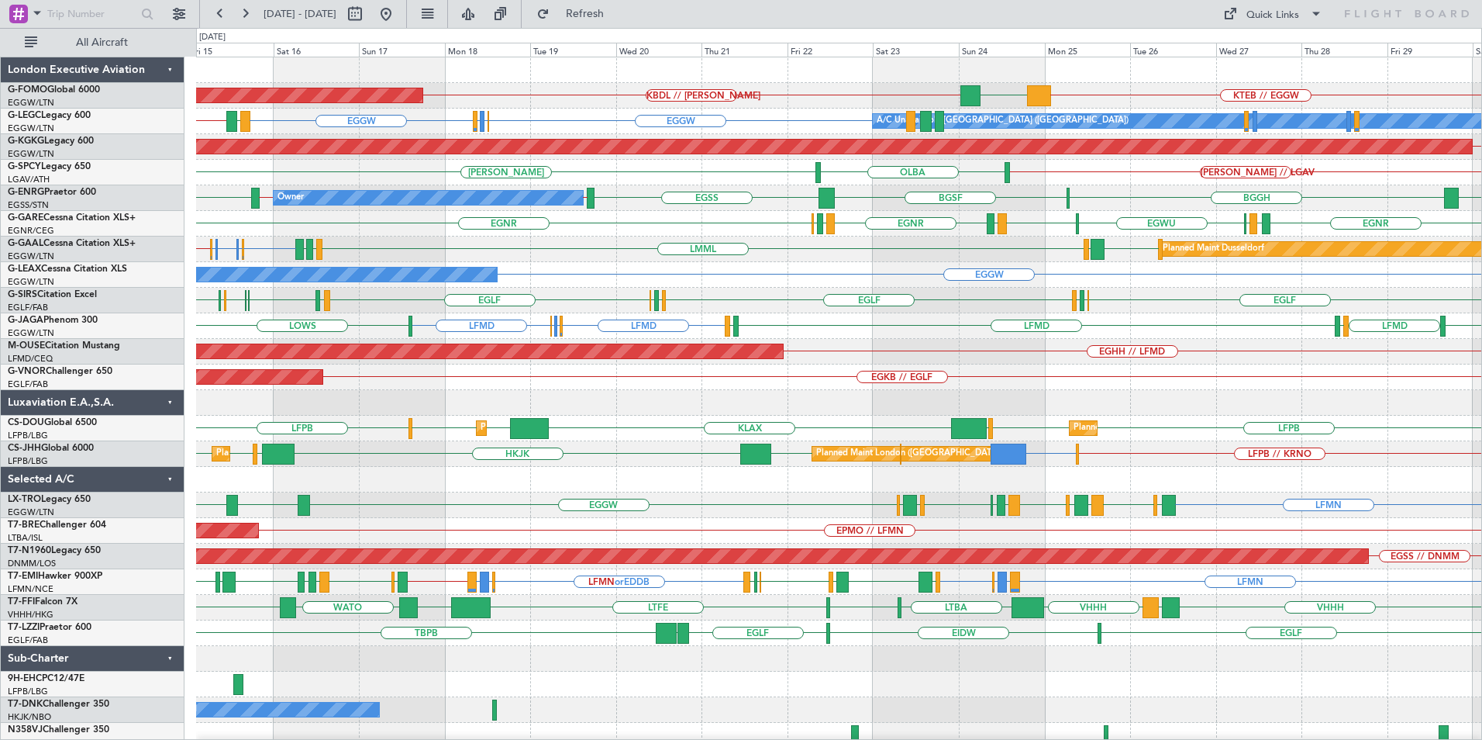
click at [618, 390] on div "Planned Maint Windsor Locks (Bradley Intl) KTEB // EGGW EGGW KBDL // KACK A/C U…" at bounding box center [838, 402] width 1285 height 691
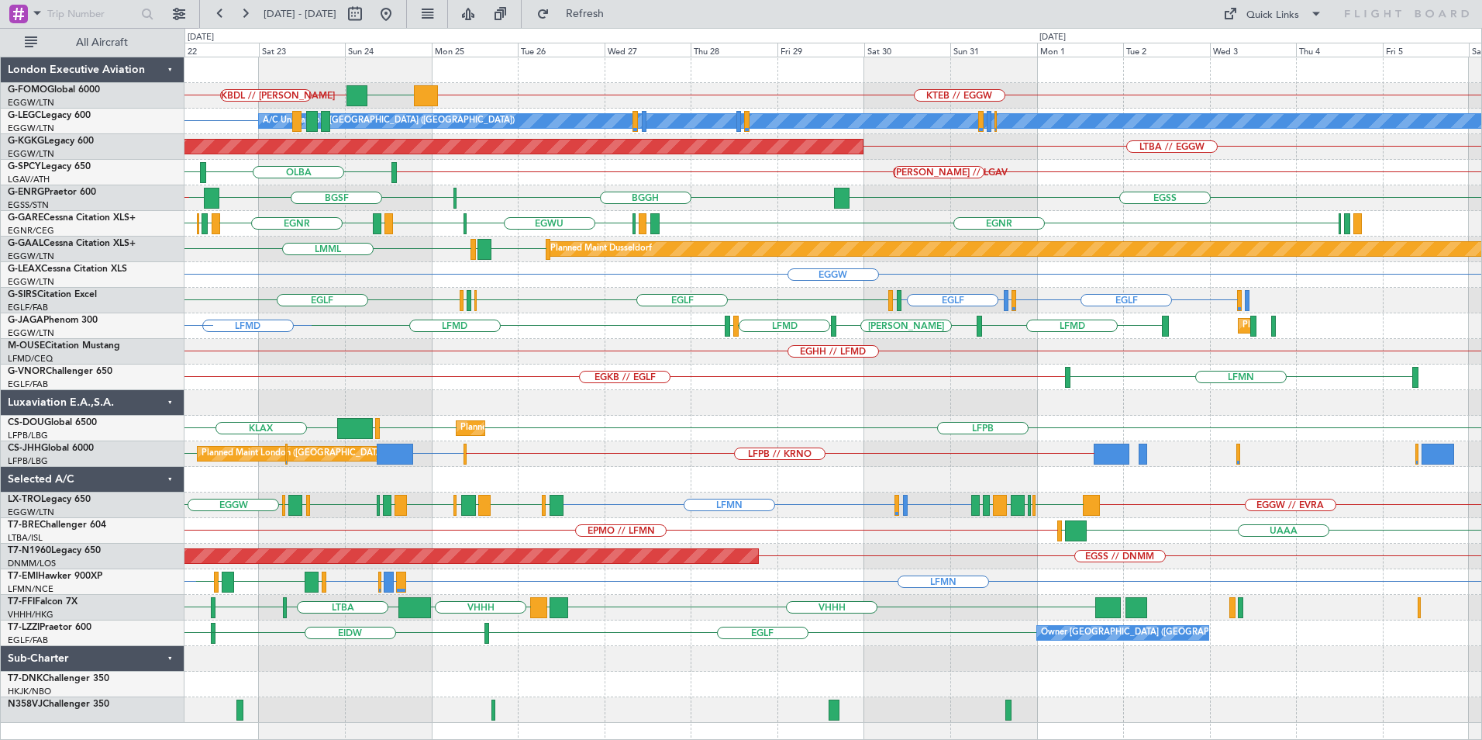
click at [813, 503] on div "KTEB // EGGW EGGW KBDL // KACK EGGW A/C Unavailable London (Luton) EGLF or EGGW…" at bounding box center [833, 389] width 1297 height 665
